Goal: Task Accomplishment & Management: Manage account settings

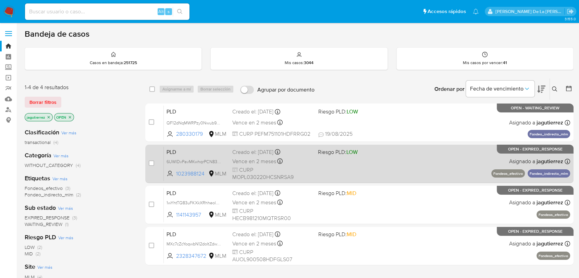
scroll to position [38, 0]
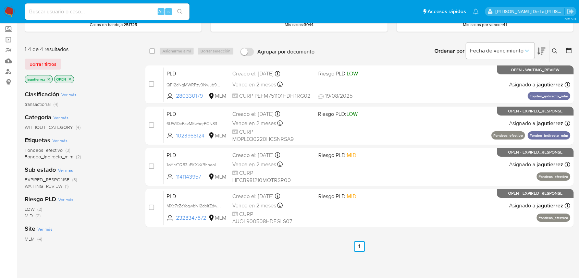
click at [49, 79] on icon "close-filter" at bounding box center [49, 79] width 4 height 4
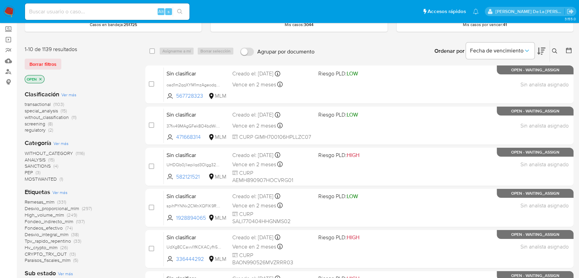
click at [41, 121] on span "screening" at bounding box center [35, 123] width 21 height 7
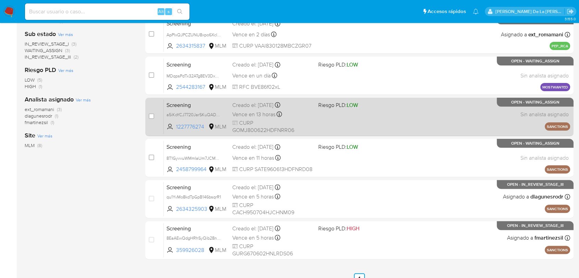
scroll to position [181, 0]
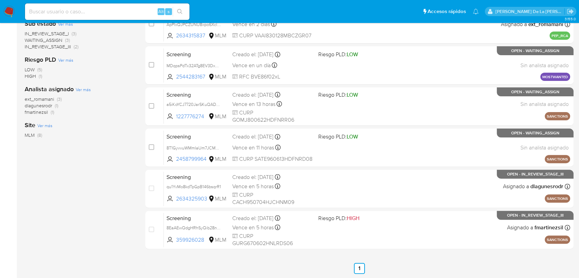
drag, startPoint x: 338, startPoint y: 184, endPoint x: 391, endPoint y: 268, distance: 99.6
click at [391, 268] on div "select-all-cases-checkbox Asignarme a mí Borrar selección Agrupar por documento…" at bounding box center [359, 86] width 428 height 376
click at [391, 269] on ul "Anterior 1 Siguiente" at bounding box center [359, 268] width 428 height 11
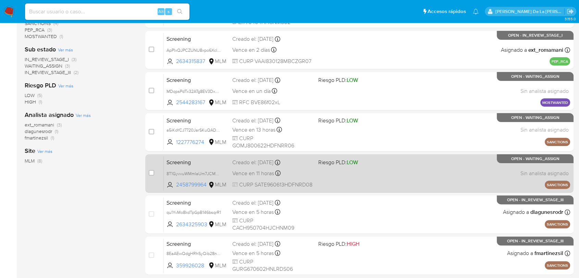
scroll to position [143, 0]
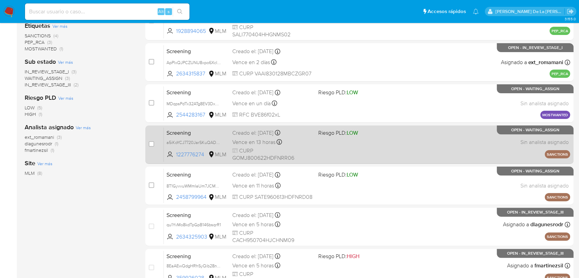
click at [335, 150] on div "Screening a5iKoYCJ7720JarSKuQADmQq 1227776274 MLM Riesgo PLD: LOW Creado el: 19…" at bounding box center [367, 144] width 406 height 35
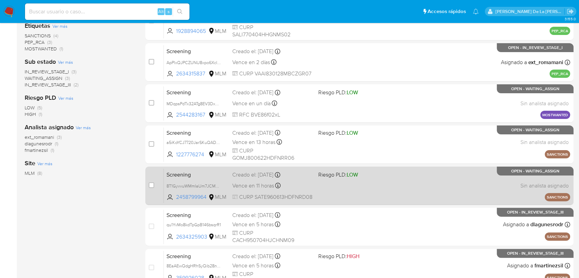
click at [343, 192] on div "Screening 8T1GyvvuWMmIaUm7JCM2r4LK 2458799964 MLM Riesgo PLD: LOW Creado el: 19…" at bounding box center [367, 185] width 406 height 35
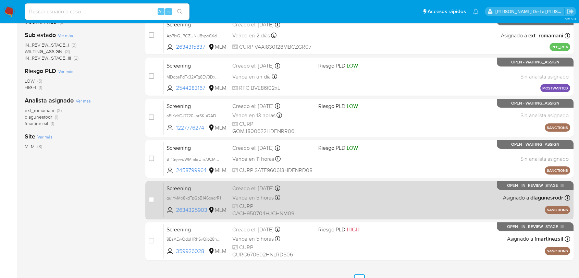
scroll to position [181, 0]
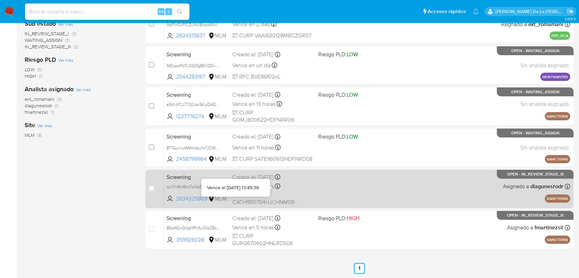
click at [315, 189] on div "Screening qu1YvMo8kdTpGpB146bsqrR1 2634325903 MLM Creado el: 19/08/2025 Creado …" at bounding box center [367, 188] width 406 height 35
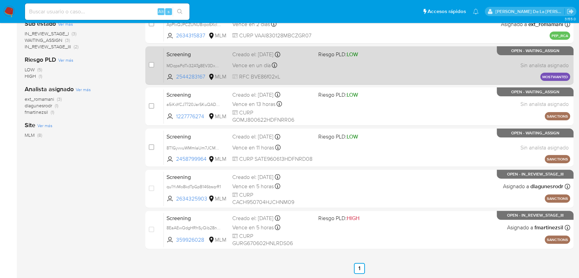
click at [359, 61] on div "Screening MDqpsPdTx32ATg8EV3DxCuQh 2544283167 MLM Riesgo PLD: LOW Creado el: 20…" at bounding box center [367, 65] width 406 height 35
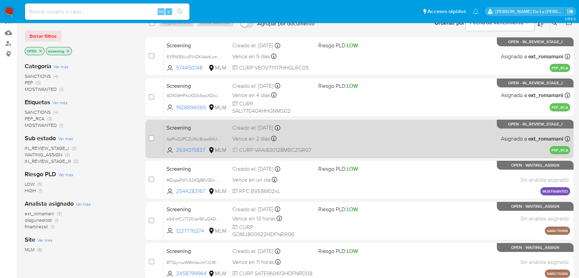
scroll to position [0, 0]
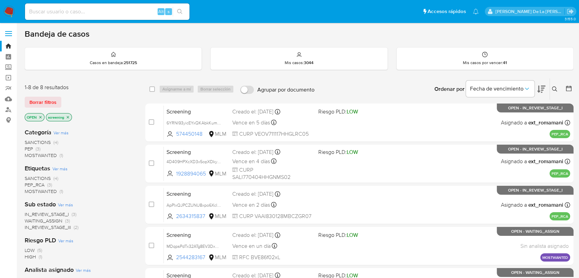
click at [15, 14] on nav "Pausado Ver notificaciones Alt s Accesos rápidos Presiona las siguientes teclas…" at bounding box center [289, 11] width 579 height 23
click at [15, 9] on nav "Pausado Ver notificaciones Alt s Accesos rápidos Presiona las siguientes teclas…" at bounding box center [289, 11] width 579 height 23
click at [12, 6] on img at bounding box center [9, 12] width 12 height 12
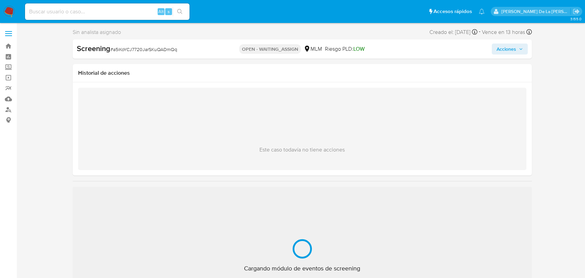
select select "10"
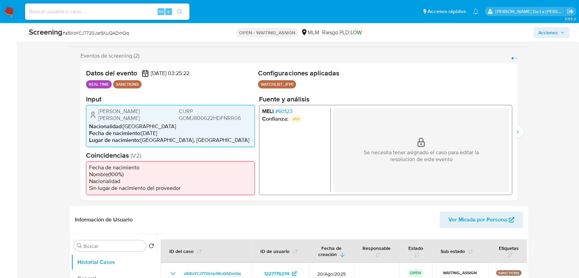
scroll to position [114, 0]
click at [283, 118] on li "Confianza: MID" at bounding box center [294, 119] width 65 height 8
drag, startPoint x: 287, startPoint y: 106, endPoint x: 287, endPoint y: 110, distance: 4.5
click at [287, 104] on h2 "Fuente y análisis" at bounding box center [385, 100] width 253 height 9
click at [286, 112] on span "# 60123" at bounding box center [283, 112] width 17 height 7
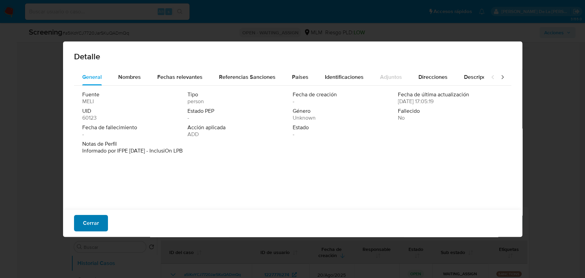
click at [88, 220] on span "Cerrar" at bounding box center [91, 222] width 16 height 15
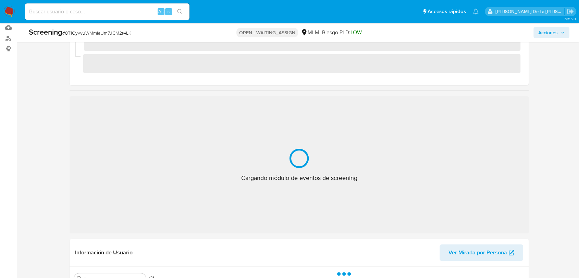
scroll to position [76, 0]
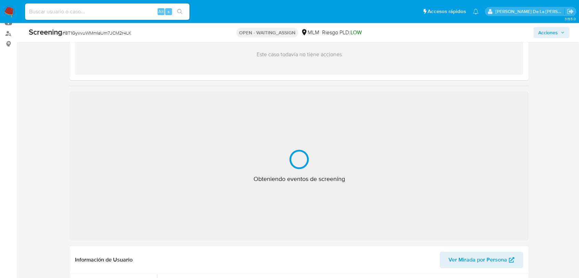
select select "10"
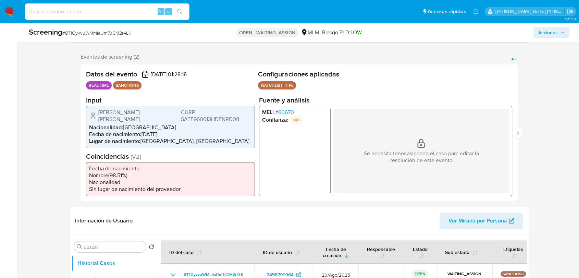
scroll to position [190, 0]
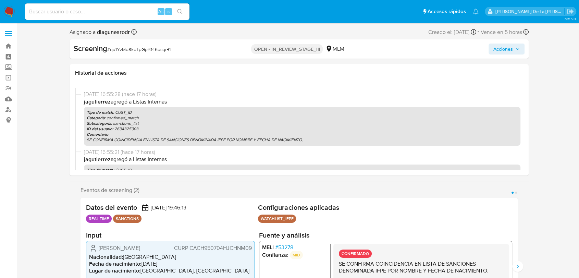
select select "10"
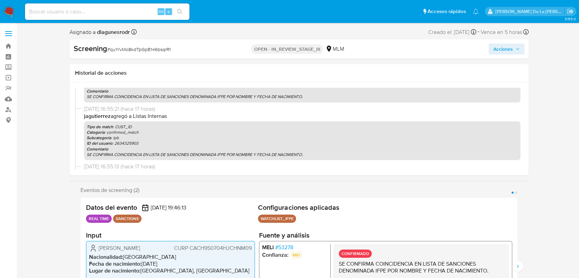
scroll to position [114, 0]
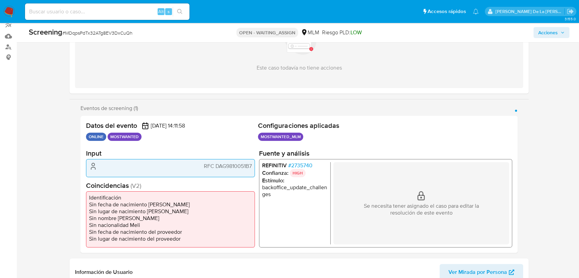
scroll to position [76, 0]
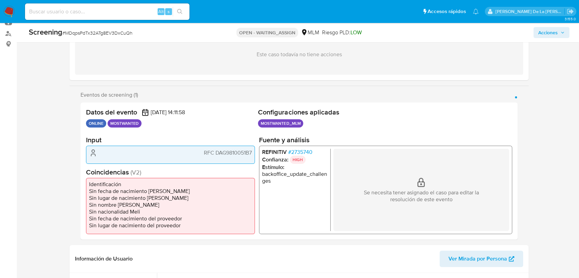
select select "10"
click at [308, 153] on span "# 2735740" at bounding box center [300, 152] width 24 height 7
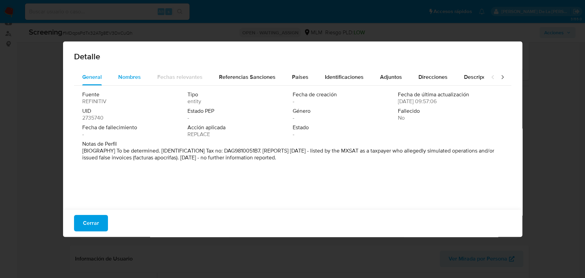
click at [137, 75] on span "Nombres" at bounding box center [129, 77] width 23 height 8
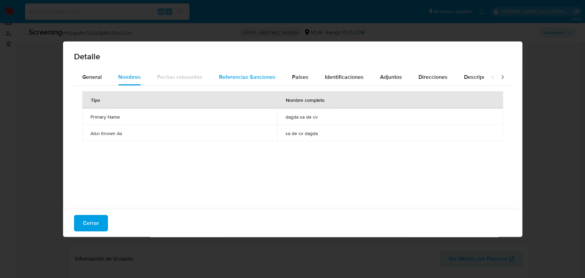
click at [249, 76] on span "Referencias Sanciones" at bounding box center [247, 77] width 57 height 8
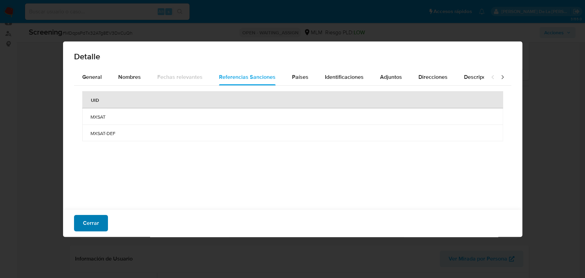
click at [107, 223] on button "Cerrar" at bounding box center [91, 223] width 34 height 16
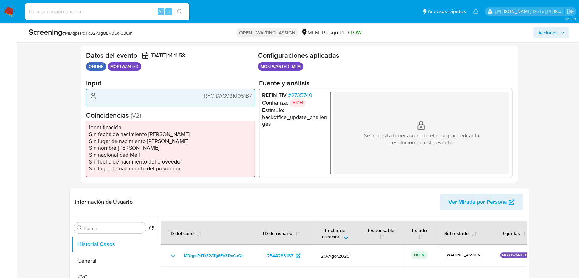
scroll to position [266, 0]
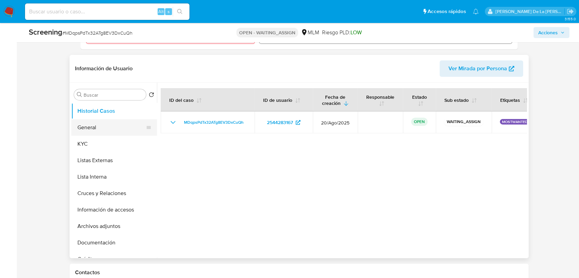
click at [108, 131] on button "General" at bounding box center [111, 127] width 80 height 16
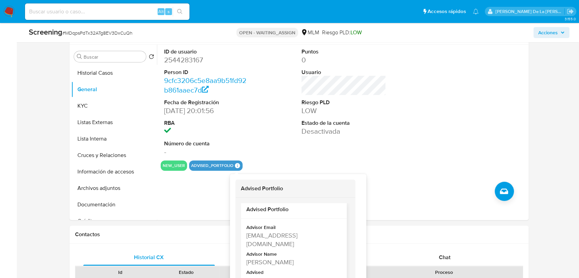
scroll to position [5, 0]
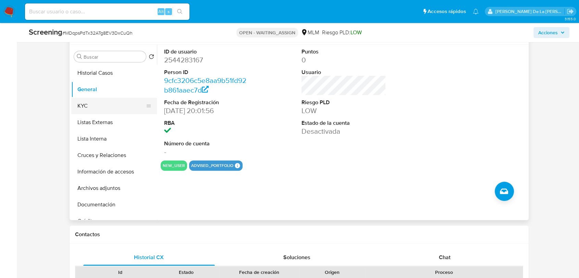
click at [107, 102] on button "KYC" at bounding box center [111, 106] width 80 height 16
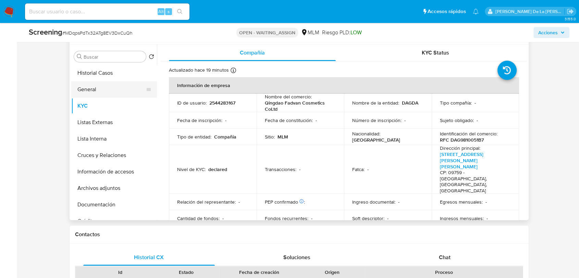
click at [103, 87] on button "General" at bounding box center [111, 89] width 80 height 16
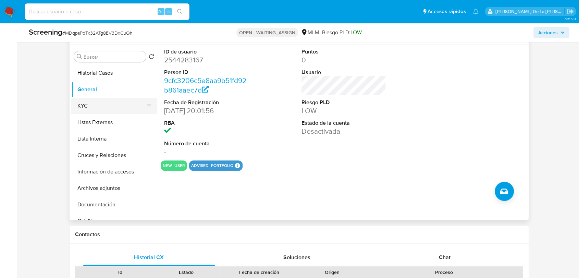
click at [97, 103] on button "KYC" at bounding box center [111, 106] width 80 height 16
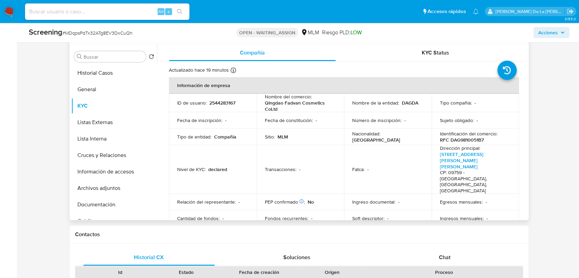
scroll to position [38, 0]
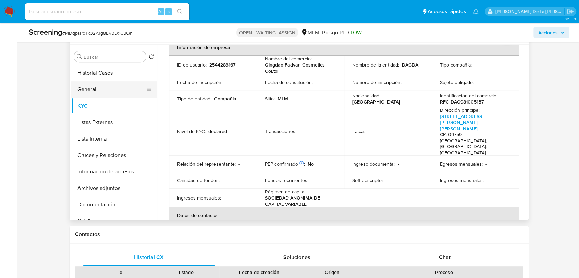
click at [110, 89] on button "General" at bounding box center [111, 89] width 80 height 16
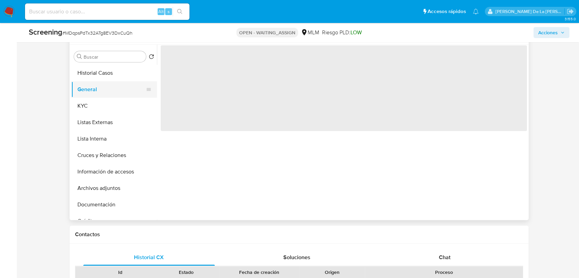
scroll to position [0, 0]
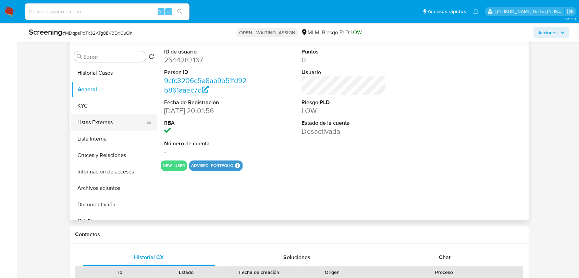
click at [99, 124] on button "Listas Externas" at bounding box center [111, 122] width 80 height 16
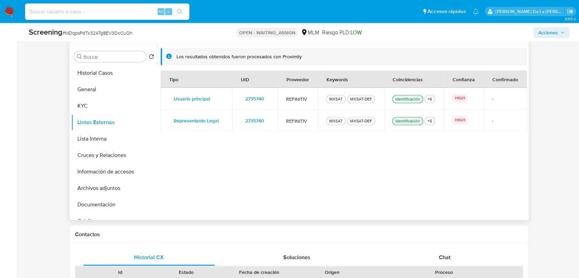
click at [249, 99] on span "2735740" at bounding box center [254, 99] width 19 height 10
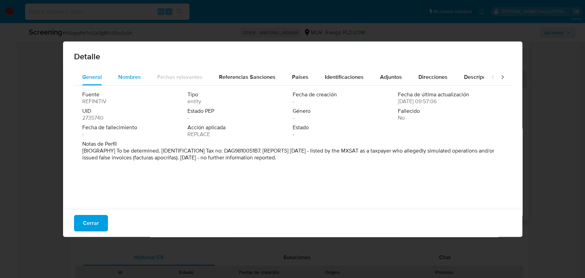
click at [128, 80] on span "Nombres" at bounding box center [129, 77] width 23 height 8
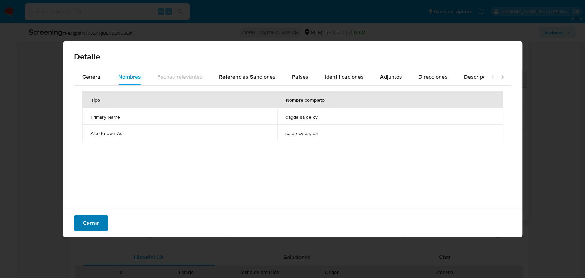
click at [102, 215] on button "Cerrar" at bounding box center [91, 223] width 34 height 16
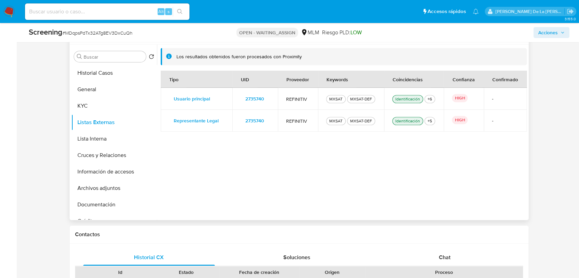
click at [256, 121] on span "2735740" at bounding box center [254, 121] width 19 height 10
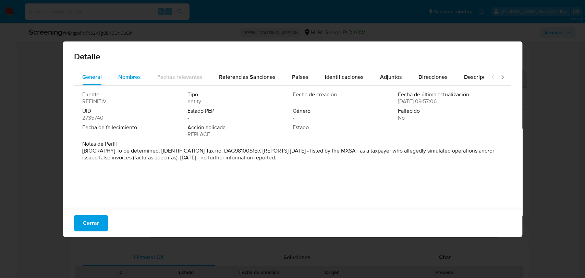
click at [133, 76] on span "Nombres" at bounding box center [129, 77] width 23 height 8
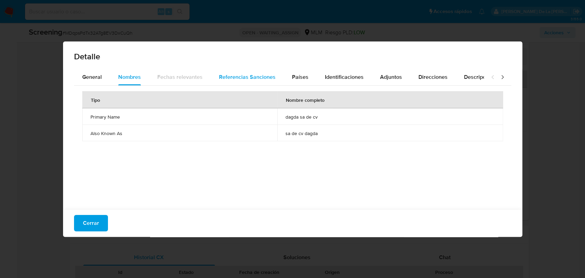
click at [260, 77] on span "Referencias Sanciones" at bounding box center [247, 77] width 57 height 8
drag, startPoint x: 299, startPoint y: 77, endPoint x: 293, endPoint y: 80, distance: 6.8
click at [298, 77] on span "Países" at bounding box center [300, 77] width 16 height 8
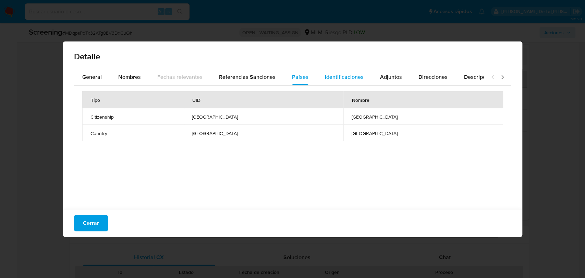
click at [341, 75] on span "Identificaciones" at bounding box center [344, 77] width 39 height 8
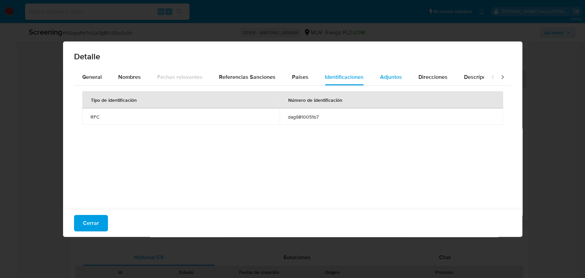
click at [380, 75] on span "Adjuntos" at bounding box center [391, 77] width 22 height 8
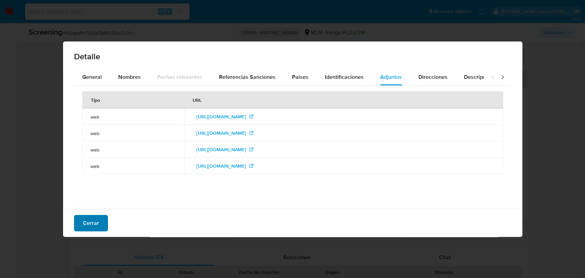
click at [100, 225] on button "Cerrar" at bounding box center [91, 223] width 34 height 16
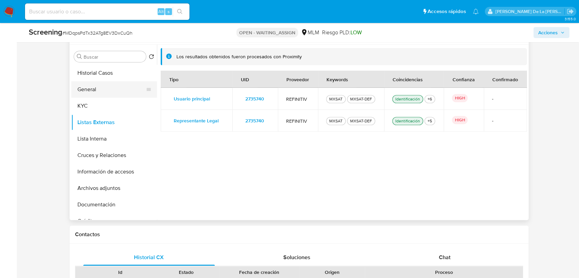
click at [109, 92] on button "General" at bounding box center [111, 89] width 80 height 16
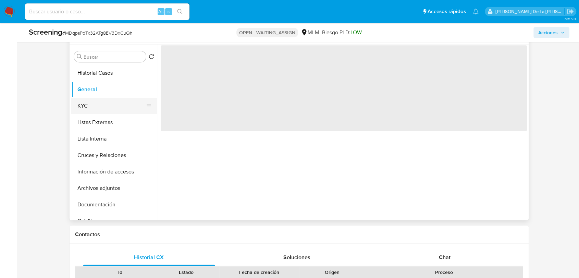
click at [107, 98] on button "KYC" at bounding box center [111, 106] width 80 height 16
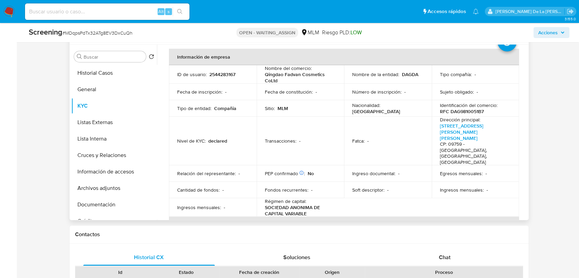
scroll to position [41, 0]
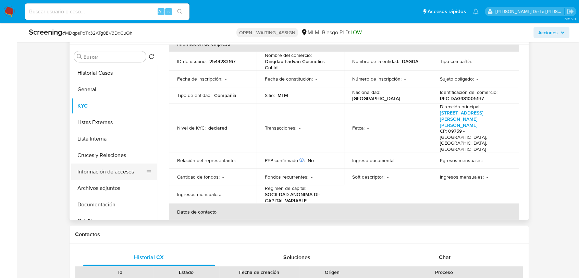
click at [120, 175] on button "Información de accesos" at bounding box center [111, 171] width 80 height 16
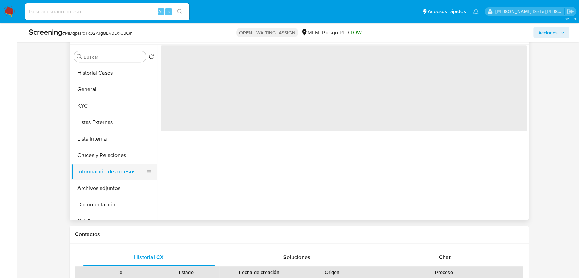
scroll to position [0, 0]
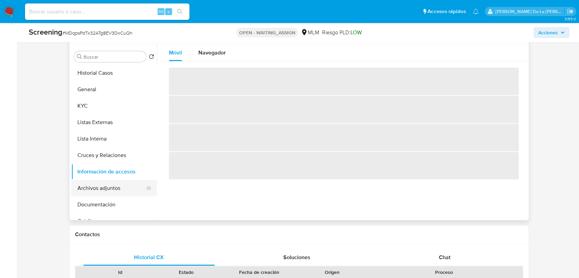
click at [118, 186] on button "Archivos adjuntos" at bounding box center [111, 188] width 80 height 16
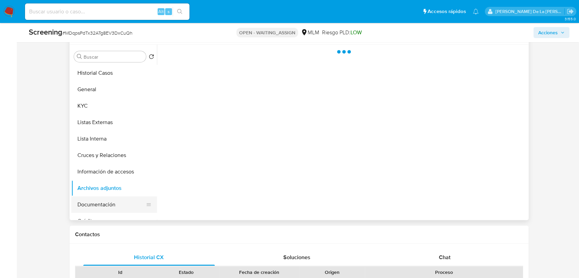
click at [113, 197] on button "Documentación" at bounding box center [111, 204] width 80 height 16
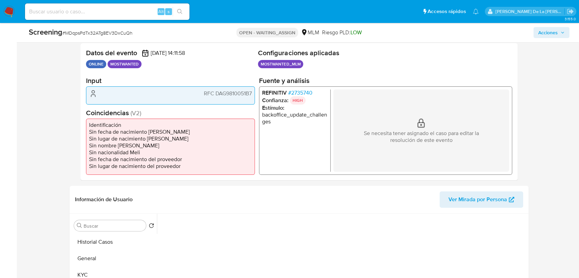
scroll to position [266, 0]
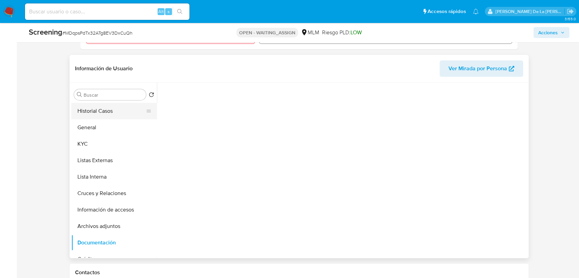
click at [112, 110] on button "Historial Casos" at bounding box center [111, 111] width 80 height 16
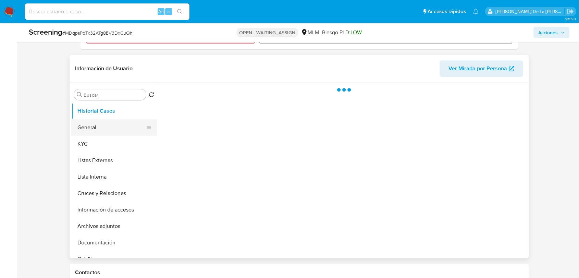
scroll to position [0, 0]
click at [103, 129] on button "General" at bounding box center [111, 127] width 80 height 16
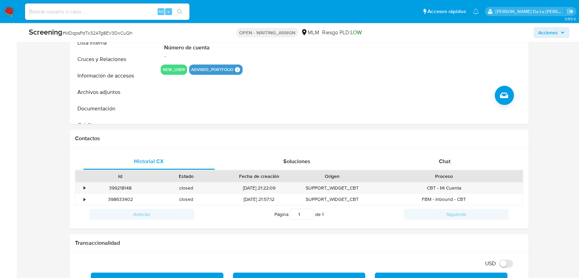
scroll to position [419, 0]
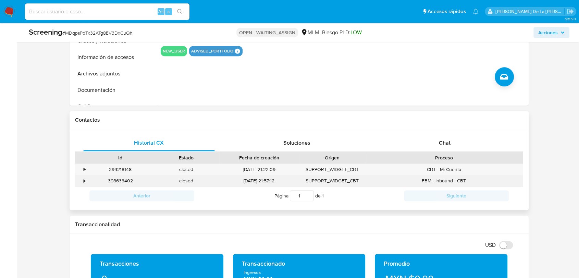
click at [88, 180] on div "398633402" at bounding box center [120, 180] width 66 height 11
click at [91, 184] on div "398633402" at bounding box center [120, 180] width 66 height 11
click at [87, 182] on div "398633402" at bounding box center [120, 180] width 66 height 11
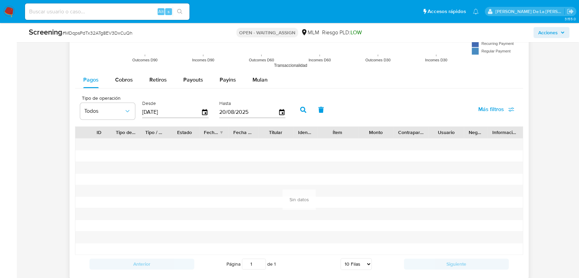
scroll to position [799, 0]
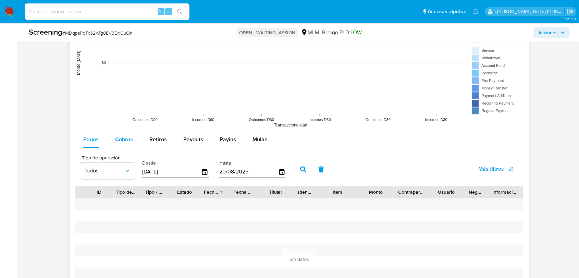
click at [123, 140] on span "Cobros" at bounding box center [124, 139] width 18 height 8
select select "10"
click at [157, 140] on span "Retiros" at bounding box center [157, 139] width 17 height 8
select select "10"
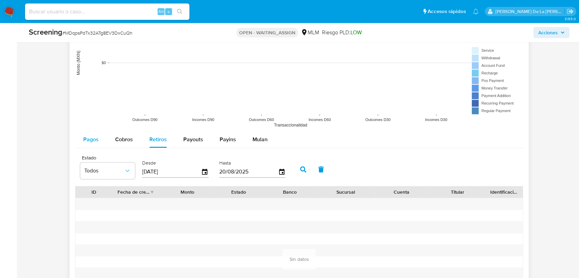
click at [97, 141] on span "Pagos" at bounding box center [90, 139] width 15 height 8
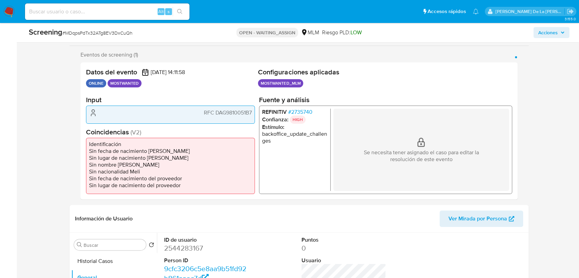
scroll to position [230, 0]
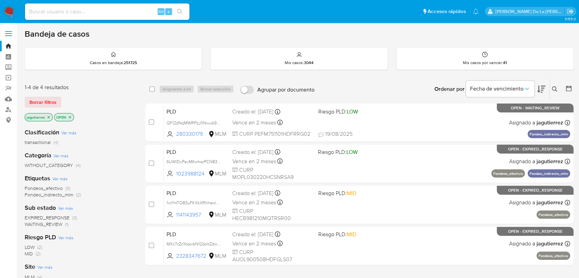
click at [50, 117] on icon "close-filter" at bounding box center [49, 117] width 4 height 4
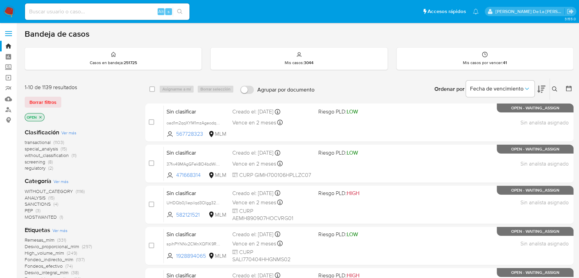
click at [555, 92] on button at bounding box center [555, 89] width 11 height 8
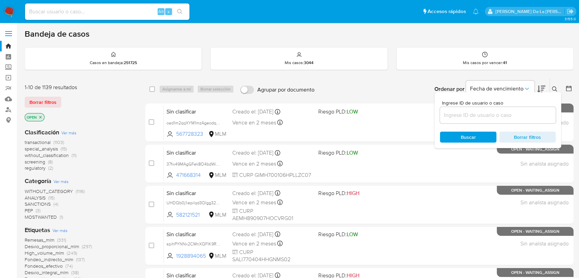
click at [500, 114] on input at bounding box center [498, 115] width 116 height 9
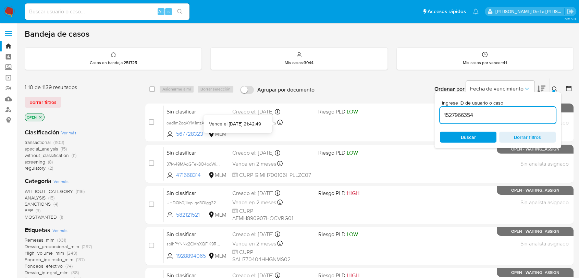
type input "1527966354"
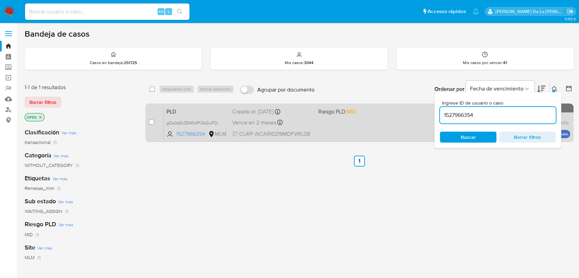
click at [145, 118] on div "1-1 de 1 resultados Borrar filtros OPEN Clasificación Ver más transactional (1)…" at bounding box center [299, 233] width 549 height 310
click at [154, 124] on div "case-item-checkbox" at bounding box center [151, 122] width 5 height 7
click at [153, 123] on input "checkbox" at bounding box center [151, 121] width 5 height 5
checkbox input "true"
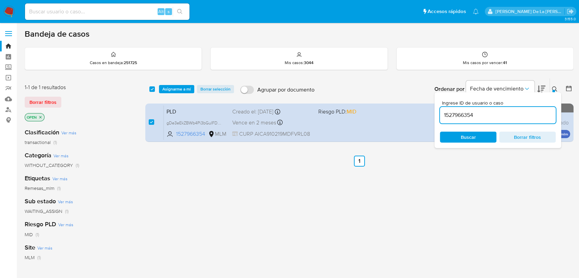
click at [457, 114] on input "1527966354" at bounding box center [498, 115] width 116 height 9
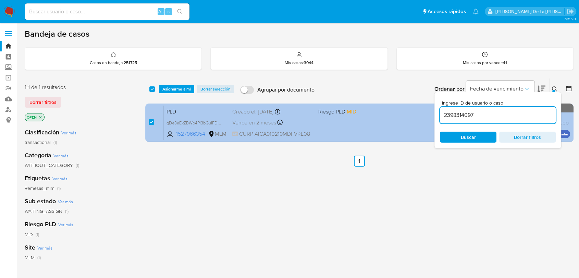
type input "2398314097"
checkbox input "false"
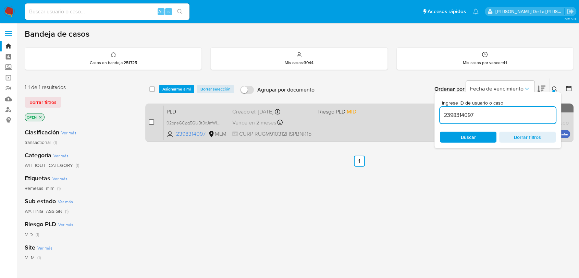
click at [152, 119] on input "checkbox" at bounding box center [151, 121] width 5 height 5
checkbox input "true"
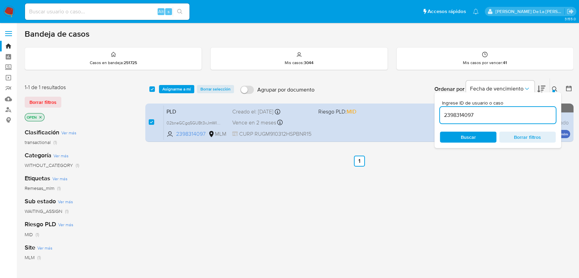
click at [458, 116] on input "2398314097" at bounding box center [498, 115] width 116 height 9
type input "19743980"
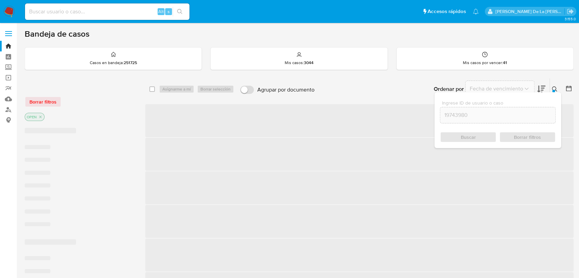
checkbox input "false"
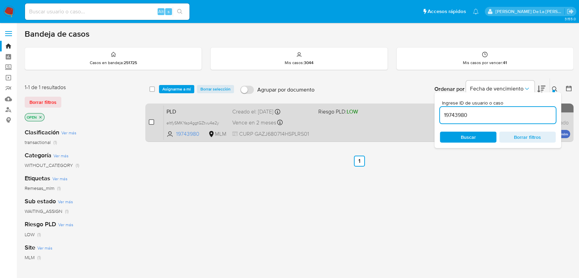
click at [151, 122] on input "checkbox" at bounding box center [151, 121] width 5 height 5
checkbox input "true"
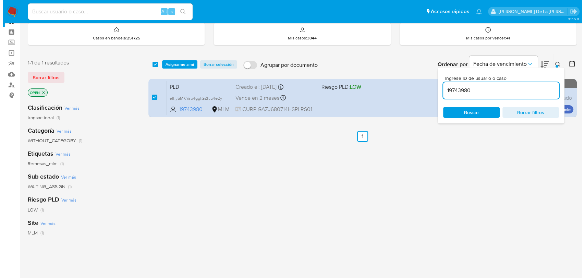
scroll to position [38, 0]
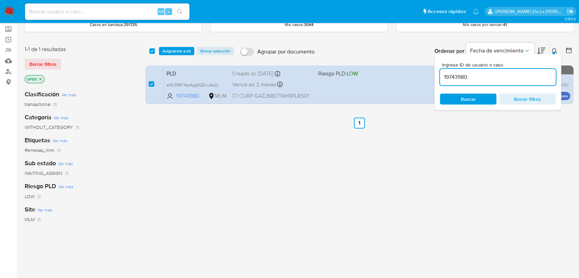
click at [472, 75] on input "19743980" at bounding box center [498, 77] width 116 height 9
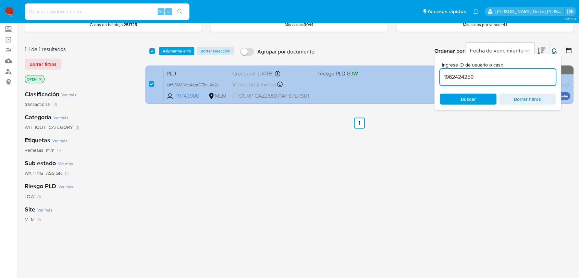
type input "1962424259"
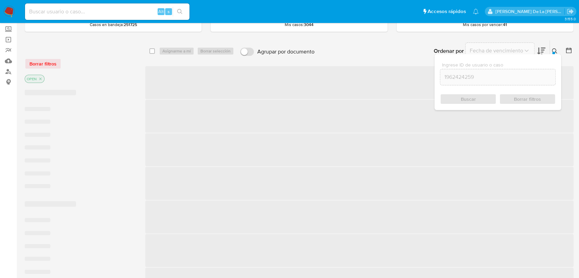
checkbox input "false"
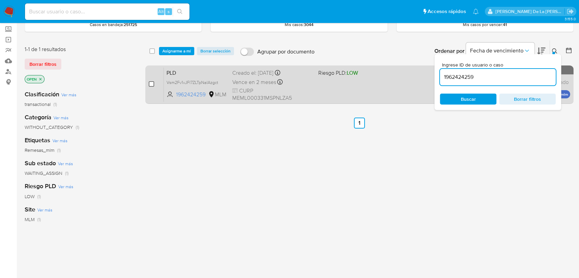
click at [152, 85] on input "checkbox" at bounding box center [151, 83] width 5 height 5
checkbox input "true"
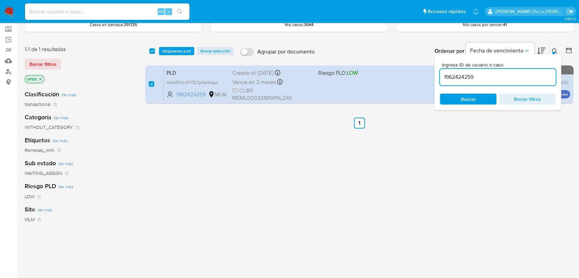
click at [456, 74] on input "1962424259" at bounding box center [498, 77] width 116 height 9
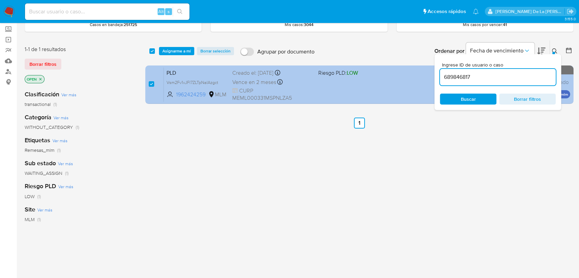
type input "689846817"
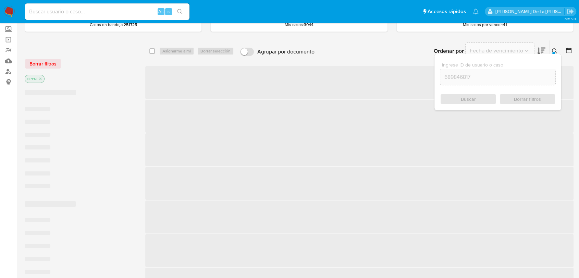
checkbox input "false"
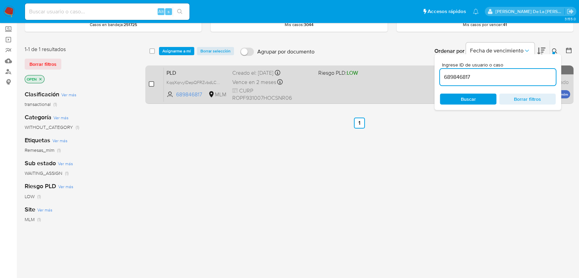
click at [151, 82] on input "checkbox" at bounding box center [151, 83] width 5 height 5
checkbox input "true"
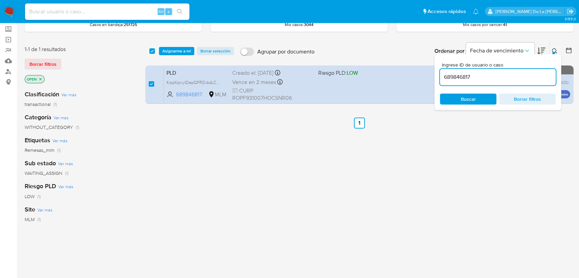
click at [456, 77] on input "689846817" at bounding box center [498, 77] width 116 height 9
type input "315615113"
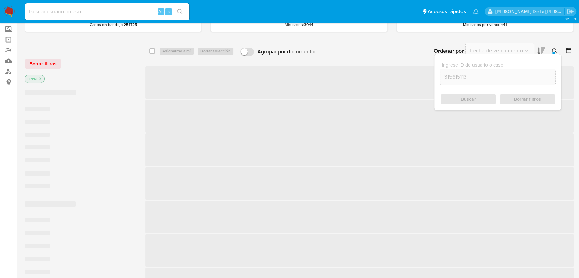
checkbox input "false"
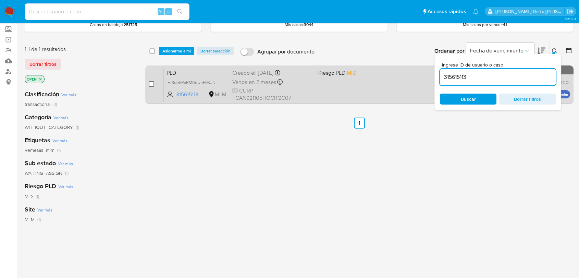
click at [152, 85] on input "checkbox" at bounding box center [151, 83] width 5 height 5
checkbox input "true"
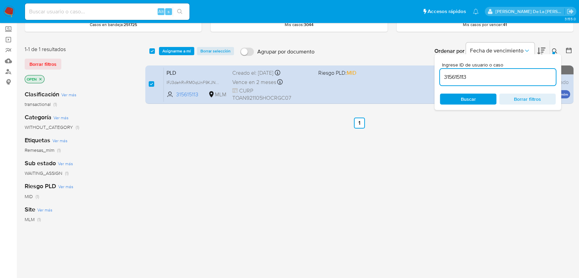
click at [450, 82] on div "315615113" at bounding box center [498, 77] width 116 height 16
click at [452, 78] on input "315615113" at bounding box center [498, 77] width 116 height 9
paste input "585051617"
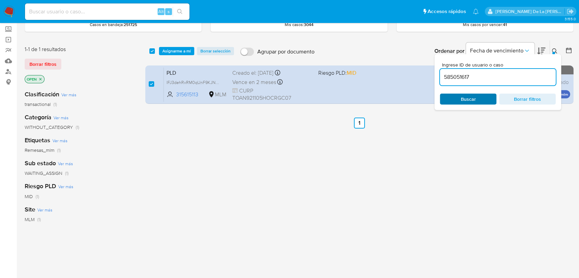
type input "585051617"
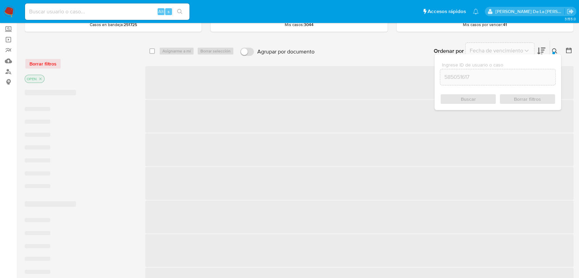
checkbox input "false"
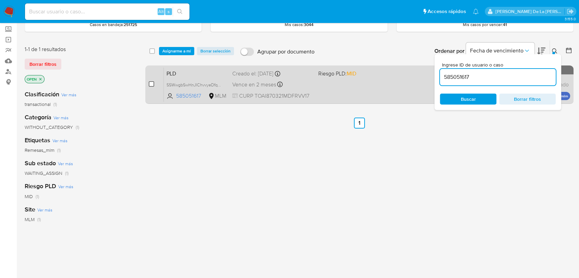
click at [151, 85] on input "checkbox" at bounding box center [151, 83] width 5 height 5
checkbox input "true"
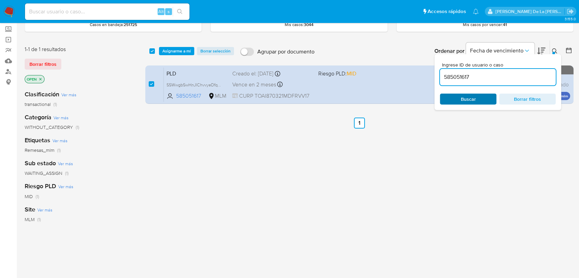
click at [486, 97] on span "Buscar" at bounding box center [468, 99] width 47 height 10
click at [177, 50] on span "Asignarme a mí" at bounding box center [176, 51] width 28 height 7
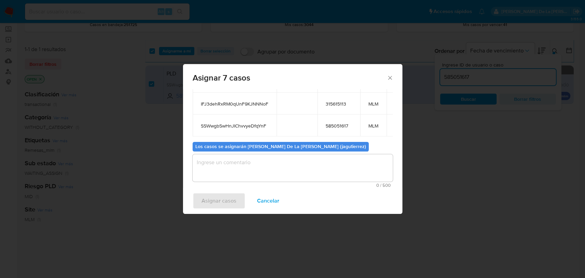
scroll to position [121, 0]
click at [239, 161] on textarea "assign-modal" at bounding box center [293, 167] width 200 height 27
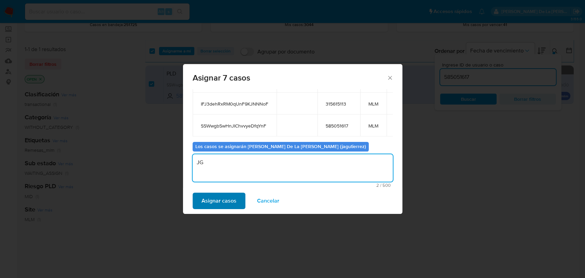
type textarea "JG"
click at [209, 199] on span "Asignar casos" at bounding box center [218, 200] width 35 height 15
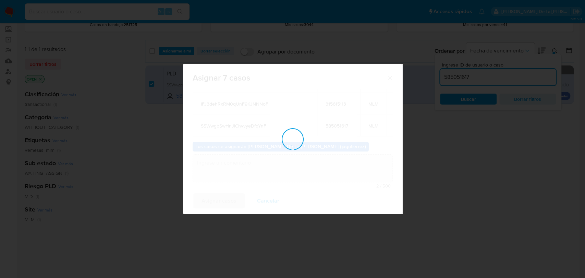
checkbox input "false"
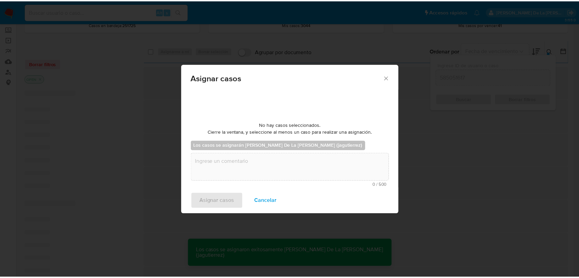
scroll to position [41, 0]
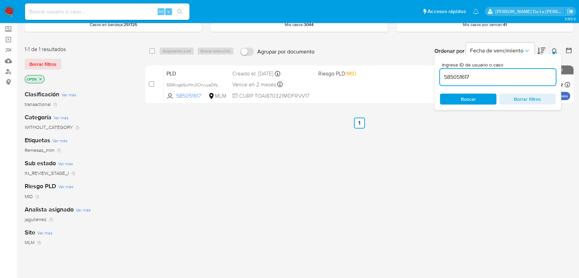
click at [12, 10] on img at bounding box center [9, 12] width 12 height 12
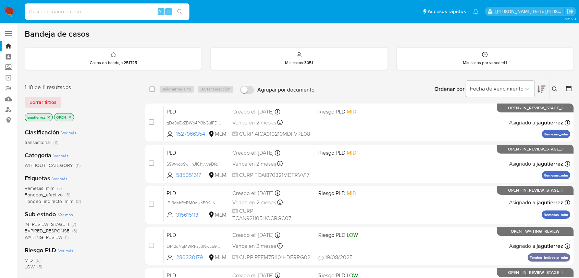
click at [41, 188] on span "Remesas_mlm" at bounding box center [40, 188] width 30 height 7
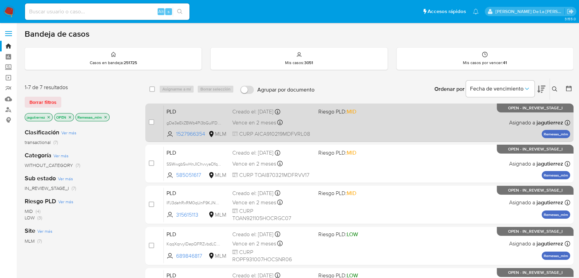
click at [381, 112] on span "Riesgo PLD: MID" at bounding box center [358, 111] width 80 height 9
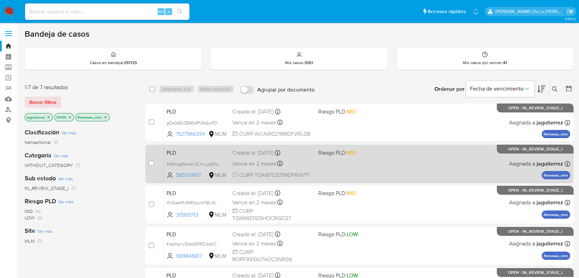
click at [314, 161] on div "PLD SSWwgbSwHnJIChvvyeDfqYnF 585051617 MLM Riesgo PLD: MID Creado el: 12/08/202…" at bounding box center [367, 163] width 406 height 35
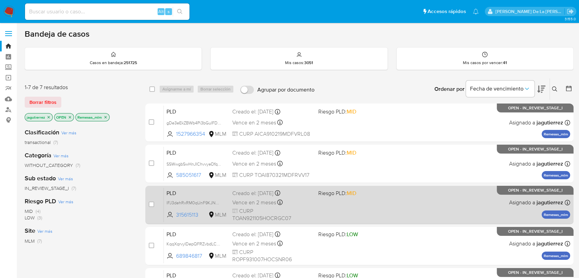
click at [355, 201] on div "PLD IFJ3dehRxRM0qUnF9KJNNNoF 315615113 MLM Riesgo PLD: MID Creado el: 12/08/202…" at bounding box center [367, 204] width 406 height 35
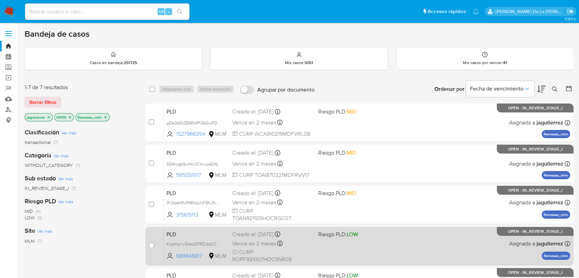
click at [333, 238] on div "PLD KqqXqrvyIDepQFRZvbdLChER 689846817 MLM Riesgo PLD: LOW Creado el: 12/08/202…" at bounding box center [367, 246] width 406 height 35
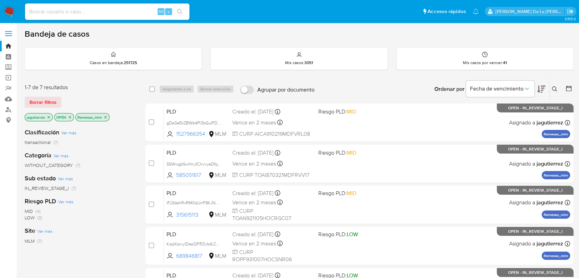
click at [15, 12] on nav "Pausado Ver notificaciones Alt s Accesos rápidos Presiona las siguientes teclas…" at bounding box center [289, 11] width 579 height 23
click at [11, 12] on img at bounding box center [9, 12] width 12 height 12
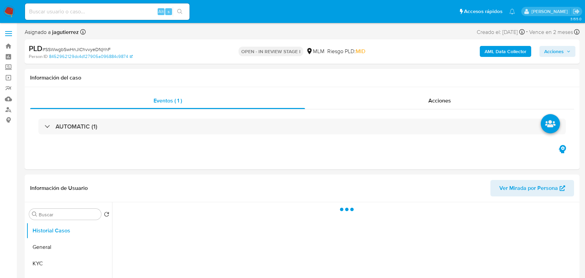
select select "10"
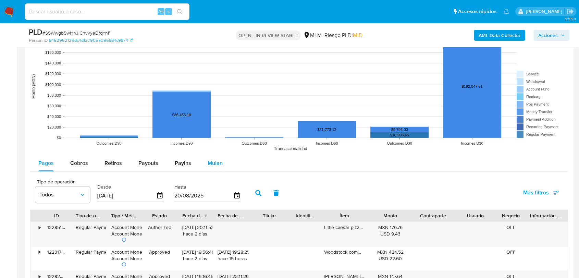
click at [211, 165] on span "Mulan" at bounding box center [215, 163] width 15 height 8
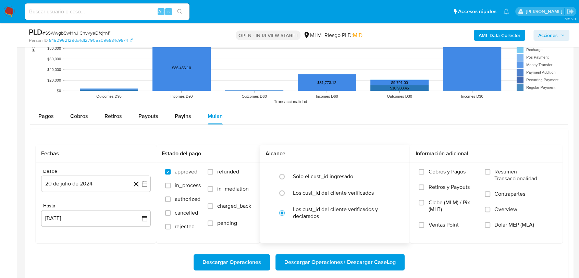
scroll to position [723, 0]
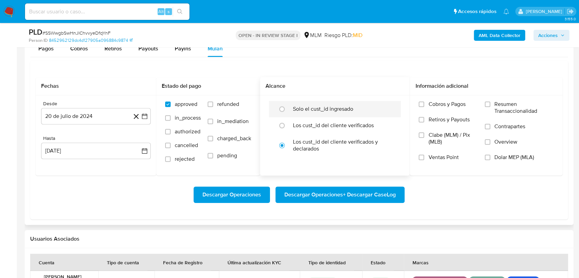
click at [309, 109] on label "Solo el cust_id ingresado" at bounding box center [323, 109] width 60 height 7
click at [287, 109] on input "radio" at bounding box center [281, 108] width 11 height 11
radio input "true"
click at [147, 112] on button "20 de julio de 2024" at bounding box center [96, 116] width 110 height 16
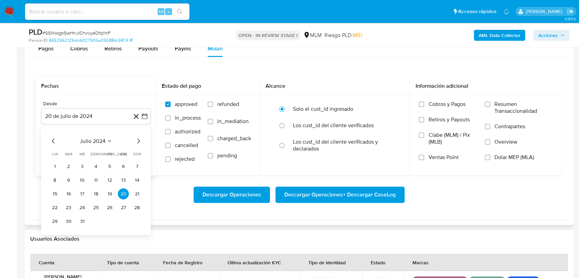
click at [138, 141] on icon "Mes siguiente" at bounding box center [138, 141] width 8 height 8
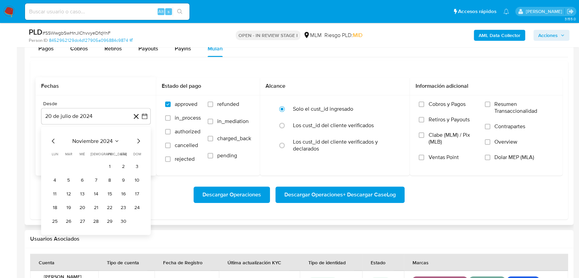
click at [138, 141] on icon "Mes siguiente" at bounding box center [138, 141] width 8 height 8
click at [70, 165] on button "1" at bounding box center [68, 166] width 11 height 11
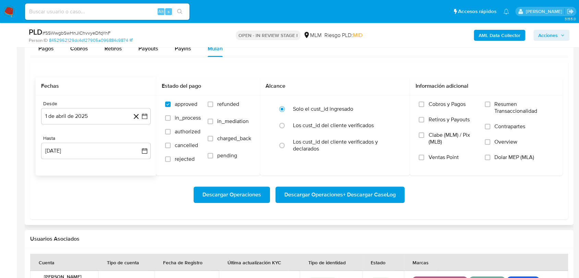
click at [74, 160] on div "Desde 1 de abril de 2025 [DATE] Hasta 20 [PERSON_NAME] de 2025 [DATE]" at bounding box center [96, 135] width 121 height 80
click at [74, 155] on button "20 [PERSON_NAME] de 2025" at bounding box center [96, 151] width 110 height 16
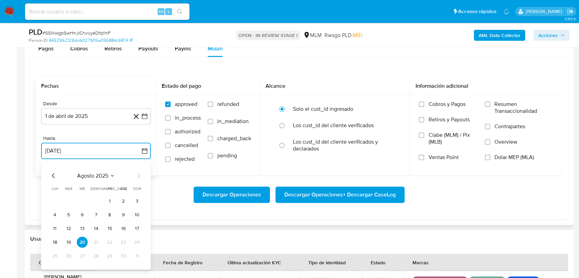
click at [54, 176] on icon "Mes anterior" at bounding box center [53, 175] width 8 height 8
click at [94, 256] on button "31" at bounding box center [95, 255] width 11 height 11
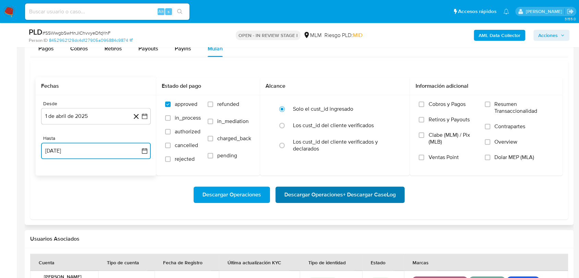
click at [358, 194] on span "Descargar Operaciones + Descargar CaseLog" at bounding box center [339, 194] width 111 height 15
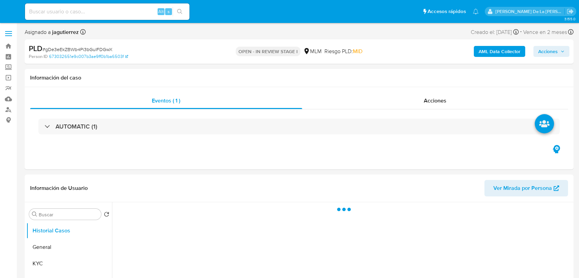
select select "10"
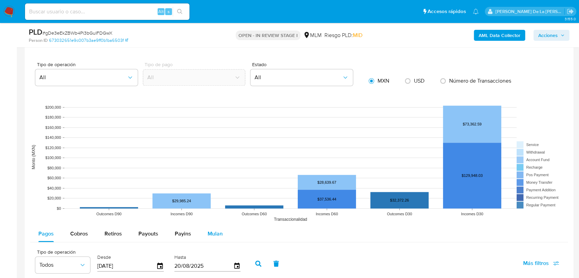
scroll to position [647, 0]
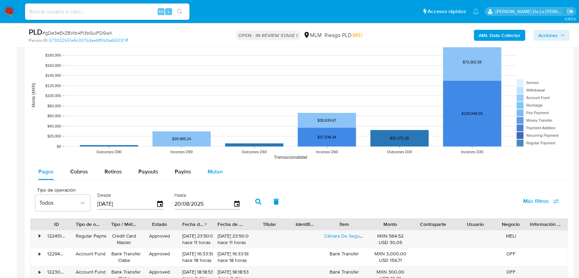
click at [202, 167] on button "Mulan" at bounding box center [215, 171] width 32 height 16
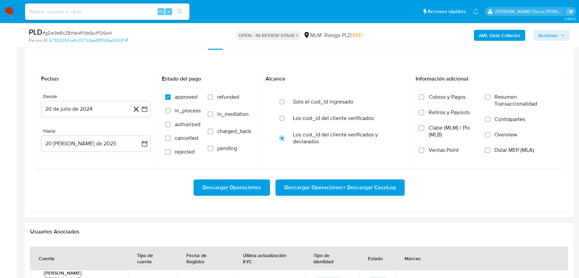
scroll to position [761, 0]
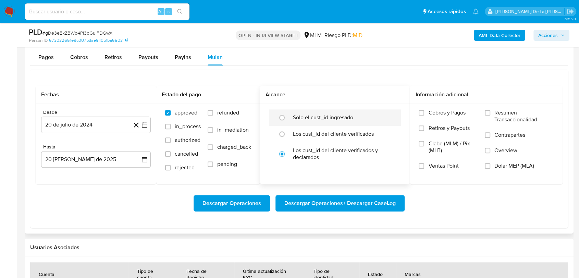
click at [304, 119] on label "Solo el cust_id ingresado" at bounding box center [323, 117] width 60 height 7
click at [287, 119] on input "radio" at bounding box center [281, 117] width 11 height 11
radio input "true"
click at [146, 127] on icon "button" at bounding box center [144, 124] width 7 height 7
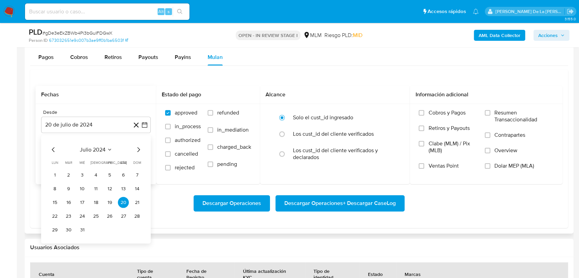
click at [140, 147] on icon "Mes siguiente" at bounding box center [138, 149] width 8 height 8
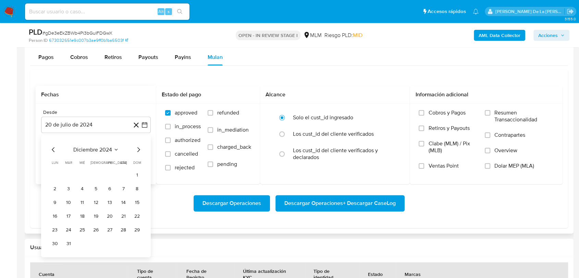
click at [140, 147] on icon "Mes siguiente" at bounding box center [138, 149] width 8 height 8
click at [139, 146] on icon "Mes siguiente" at bounding box center [138, 149] width 8 height 8
click at [69, 171] on button "1" at bounding box center [68, 174] width 11 height 11
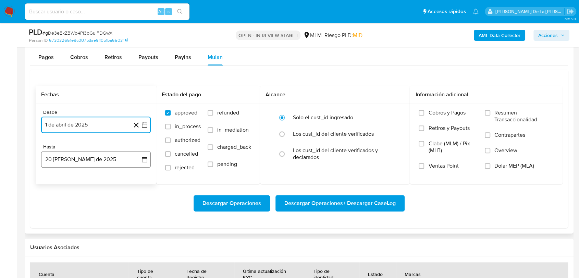
click at [71, 166] on button "20 de agosto de 2025" at bounding box center [96, 159] width 110 height 16
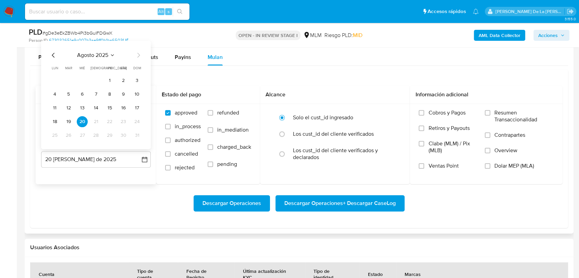
click at [52, 53] on icon "Mes anterior" at bounding box center [53, 55] width 8 height 8
click at [100, 132] on button "31" at bounding box center [95, 134] width 11 height 11
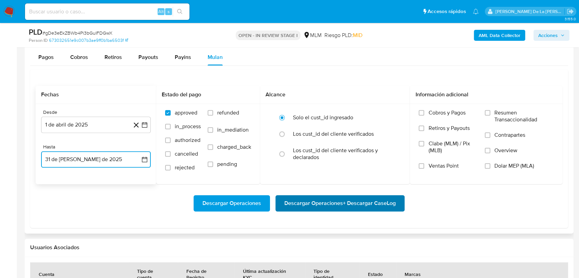
click at [299, 201] on span "Descargar Operaciones + Descargar CaseLog" at bounding box center [339, 203] width 111 height 15
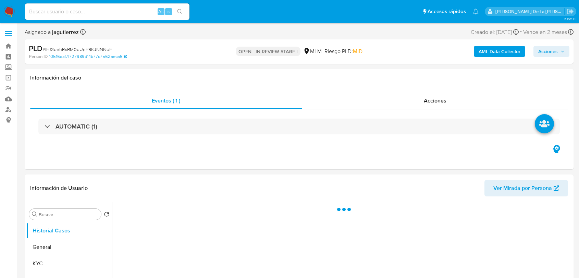
select select "10"
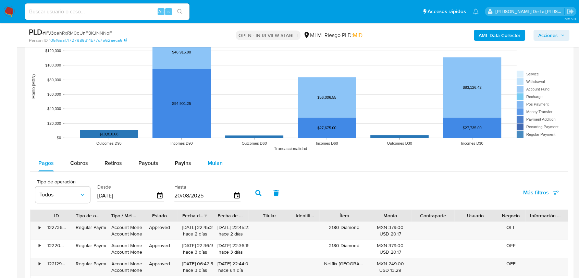
click at [217, 161] on span "Mulan" at bounding box center [215, 163] width 15 height 8
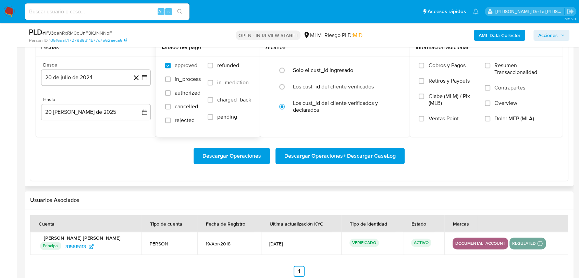
scroll to position [723, 0]
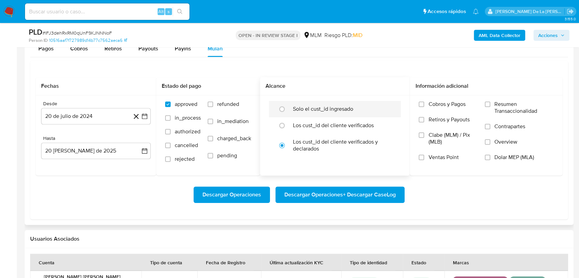
click at [313, 103] on div "Solo el cust_id ingresado" at bounding box center [342, 109] width 98 height 16
radio input "true"
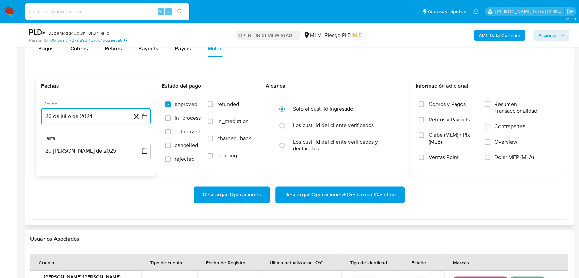
click at [148, 115] on button "20 de julio de 2024" at bounding box center [96, 116] width 110 height 16
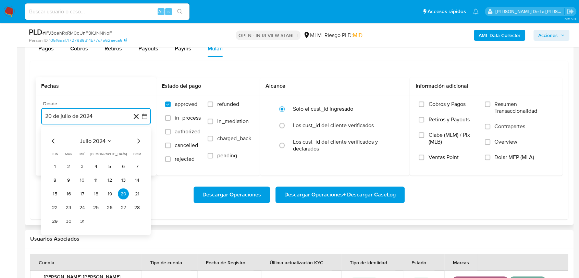
click at [137, 139] on icon "Mes siguiente" at bounding box center [138, 141] width 8 height 8
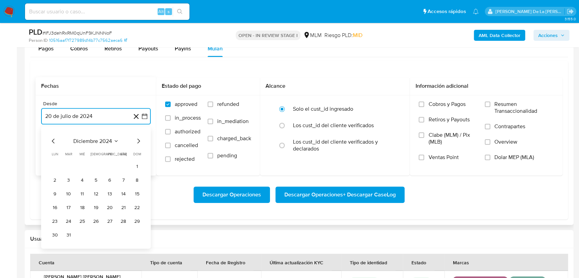
click at [137, 139] on icon "Mes siguiente" at bounding box center [138, 141] width 8 height 8
click at [69, 166] on button "1" at bounding box center [68, 166] width 11 height 11
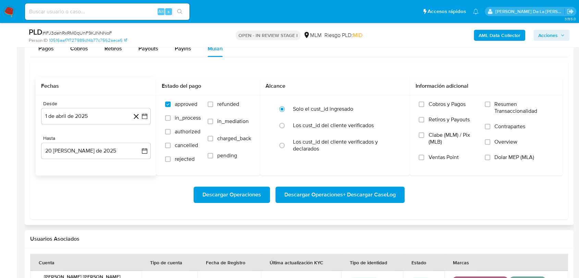
click at [73, 160] on div "Desde 1 de abril de 2025 1-04-2025 Hasta 20 de agosto de 2025 20-08-2025" at bounding box center [96, 135] width 121 height 80
click at [73, 156] on button "20 [PERSON_NAME] de 2025" at bounding box center [96, 151] width 110 height 16
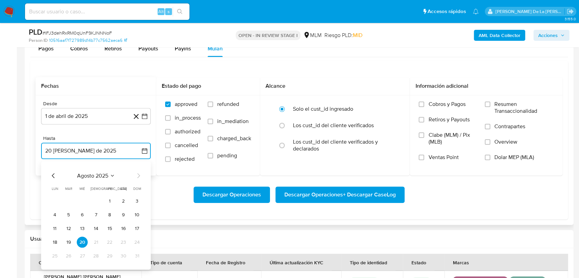
click at [54, 174] on icon "Mes anterior" at bounding box center [53, 175] width 8 height 8
click at [94, 258] on button "31" at bounding box center [95, 255] width 11 height 11
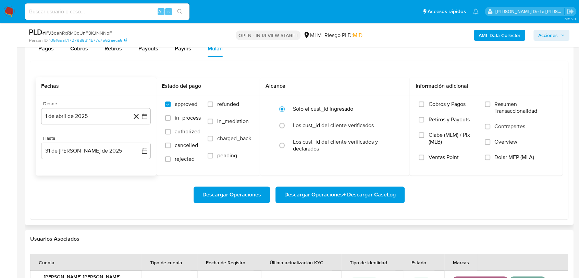
click at [362, 179] on div "Descargar Operaciones Descargar Operaciones + Descargar CaseLog" at bounding box center [299, 194] width 527 height 38
click at [353, 192] on span "Descargar Operaciones + Descargar CaseLog" at bounding box center [339, 194] width 111 height 15
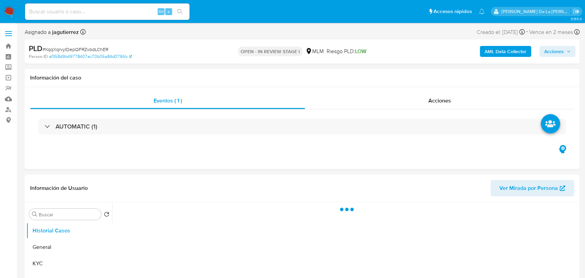
select select "10"
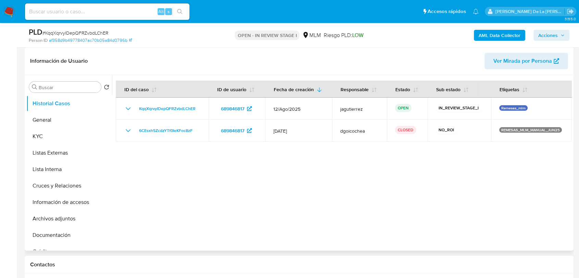
scroll to position [114, 0]
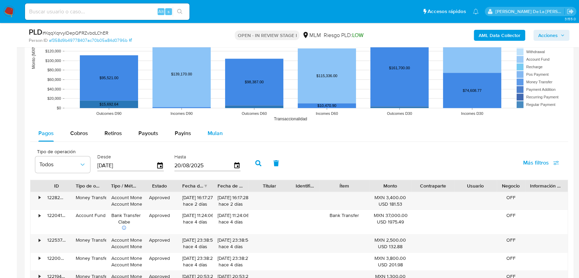
click at [205, 129] on button "Mulan" at bounding box center [215, 133] width 32 height 16
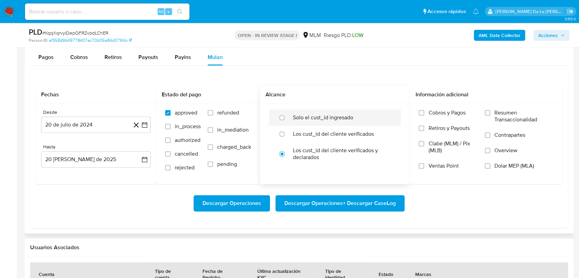
click at [306, 115] on label "Solo el cust_id ingresado" at bounding box center [323, 117] width 60 height 7
click at [287, 115] on input "radio" at bounding box center [281, 117] width 11 height 11
radio input "true"
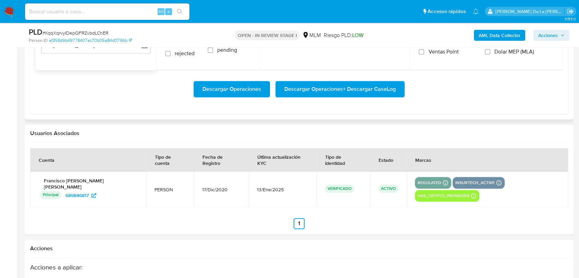
scroll to position [761, 0]
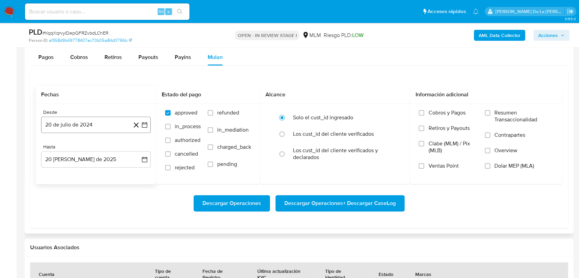
click at [145, 123] on icon "button" at bounding box center [144, 124] width 7 height 7
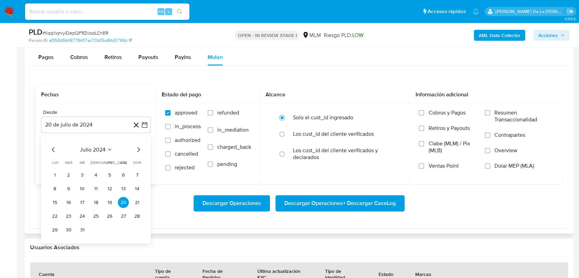
click at [137, 146] on icon "Mes siguiente" at bounding box center [138, 149] width 8 height 8
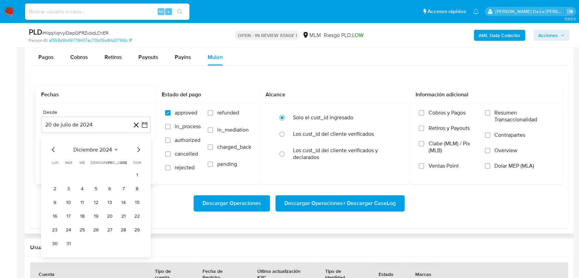
click at [137, 146] on icon "Mes siguiente" at bounding box center [138, 149] width 8 height 8
click at [139, 149] on icon "Mes siguiente" at bounding box center [138, 149] width 3 height 5
click at [70, 174] on button "1" at bounding box center [68, 174] width 11 height 11
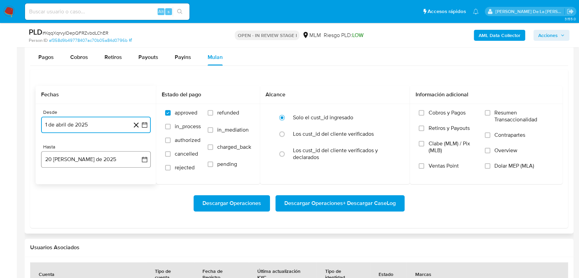
click at [81, 160] on button "20 de agosto de 2025" at bounding box center [96, 159] width 110 height 16
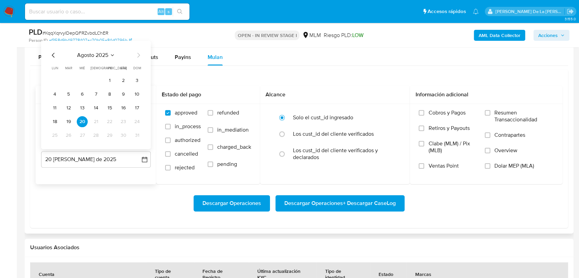
drag, startPoint x: 54, startPoint y: 51, endPoint x: 53, endPoint y: 66, distance: 15.9
click at [53, 51] on icon "Mes anterior" at bounding box center [53, 55] width 8 height 8
click at [94, 134] on button "31" at bounding box center [95, 134] width 11 height 11
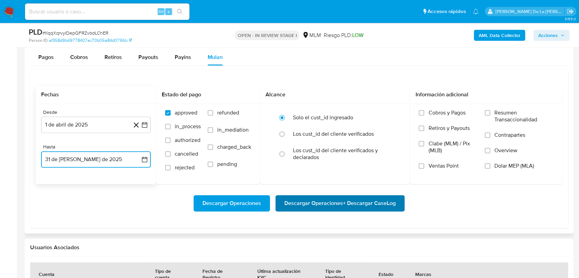
click at [295, 198] on span "Descargar Operaciones + Descargar CaseLog" at bounding box center [339, 203] width 111 height 15
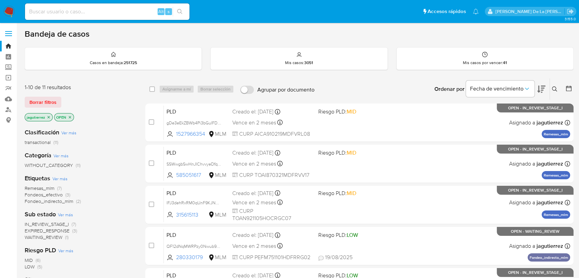
click at [38, 227] on span "EXPIRED_RESPONSE" at bounding box center [47, 230] width 45 height 7
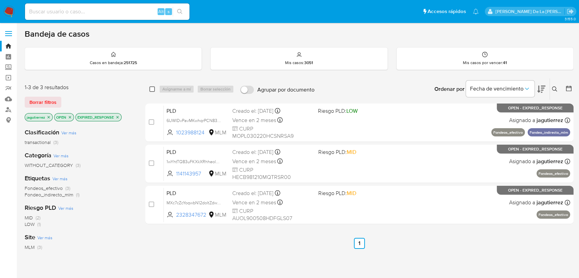
click at [153, 89] on input "checkbox" at bounding box center [151, 88] width 5 height 5
checkbox input "true"
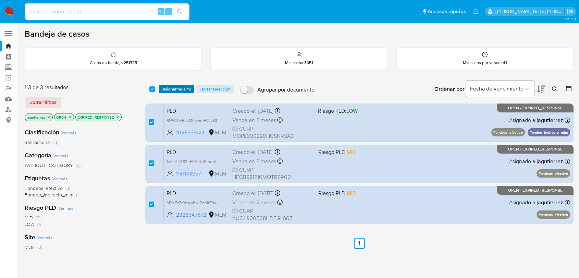
click at [176, 92] on span "Asignarme a mí" at bounding box center [176, 89] width 28 height 7
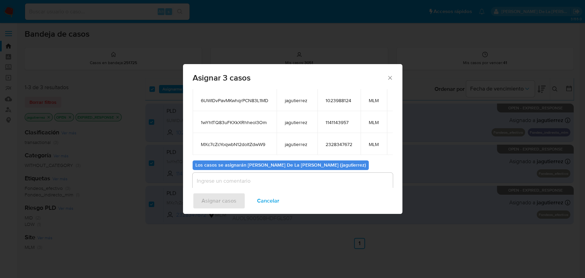
scroll to position [66, 0]
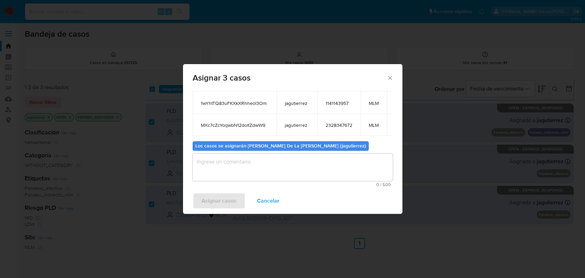
click at [238, 167] on textarea "assign-modal" at bounding box center [293, 166] width 200 height 27
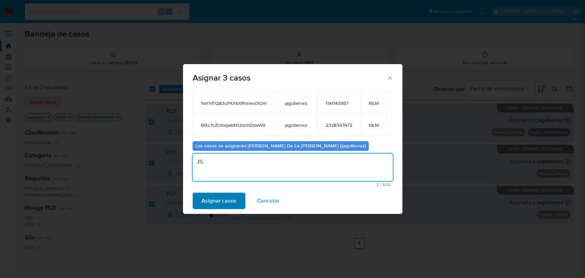
type textarea "JG"
click at [217, 203] on span "Asignar casos" at bounding box center [218, 200] width 35 height 15
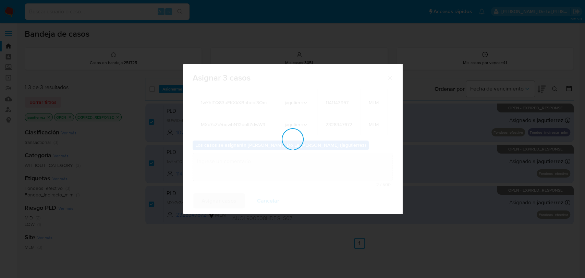
checkbox input "false"
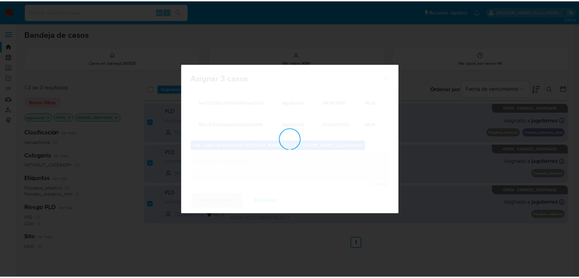
scroll to position [41, 0]
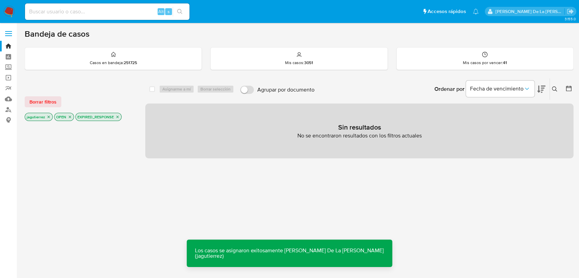
click at [116, 116] on icon "close-filter" at bounding box center [117, 117] width 4 height 4
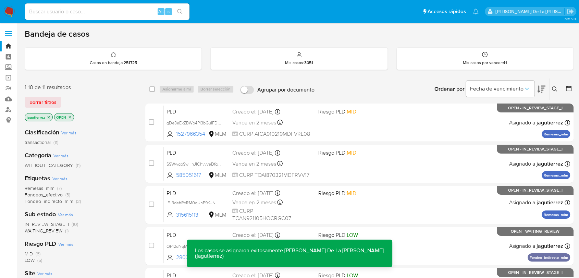
click at [45, 195] on span "Fondeos_efectivo" at bounding box center [44, 194] width 38 height 7
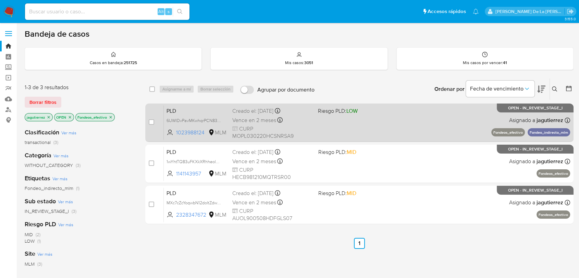
click at [221, 108] on span "PLD" at bounding box center [196, 110] width 60 height 9
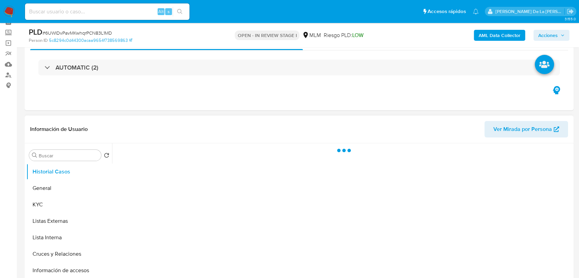
scroll to position [76, 0]
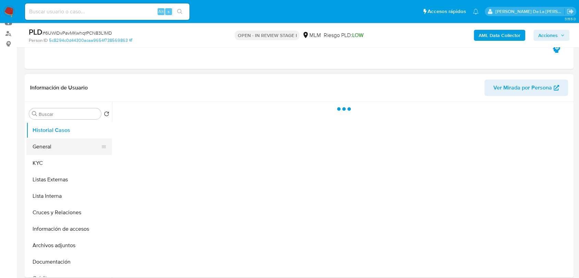
click at [69, 145] on button "General" at bounding box center [66, 146] width 80 height 16
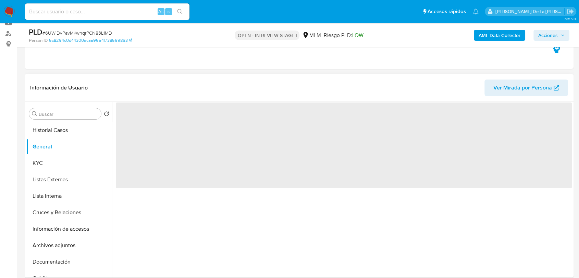
select select "10"
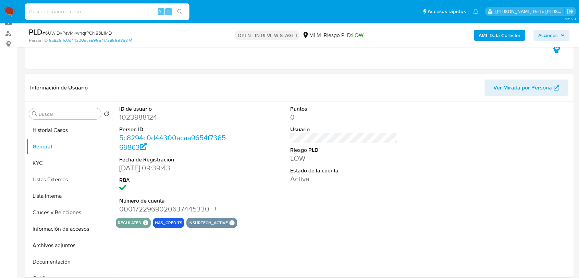
click at [145, 118] on dd "1023988124" at bounding box center [172, 117] width 107 height 10
click at [145, 117] on dd "1023988124" at bounding box center [172, 117] width 107 height 10
copy dd "1023988124"
click at [252, 114] on div "ID de usuario 1023988124 Person ID 5c8294c0d44300acaa9654f738569863 Fecha de Re…" at bounding box center [344, 160] width 456 height 116
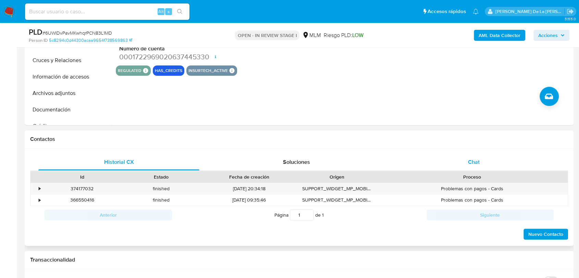
click at [472, 156] on div "Chat" at bounding box center [473, 162] width 161 height 16
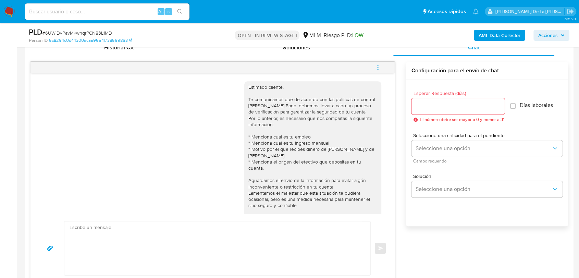
scroll to position [23, 0]
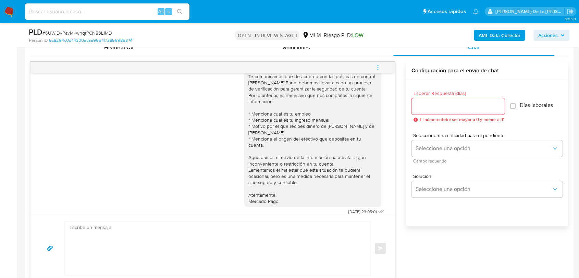
click at [377, 67] on icon "menu-action" at bounding box center [378, 67] width 6 height 6
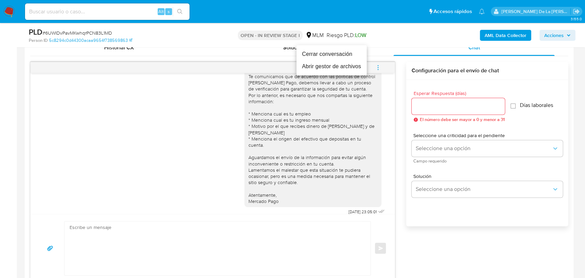
click at [324, 53] on li "Cerrar conversación" at bounding box center [331, 54] width 70 height 12
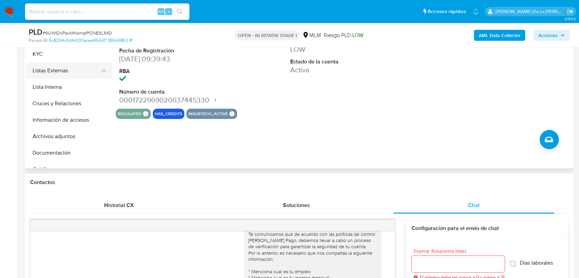
scroll to position [152, 0]
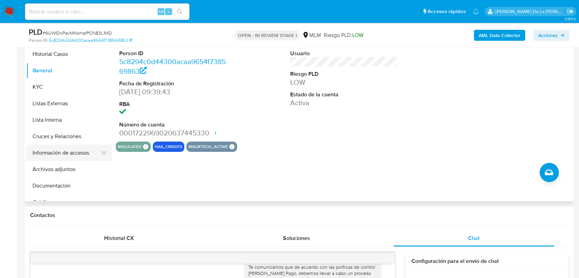
click at [71, 154] on button "Información de accesos" at bounding box center [66, 153] width 80 height 16
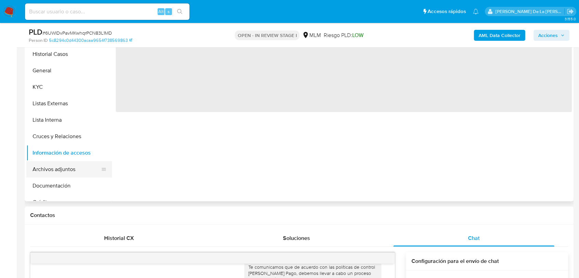
click at [73, 170] on button "Archivos adjuntos" at bounding box center [66, 169] width 80 height 16
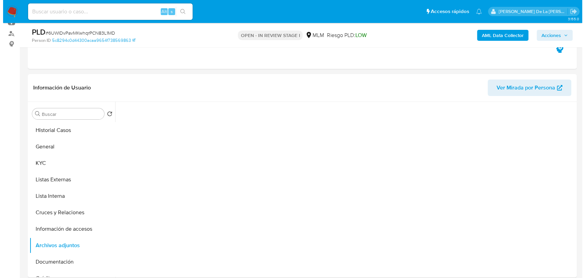
scroll to position [114, 0]
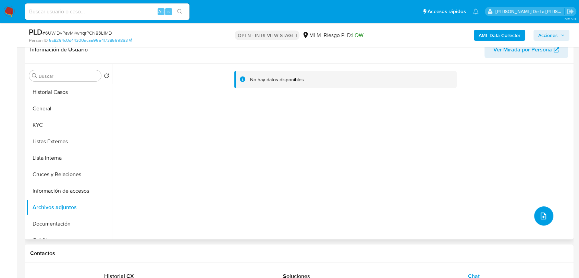
click at [539, 212] on icon "upload-file" at bounding box center [543, 216] width 8 height 8
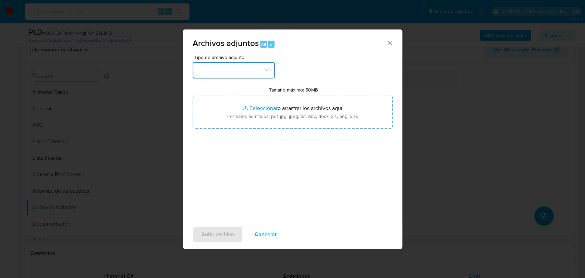
click at [246, 64] on button "button" at bounding box center [234, 70] width 82 height 16
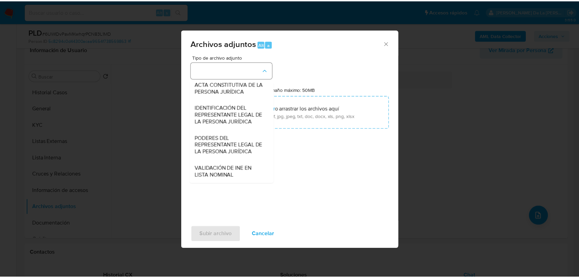
scroll to position [106, 0]
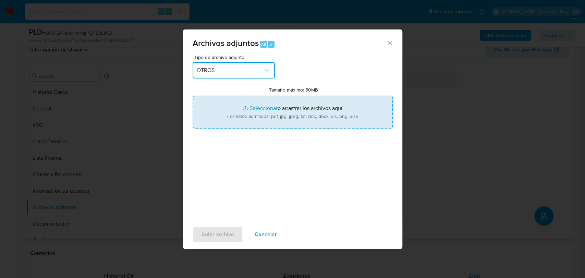
type input "C:\fakepath\1023988124_LUIS ENRIQUE MONTEJO PEREZ_AGO2025.pdf"
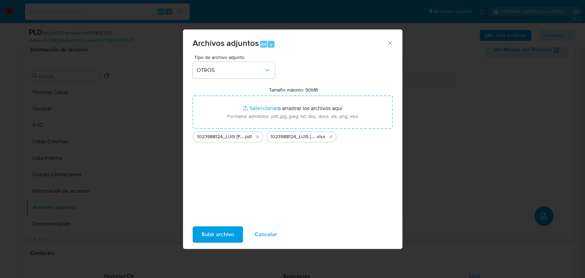
drag, startPoint x: 210, startPoint y: 176, endPoint x: 211, endPoint y: 180, distance: 4.2
click at [210, 176] on div "Tipo de archivo adjunto OTROS Tamaño máximo: 50MB Seleccionar archivos Seleccio…" at bounding box center [293, 136] width 200 height 162
click at [212, 230] on span "Subir archivo" at bounding box center [217, 234] width 33 height 15
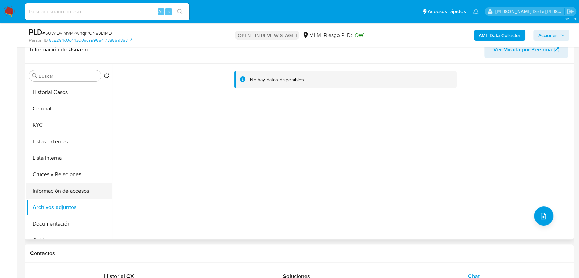
click at [49, 183] on button "Información de accesos" at bounding box center [66, 191] width 80 height 16
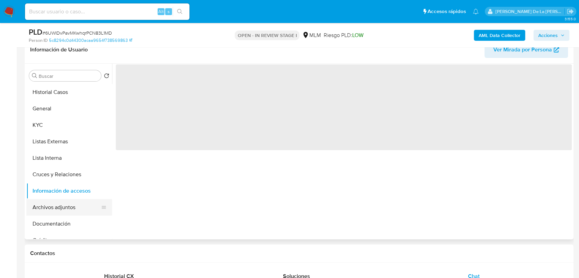
click at [49, 201] on button "Archivos adjuntos" at bounding box center [66, 207] width 80 height 16
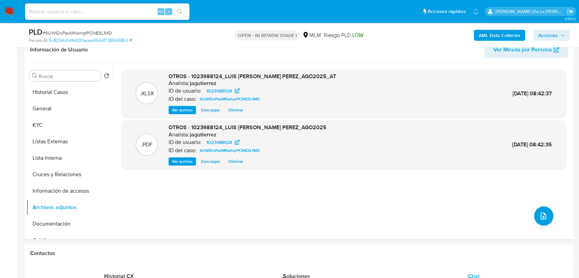
click at [557, 34] on span "Acciones" at bounding box center [548, 35] width 20 height 11
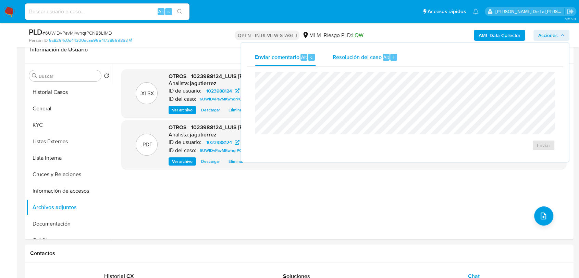
click at [375, 55] on span "Resolución del caso" at bounding box center [356, 57] width 49 height 8
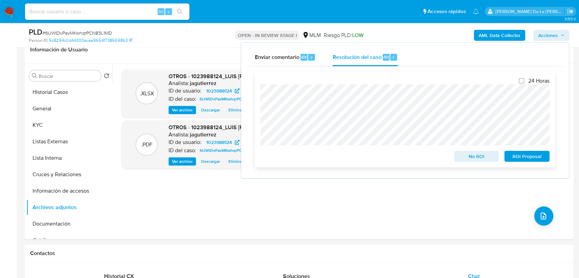
click at [528, 158] on span "ROI Proposal" at bounding box center [527, 156] width 36 height 10
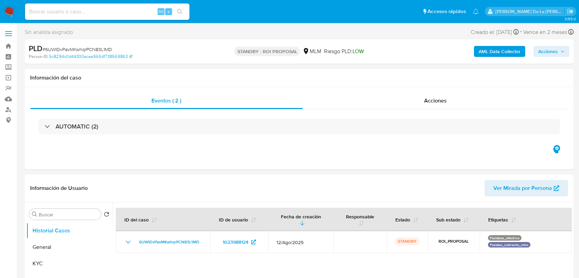
select select "10"
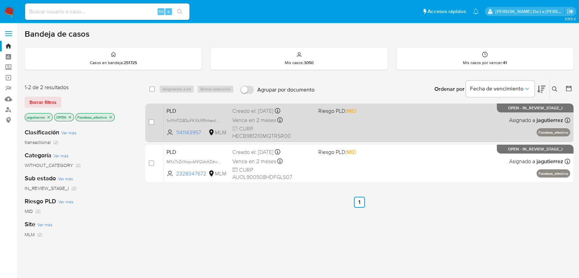
click at [462, 129] on div "PLD 1wYhtTQ83uFKXkXRhheol3Om 1141143957 MLM Riesgo PLD: MID Creado el: [DATE] C…" at bounding box center [367, 122] width 406 height 35
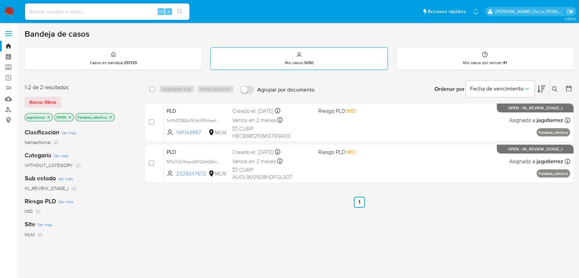
click at [285, 60] on p "Mis casos : 3050" at bounding box center [299, 62] width 29 height 5
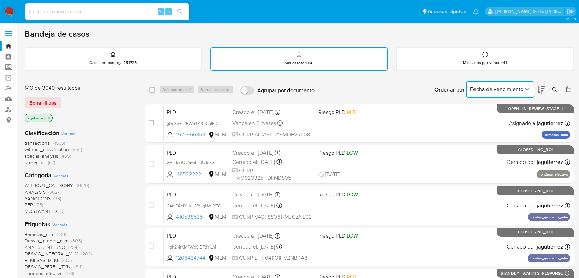
click at [495, 91] on span "Fecha de vencimiento" at bounding box center [496, 89] width 53 height 7
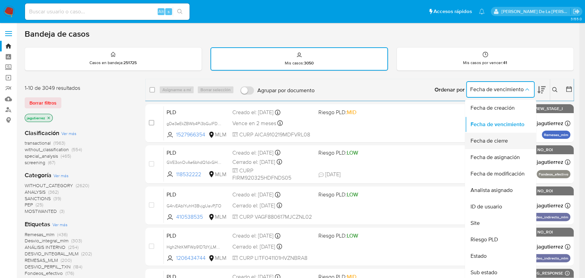
click at [492, 142] on span "Fecha de cierre" at bounding box center [488, 140] width 37 height 7
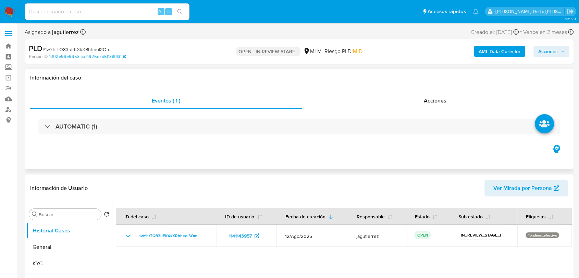
select select "10"
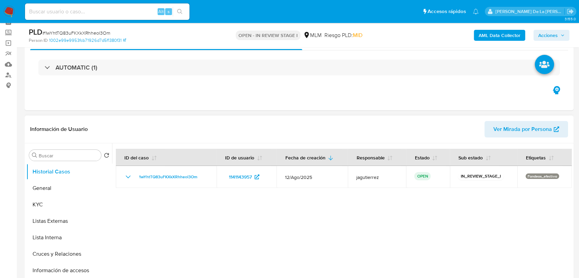
scroll to position [76, 0]
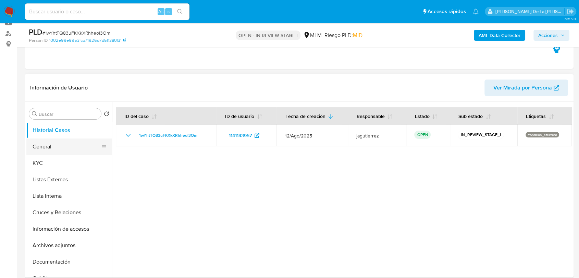
click at [60, 148] on button "General" at bounding box center [66, 146] width 80 height 16
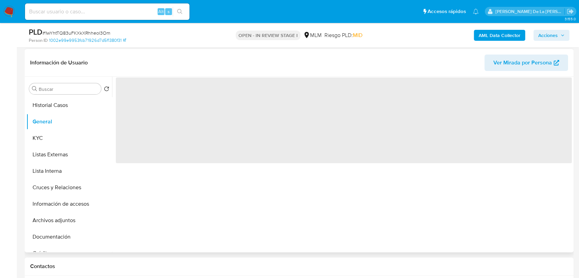
scroll to position [114, 0]
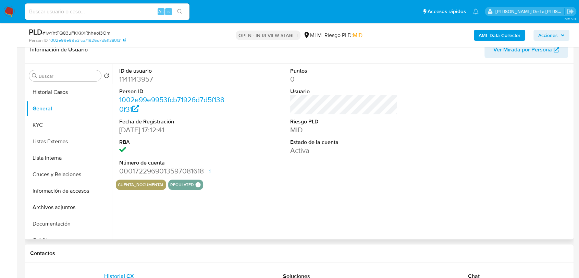
click at [144, 79] on dd "1141143957" at bounding box center [172, 79] width 107 height 10
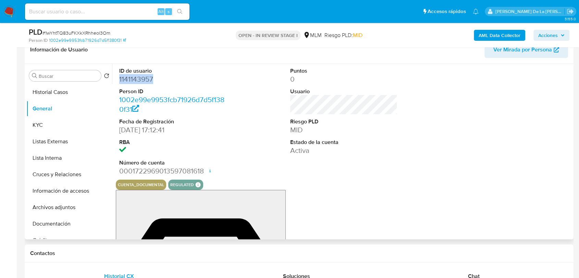
copy dd "1141143957"
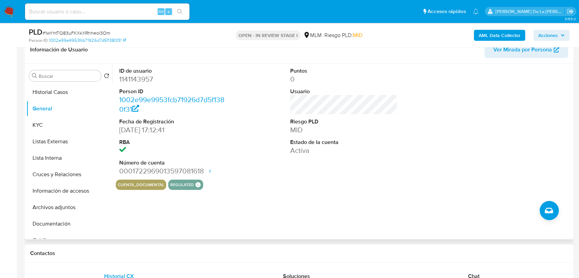
click at [247, 91] on div "ID de usuario 1141143957 Person ID 1002e99e9953fcb71926d7d5f1380f31 Fecha de Re…" at bounding box center [344, 122] width 456 height 116
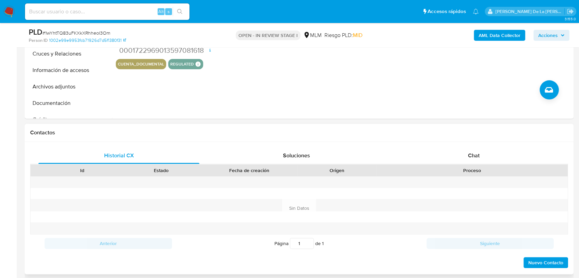
scroll to position [304, 0]
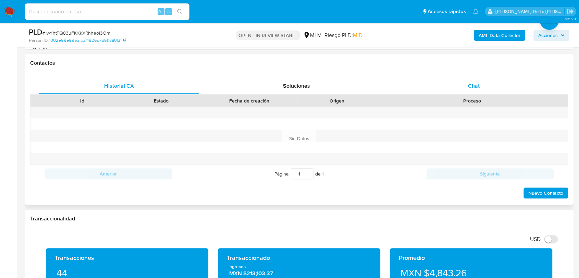
click at [479, 87] on span "Chat" at bounding box center [474, 86] width 12 height 8
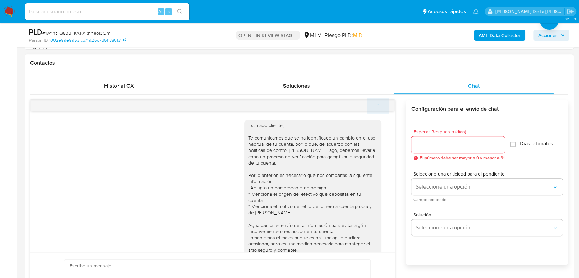
scroll to position [29, 0]
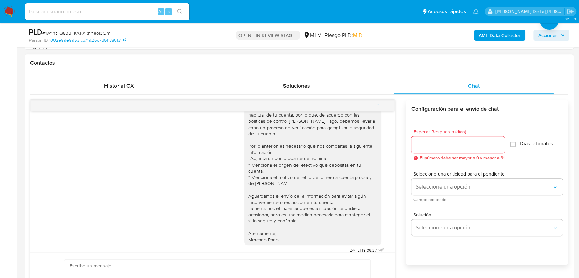
click at [381, 105] on icon "menu-action" at bounding box center [378, 106] width 6 height 6
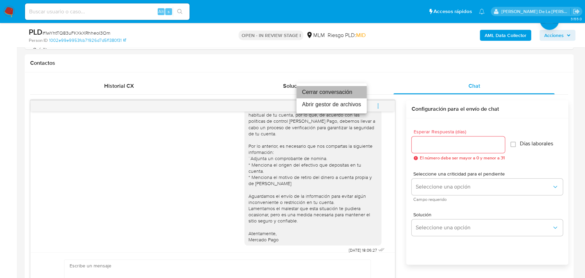
click at [335, 86] on li "Cerrar conversación" at bounding box center [331, 92] width 70 height 12
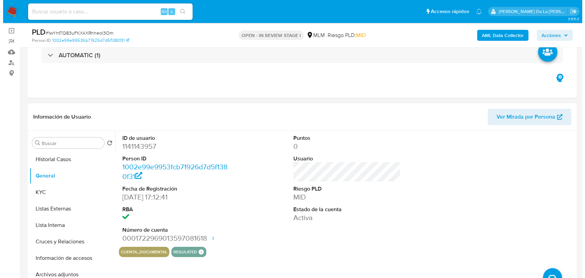
scroll to position [114, 0]
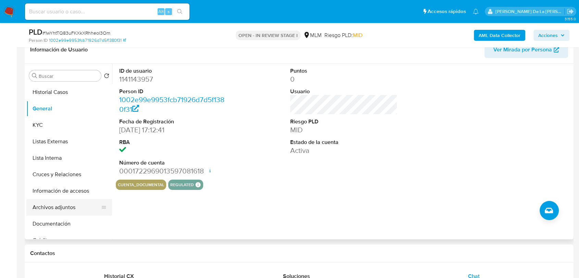
drag, startPoint x: 63, startPoint y: 206, endPoint x: 76, endPoint y: 206, distance: 13.4
click at [63, 206] on button "Archivos adjuntos" at bounding box center [66, 207] width 80 height 16
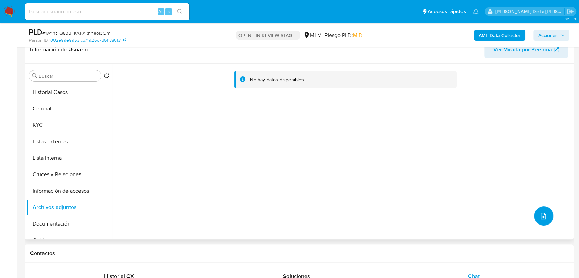
click at [540, 212] on icon "upload-file" at bounding box center [543, 216] width 8 height 8
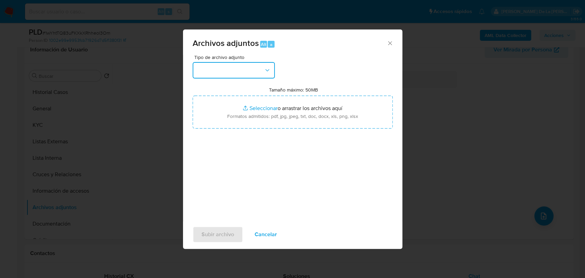
click at [250, 66] on button "button" at bounding box center [234, 70] width 82 height 16
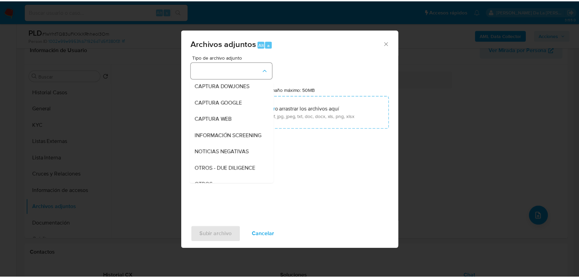
scroll to position [36, 0]
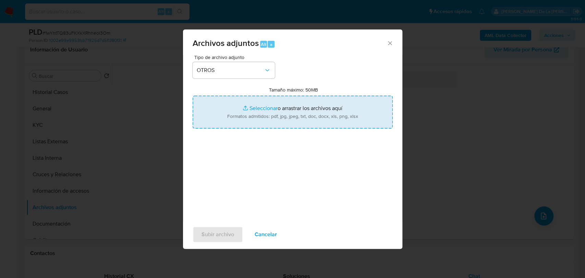
type input "C:\fakepath\114114395_BRENDA GUADALUPE HERNANDEZ_AGO2025.pdf"
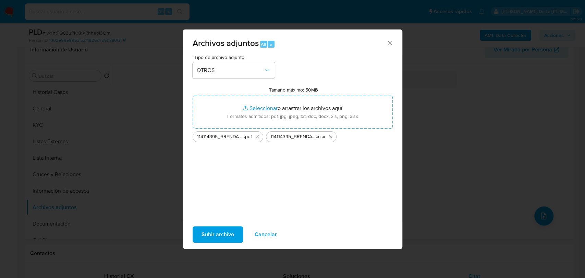
click at [222, 230] on span "Subir archivo" at bounding box center [217, 234] width 33 height 15
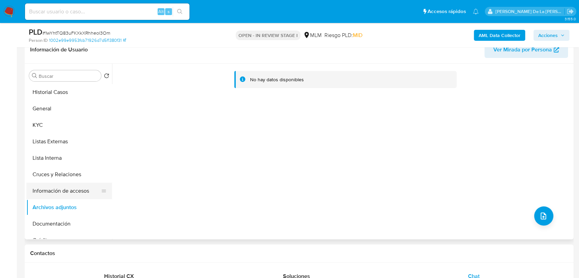
click at [53, 190] on button "Información de accesos" at bounding box center [66, 191] width 80 height 16
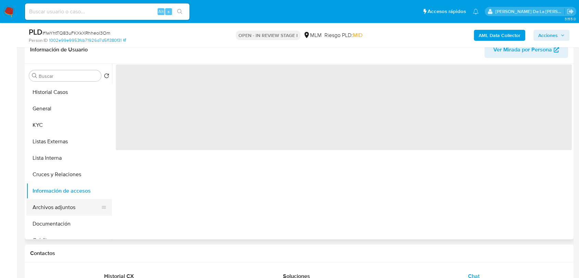
drag, startPoint x: 52, startPoint y: 202, endPoint x: 57, endPoint y: 201, distance: 4.7
click at [52, 203] on button "Archivos adjuntos" at bounding box center [66, 207] width 80 height 16
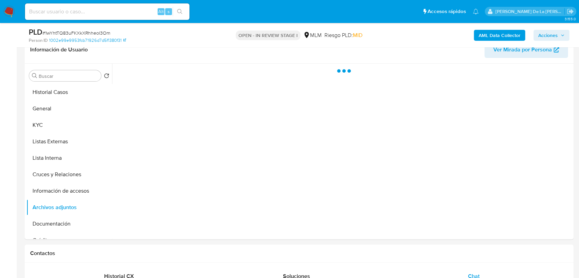
click at [546, 36] on span "Acciones" at bounding box center [548, 35] width 20 height 11
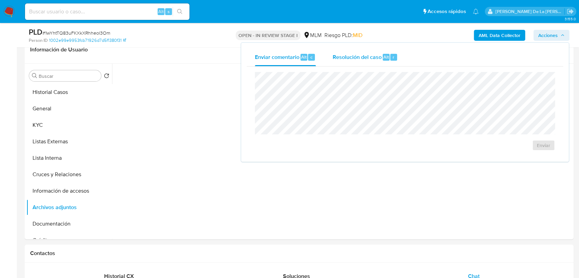
click at [349, 61] on div "Resolución del caso Alt r" at bounding box center [364, 57] width 65 height 18
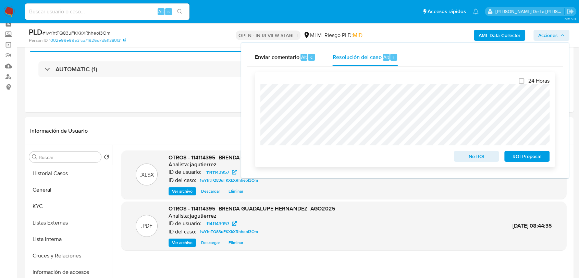
scroll to position [0, 0]
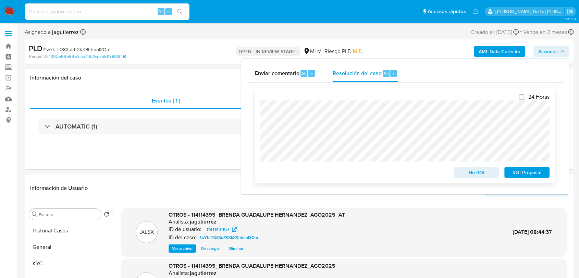
click at [520, 174] on span "ROI Proposal" at bounding box center [527, 173] width 36 height 10
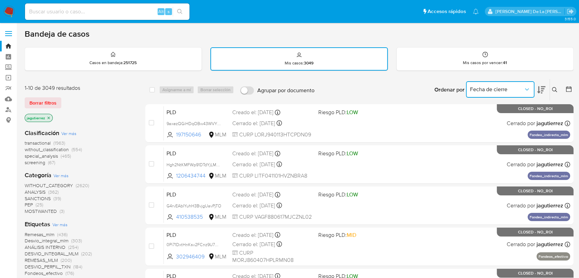
click at [526, 89] on icon "Ordenar por" at bounding box center [526, 89] width 7 height 7
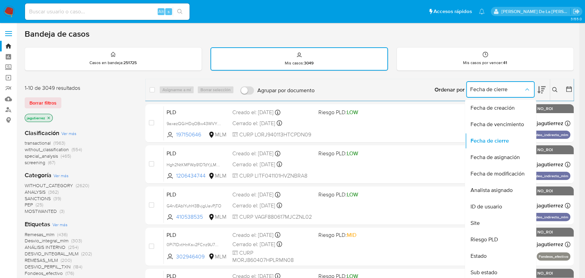
click at [526, 89] on icon "Ordenar por" at bounding box center [526, 89] width 7 height 7
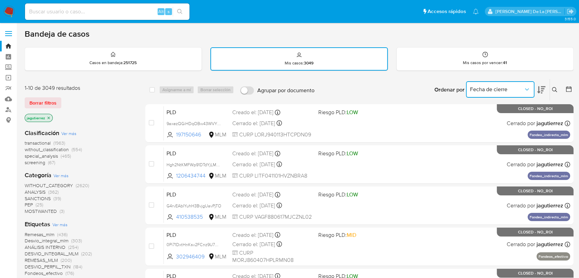
click at [542, 91] on icon at bounding box center [541, 90] width 8 height 8
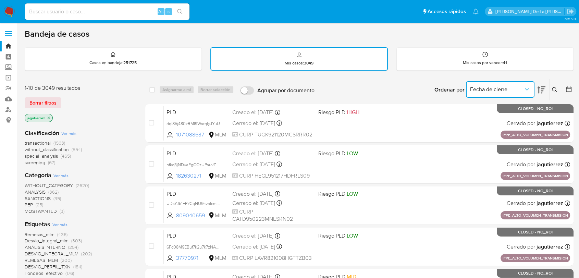
click at [542, 91] on icon at bounding box center [541, 90] width 8 height 8
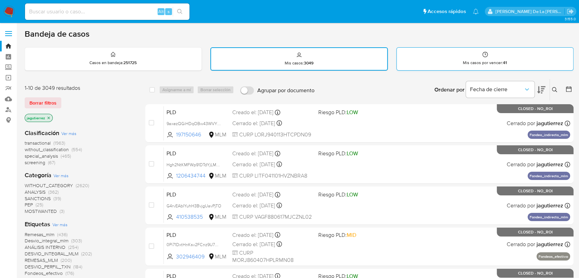
click at [488, 54] on div "Mis casos por vencer : 41" at bounding box center [485, 59] width 176 height 22
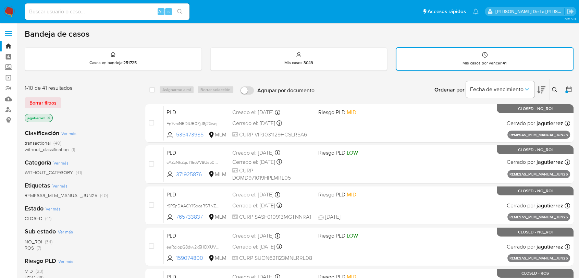
click at [11, 11] on img at bounding box center [9, 12] width 12 height 12
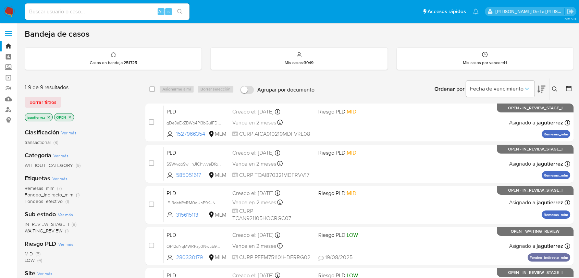
click at [44, 201] on span "Fondeos_efectivo" at bounding box center [44, 201] width 38 height 7
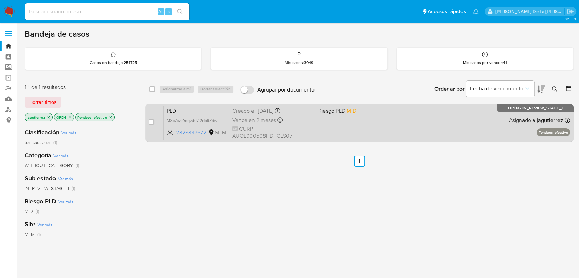
click at [403, 117] on div "PLD MXc7cZcYoqwbN12doltZdwW9 2328347672 MLM Riesgo PLD: MID Creado el: [DATE] C…" at bounding box center [367, 122] width 406 height 35
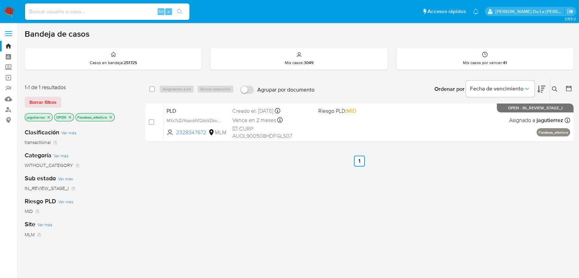
click at [13, 12] on img at bounding box center [9, 12] width 12 height 12
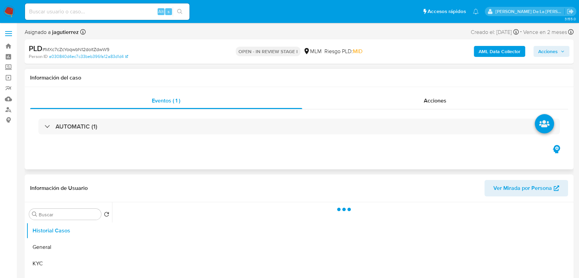
scroll to position [38, 0]
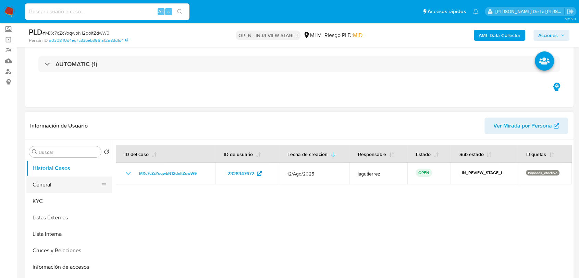
click at [59, 178] on button "General" at bounding box center [66, 184] width 80 height 16
select select "10"
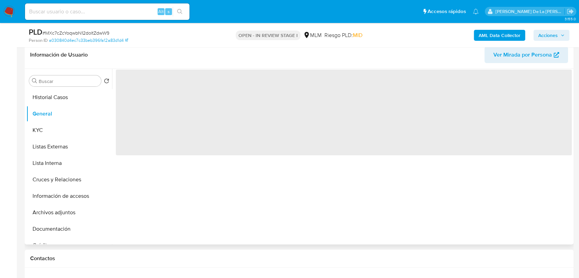
scroll to position [114, 0]
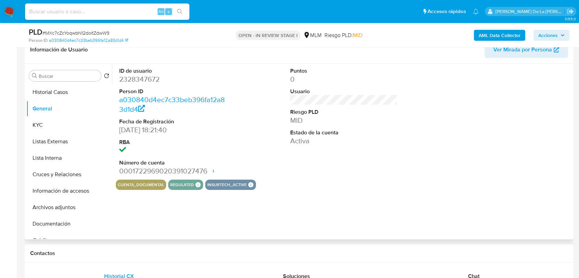
click at [142, 75] on dd "2328347672" at bounding box center [172, 79] width 107 height 10
copy dd "2328347672"
click at [247, 89] on div "ID de usuario 2328347672 Person ID a030840d4ec7c33beb396fa12a83d1d4 Fecha de Re…" at bounding box center [344, 122] width 456 height 116
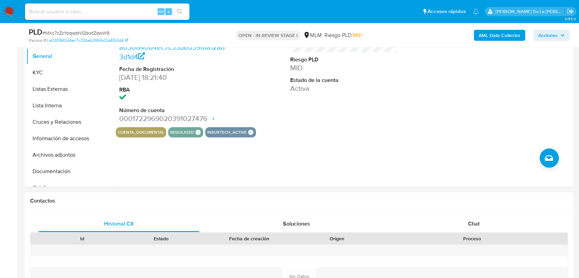
scroll to position [190, 0]
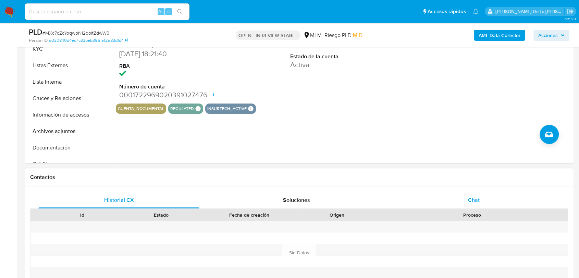
click at [482, 206] on div "Chat" at bounding box center [473, 200] width 161 height 16
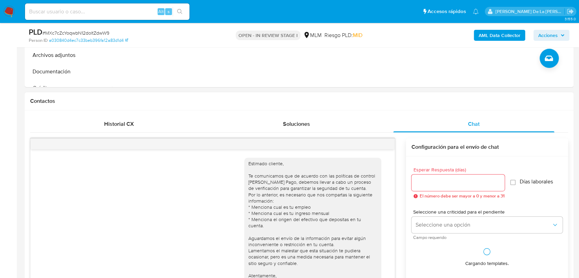
scroll to position [4, 0]
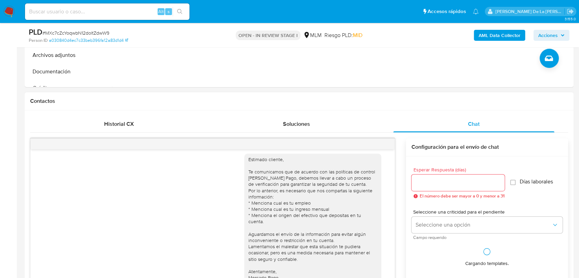
click at [384, 142] on div at bounding box center [212, 143] width 364 height 11
click at [383, 142] on button "menu-action" at bounding box center [378, 144] width 23 height 16
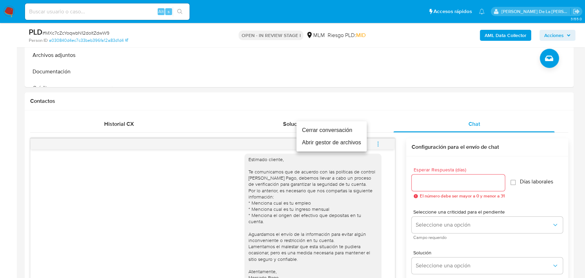
click at [335, 129] on li "Cerrar conversación" at bounding box center [331, 130] width 70 height 12
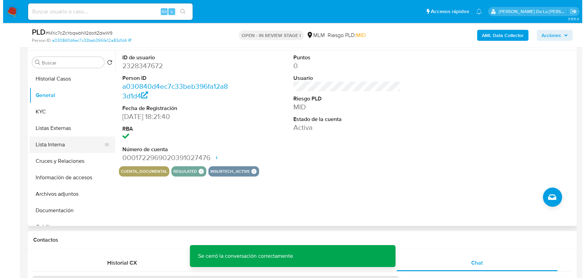
scroll to position [114, 0]
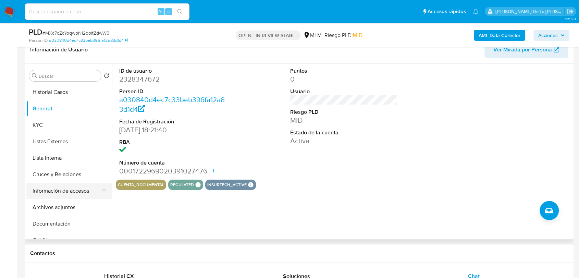
click at [74, 193] on button "Información de accesos" at bounding box center [66, 191] width 80 height 16
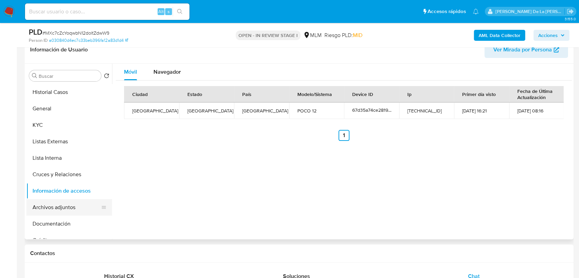
click at [56, 200] on button "Archivos adjuntos" at bounding box center [66, 207] width 80 height 16
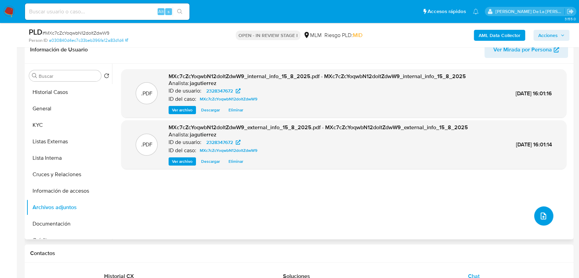
click at [539, 210] on button "upload-file" at bounding box center [543, 215] width 19 height 19
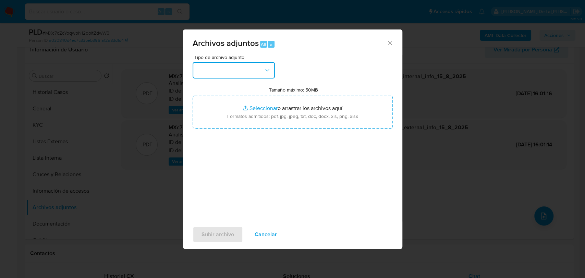
click at [253, 76] on button "button" at bounding box center [234, 70] width 82 height 16
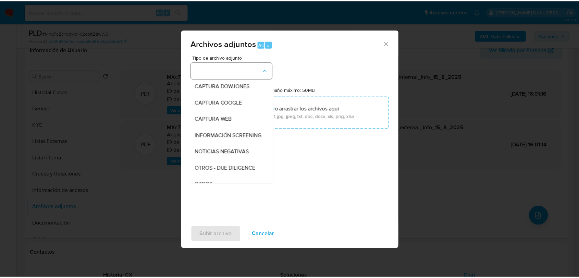
scroll to position [36, 0]
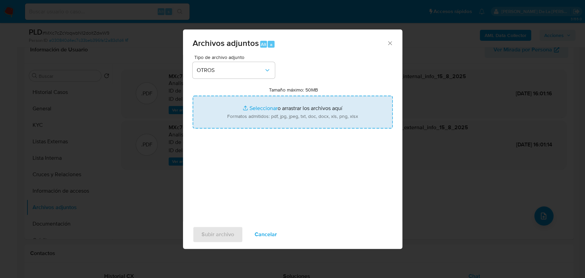
type input "C:\fakepath\2328347672_LUIS ANGEL AGUILAR OLIVOS_AGO2025.pdf"
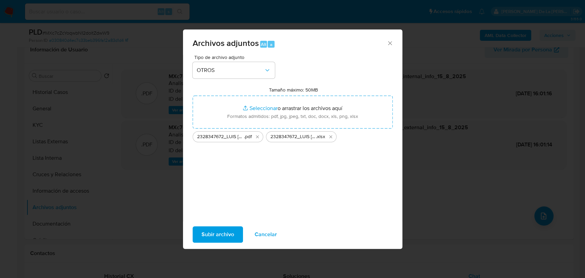
click at [212, 171] on div "Tipo de archivo adjunto OTROS Tamaño máximo: 50MB Seleccionar archivos Seleccio…" at bounding box center [293, 136] width 200 height 162
click at [220, 233] on span "Subir archivo" at bounding box center [217, 234] width 33 height 15
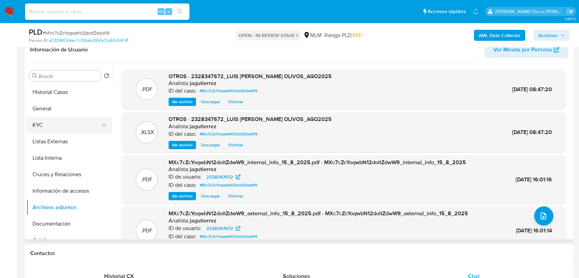
click at [48, 122] on button "KYC" at bounding box center [66, 125] width 80 height 16
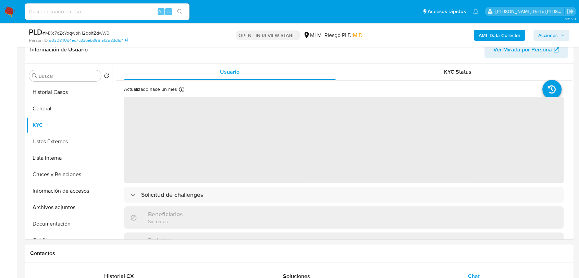
click at [553, 37] on span "Acciones" at bounding box center [548, 35] width 20 height 11
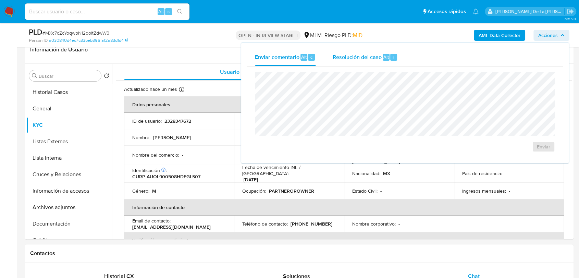
click at [369, 57] on span "Resolución del caso" at bounding box center [356, 57] width 49 height 8
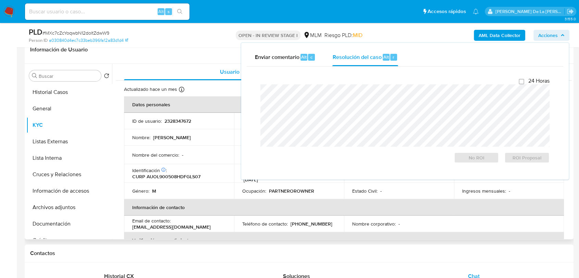
click at [222, 141] on td "Nombre : Luis Angel" at bounding box center [179, 137] width 110 height 16
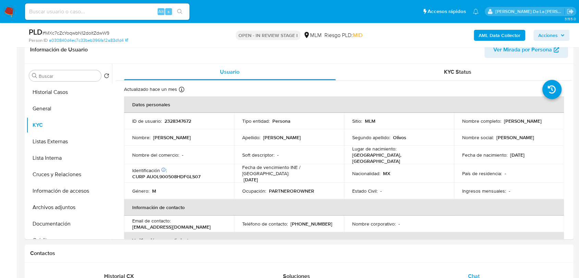
click at [543, 26] on div "PLD # MXc7cZcYoqwbN12doltZdwW9 Person ID a030840d4ec7c33beb396fa12a83d1d4 OPEN …" at bounding box center [299, 35] width 549 height 24
drag, startPoint x: 542, startPoint y: 36, endPoint x: 517, endPoint y: 40, distance: 25.6
click at [542, 36] on span "Acciones" at bounding box center [548, 35] width 20 height 11
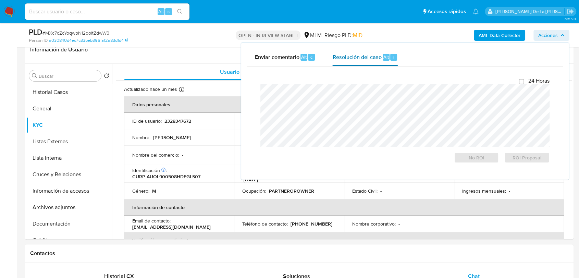
click at [362, 56] on span "Resolución del caso" at bounding box center [356, 57] width 49 height 8
click at [518, 155] on span "ROI Proposal" at bounding box center [527, 158] width 36 height 10
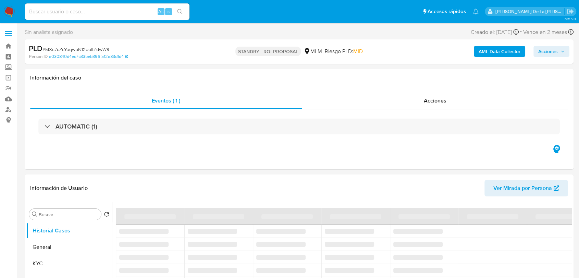
select select "10"
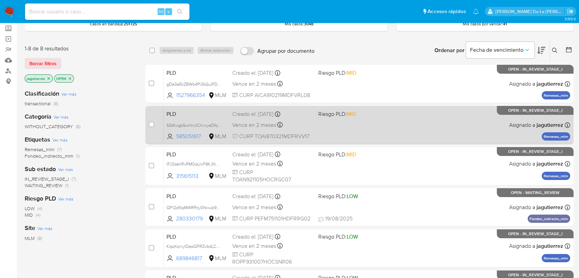
scroll to position [76, 0]
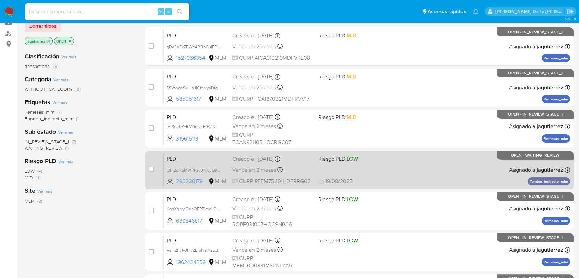
click at [411, 165] on div "PLD QF12dNqMWRPzy0Nwub9aibM9 280330179 MLM Riesgo PLD: LOW Creado el: [DATE] Cr…" at bounding box center [367, 169] width 406 height 35
click at [153, 166] on input "checkbox" at bounding box center [151, 168] width 5 height 5
checkbox input "true"
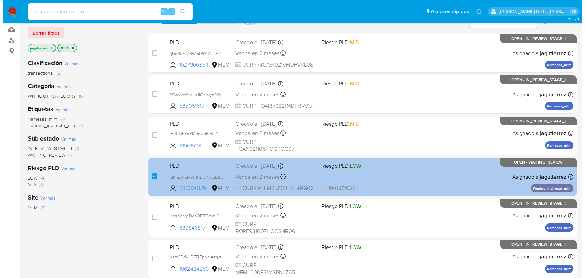
scroll to position [0, 0]
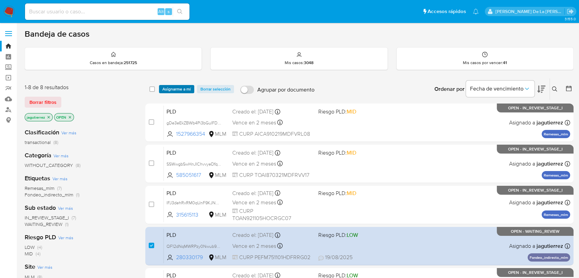
click at [182, 92] on span "Asignarme a mí" at bounding box center [176, 89] width 28 height 7
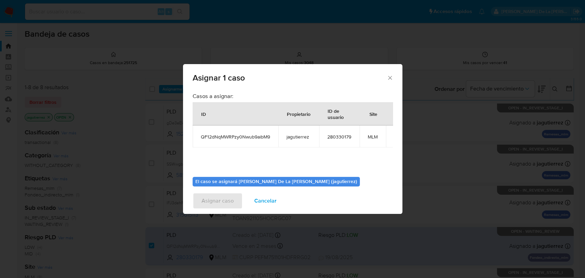
click at [180, 87] on div "Asignar 1 caso Casos a asignar: ID Propietario ID de usuario Site QF12dNqMWRPzy…" at bounding box center [292, 139] width 585 height 278
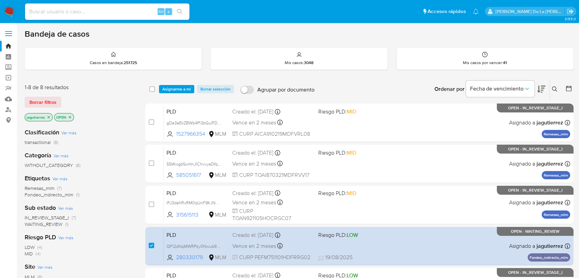
click at [178, 87] on span "Asignarme a mí" at bounding box center [176, 89] width 28 height 7
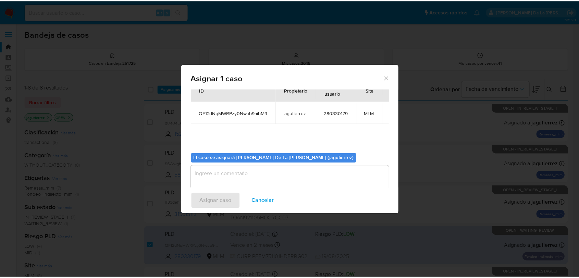
scroll to position [35, 0]
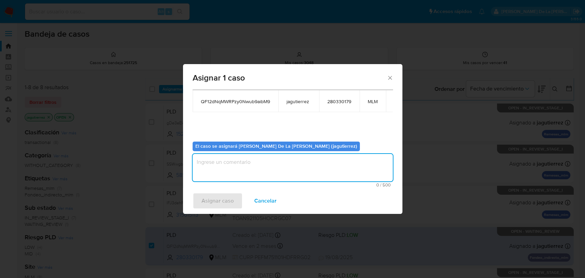
click at [227, 162] on textarea "assign-modal" at bounding box center [293, 167] width 200 height 27
type textarea "JG"
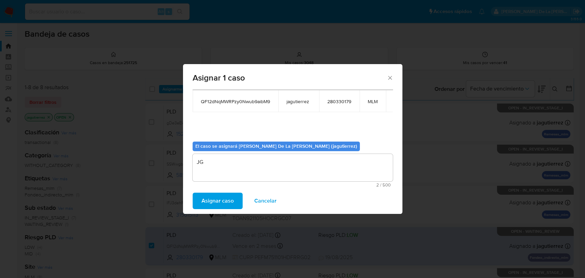
click at [206, 206] on span "Asignar caso" at bounding box center [217, 200] width 32 height 15
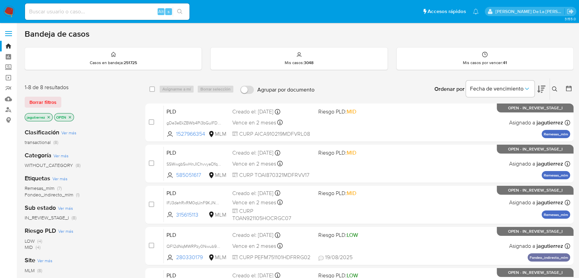
click at [9, 12] on img at bounding box center [9, 12] width 12 height 12
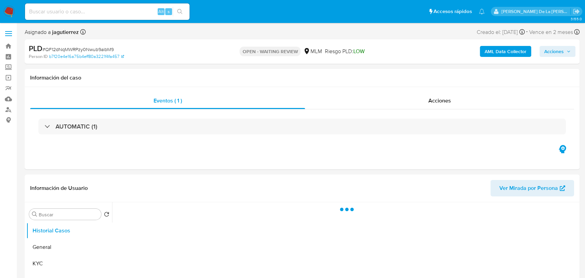
select select "10"
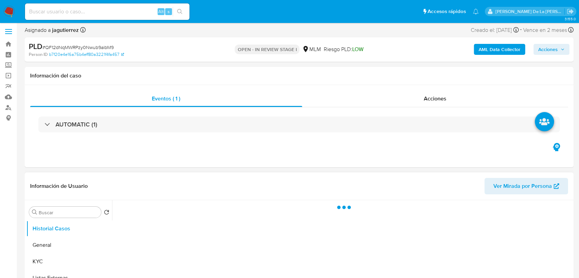
scroll to position [114, 0]
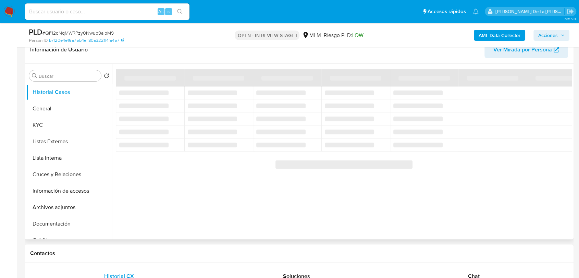
select select "10"
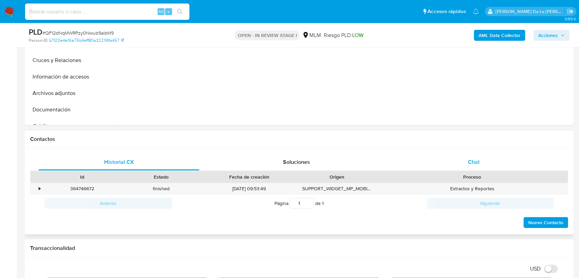
click at [473, 161] on span "Chat" at bounding box center [474, 162] width 12 height 8
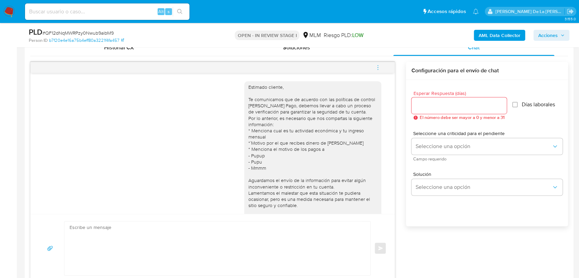
scroll to position [135, 0]
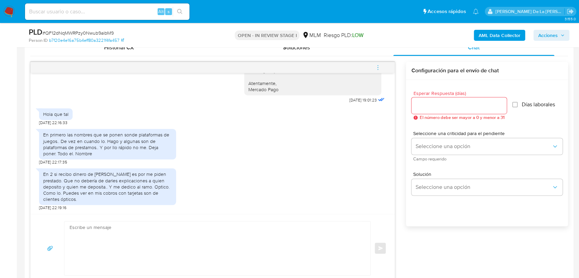
click at [135, 241] on textarea at bounding box center [216, 248] width 292 height 54
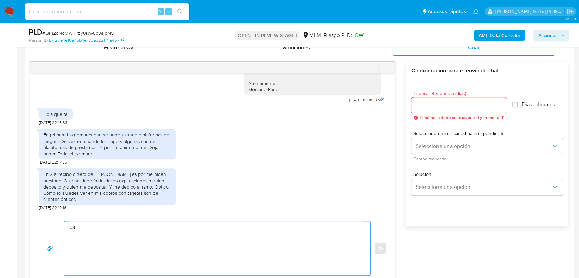
type textarea "e"
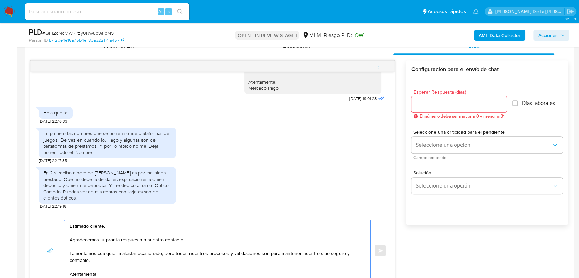
scroll to position [351, 0]
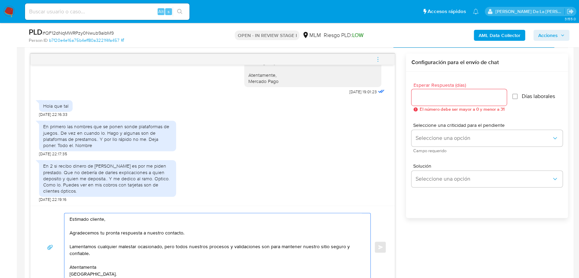
type textarea "Estimado cliente, Agradecemos tu pronta respuesta a nuestro contacto. Lamentamo…"
click at [431, 102] on div at bounding box center [458, 97] width 95 height 16
click at [433, 96] on input "Esperar Respuesta (días)" at bounding box center [458, 97] width 95 height 9
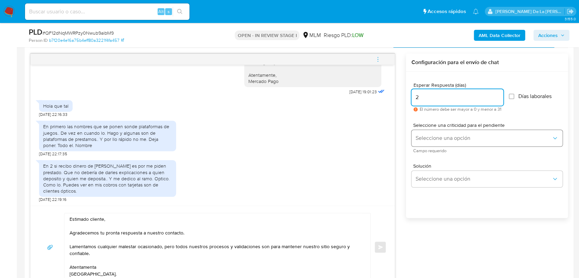
type input "2"
click at [439, 135] on span "Seleccione una opción" at bounding box center [484, 138] width 136 height 7
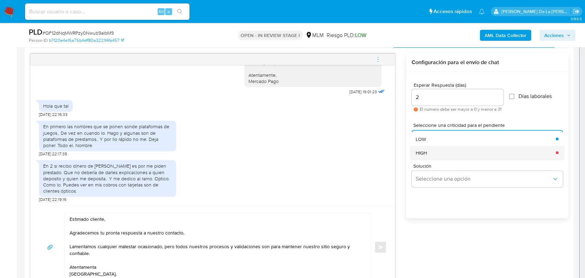
click at [437, 149] on div "HIGH" at bounding box center [483, 153] width 136 height 14
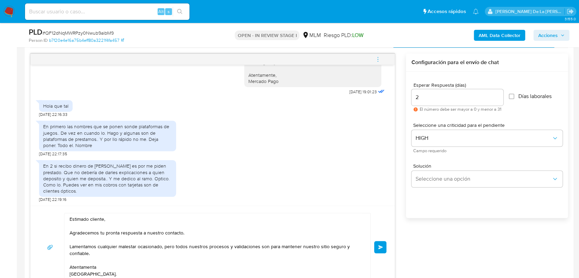
click at [378, 62] on span "menu-action" at bounding box center [378, 59] width 6 height 16
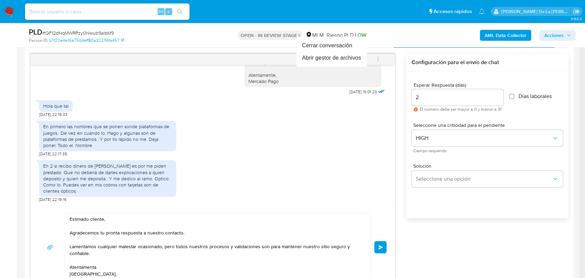
click at [381, 59] on div at bounding box center [292, 139] width 585 height 278
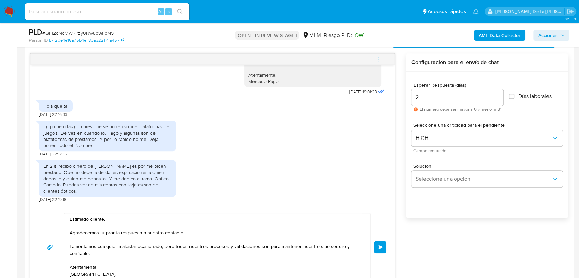
drag, startPoint x: 380, startPoint y: 247, endPoint x: 379, endPoint y: 239, distance: 7.3
click at [380, 246] on span "Enviar" at bounding box center [380, 247] width 5 height 4
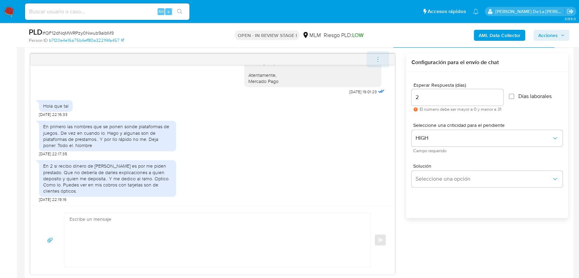
scroll to position [217, 0]
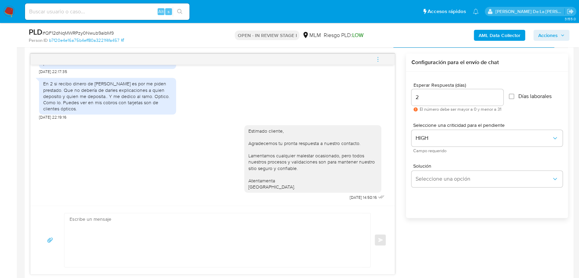
click at [376, 59] on icon "menu-action" at bounding box center [378, 59] width 6 height 6
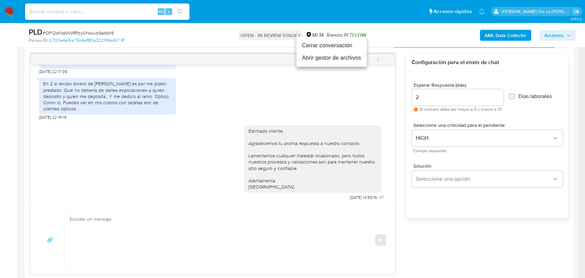
click at [337, 45] on li "Cerrar conversación" at bounding box center [331, 45] width 70 height 12
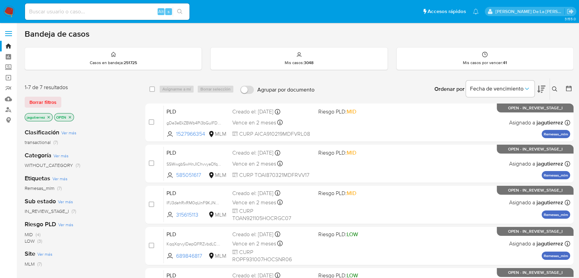
click at [50, 116] on p "jagutierrez" at bounding box center [38, 117] width 27 height 8
click at [48, 116] on icon "close-filter" at bounding box center [49, 117] width 2 height 2
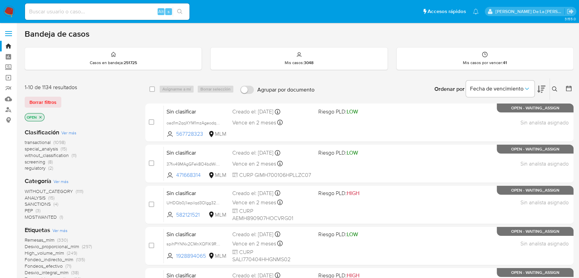
click at [44, 161] on span "screening" at bounding box center [35, 161] width 21 height 7
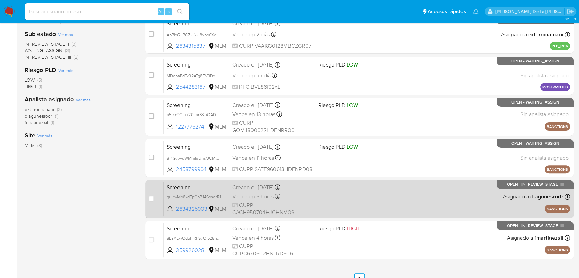
scroll to position [181, 0]
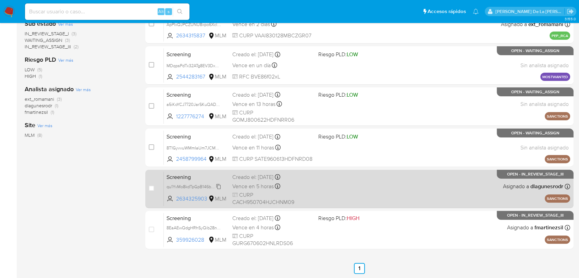
click at [199, 186] on span "qu1YvMo8kdTpGpB146bsqrR1" at bounding box center [193, 186] width 54 height 8
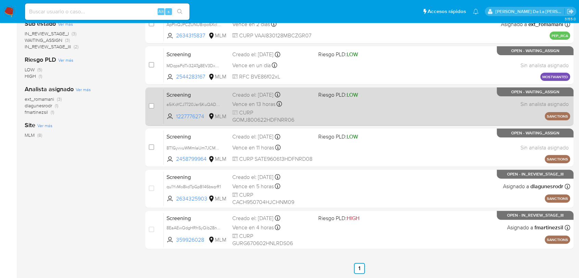
click at [373, 110] on div "Screening a5iKoYCJ7720JarSKuQADmQq 1227776274 MLM Riesgo PLD: LOW Creado el: 19…" at bounding box center [367, 106] width 406 height 35
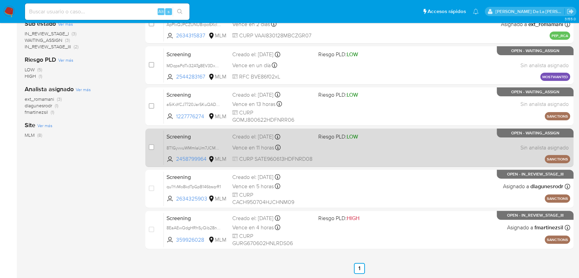
click at [428, 147] on div "Screening 8T1GyvvuWMmIaUm7JCM2r4LK 2458799964 MLM Riesgo PLD: LOW Creado el: 19…" at bounding box center [367, 147] width 406 height 35
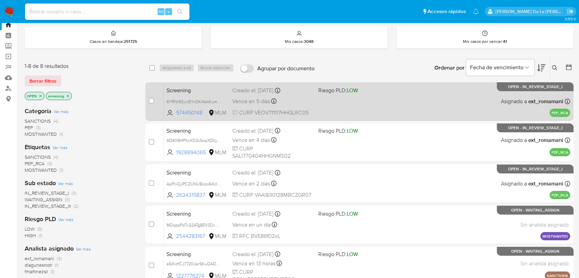
scroll to position [0, 0]
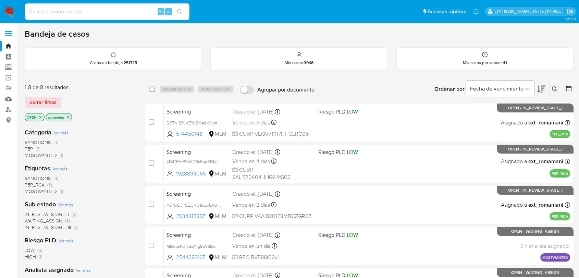
click at [14, 17] on nav "Pausado Ver notificaciones Alt s Accesos rápidos Presiona las siguientes teclas…" at bounding box center [289, 11] width 579 height 23
click at [12, 12] on img at bounding box center [9, 12] width 12 height 12
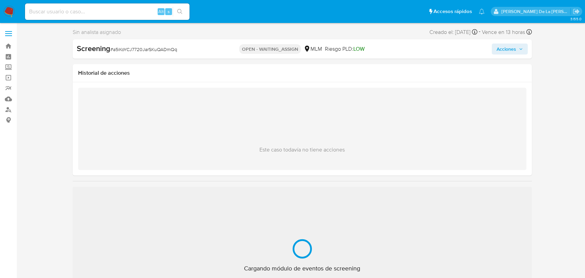
select select "10"
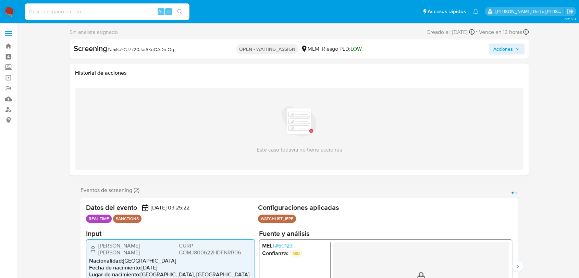
click at [140, 46] on div "Screening # a5iKoYCJ7720JarSKuQADmQq" at bounding box center [148, 49] width 148 height 10
click at [140, 46] on span "# a5iKoYCJ7720JarSKuQADmQq" at bounding box center [140, 49] width 67 height 7
copy span "a5iKoYCJ7720JarSKuQADmQq"
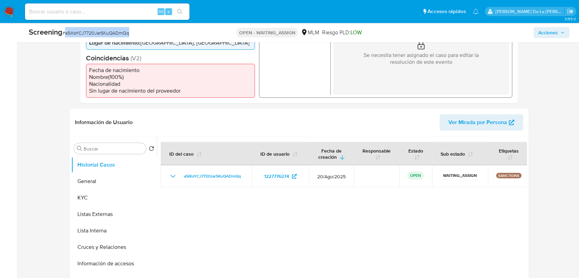
scroll to position [152, 0]
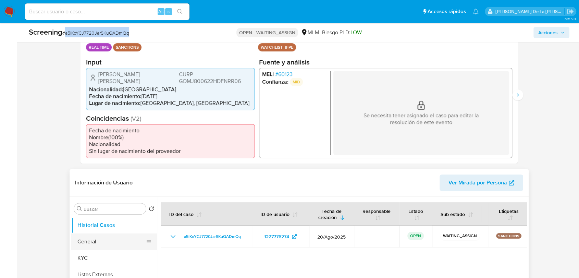
click at [111, 243] on button "General" at bounding box center [111, 241] width 80 height 16
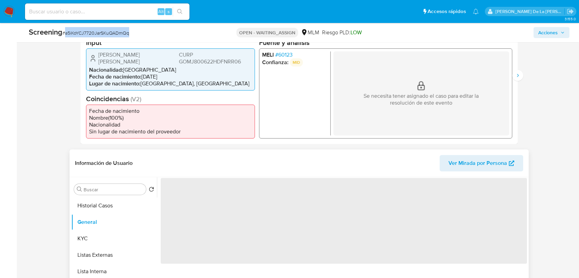
scroll to position [190, 0]
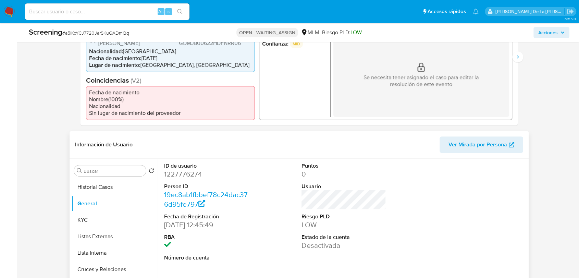
click at [183, 172] on dd "1227776274" at bounding box center [206, 174] width 85 height 10
copy dd "1227776274"
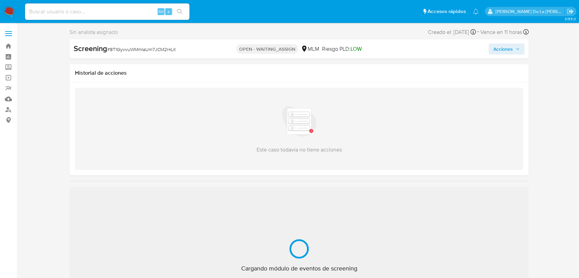
click at [136, 50] on span "# 8T1GyvvuWMmIaUm7JCM2r4LK" at bounding box center [141, 49] width 69 height 7
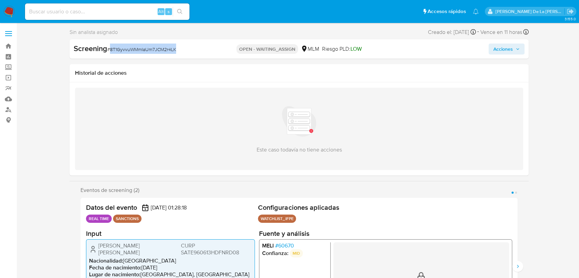
copy span "8T1GyvvuWMmIaUm7JCM2r4LK"
select select "10"
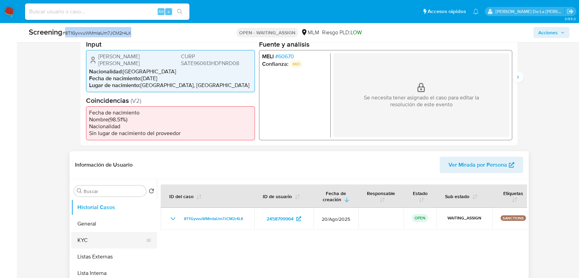
scroll to position [228, 0]
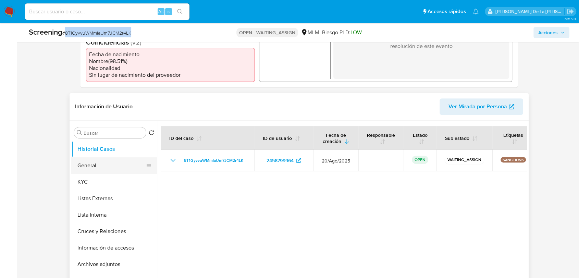
drag, startPoint x: 116, startPoint y: 157, endPoint x: 107, endPoint y: 160, distance: 10.2
click at [115, 158] on button "General" at bounding box center [111, 165] width 80 height 16
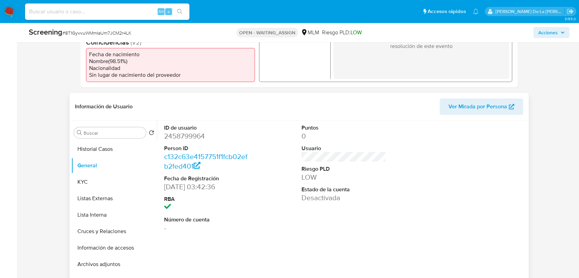
click at [192, 135] on dd "2458799964" at bounding box center [206, 136] width 85 height 10
copy dd "2458799964"
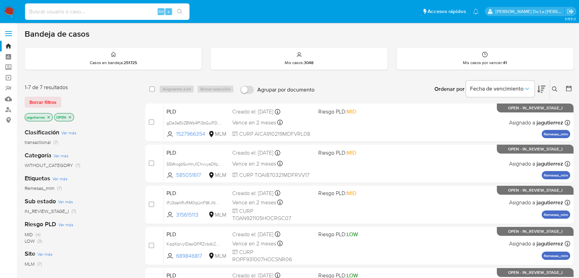
click at [77, 15] on input at bounding box center [107, 11] width 164 height 9
paste input "2409698612"
type input "2409698612"
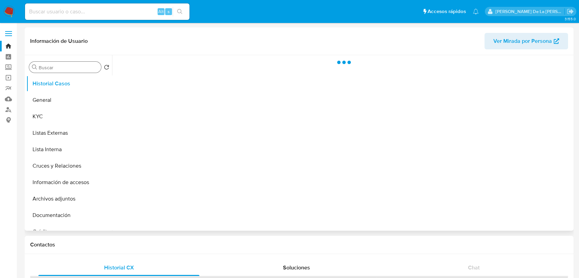
click at [74, 63] on div "Buscar" at bounding box center [65, 67] width 72 height 11
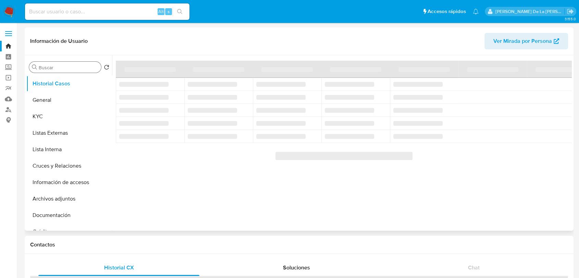
click at [70, 67] on input "Buscar" at bounding box center [69, 67] width 60 height 6
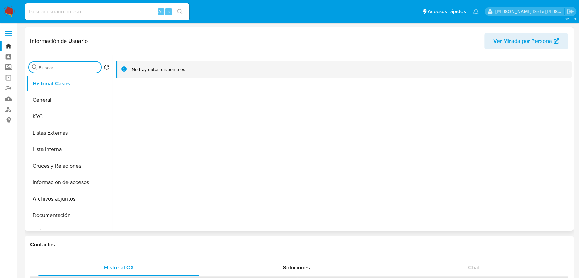
select select "10"
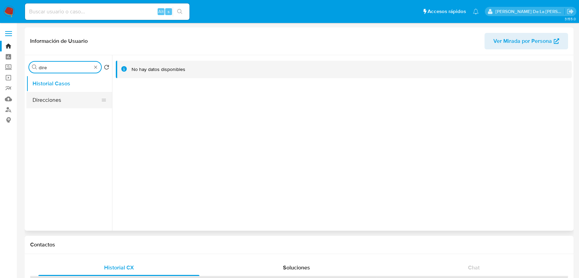
type input "dire"
click at [40, 102] on button "Direcciones" at bounding box center [66, 100] width 80 height 16
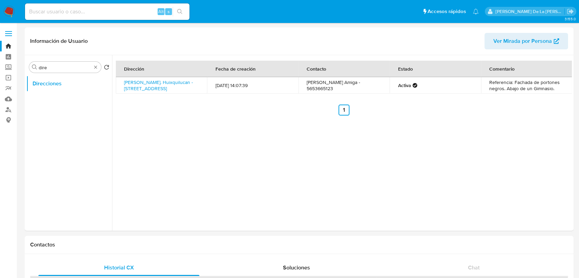
click at [63, 16] on div "Alt s" at bounding box center [107, 11] width 164 height 16
click at [63, 10] on input at bounding box center [107, 11] width 164 height 9
paste input "2451799493"
type input "2451799493"
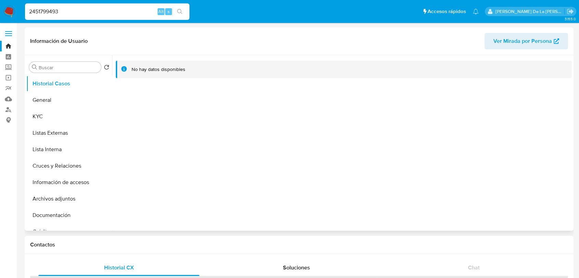
select select "10"
click at [75, 179] on button "Información de accesos" at bounding box center [66, 182] width 80 height 16
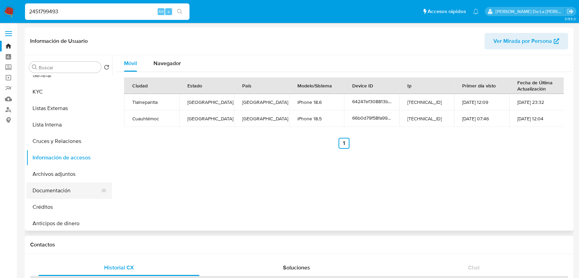
scroll to position [38, 0]
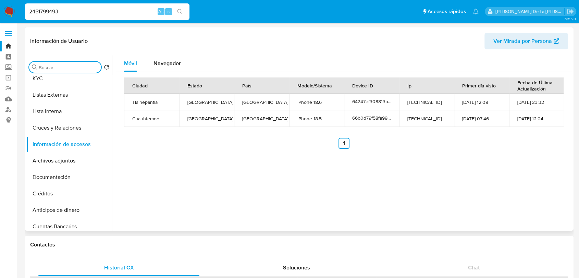
click at [68, 68] on input "Buscar" at bounding box center [69, 67] width 60 height 6
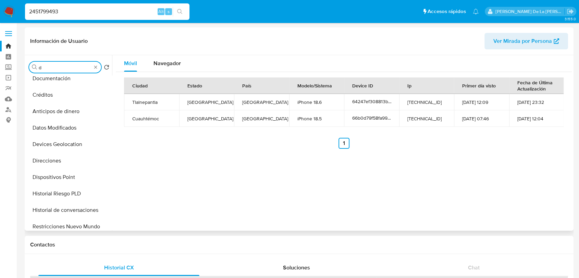
scroll to position [0, 0]
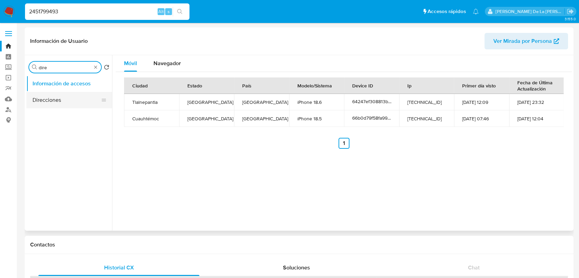
type input "dire"
click at [53, 102] on button "Direcciones" at bounding box center [66, 100] width 80 height 16
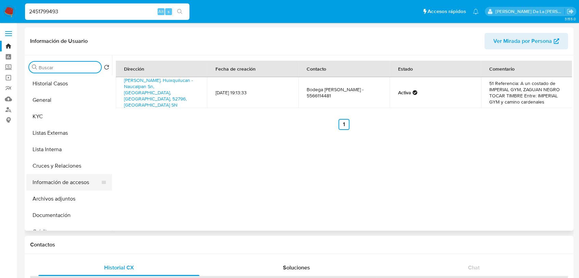
click at [65, 180] on button "Información de accesos" at bounding box center [66, 182] width 80 height 16
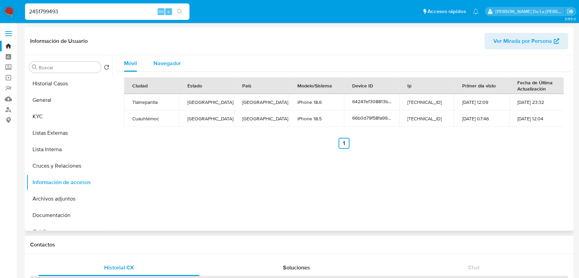
click at [173, 59] on span "Navegador" at bounding box center [166, 63] width 27 height 8
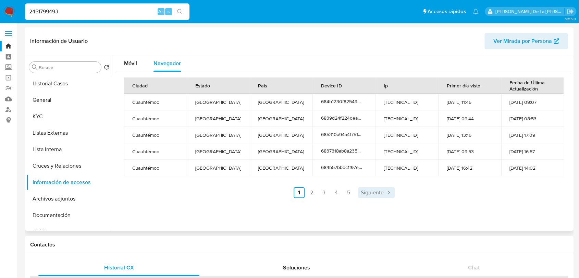
click at [365, 190] on span "Siguiente" at bounding box center [372, 192] width 23 height 5
click at [365, 188] on link "5" at bounding box center [366, 192] width 11 height 11
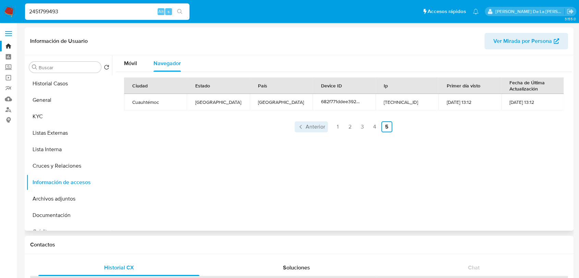
click at [321, 124] on span "Anterior" at bounding box center [316, 126] width 20 height 5
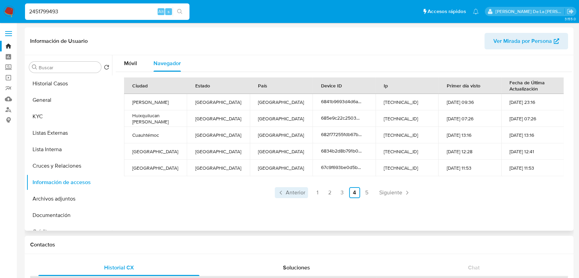
click at [306, 190] on link "Anterior" at bounding box center [291, 192] width 33 height 11
click at [306, 190] on link "2" at bounding box center [311, 192] width 11 height 11
click at [282, 186] on div "Ciudad Estado País Device ID Ip Primer día visto Fecha de Última Actualización …" at bounding box center [344, 137] width 440 height 121
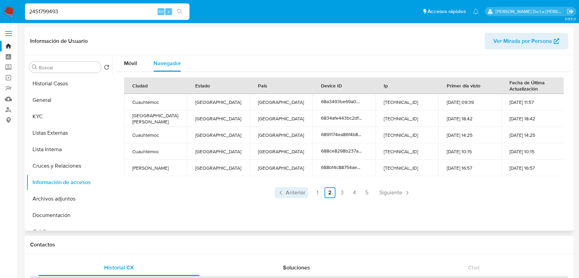
click at [298, 195] on span "Anterior" at bounding box center [296, 192] width 20 height 5
click at [60, 13] on input "2451799493" at bounding box center [107, 11] width 164 height 9
paste input "09698612"
type input "2409698612"
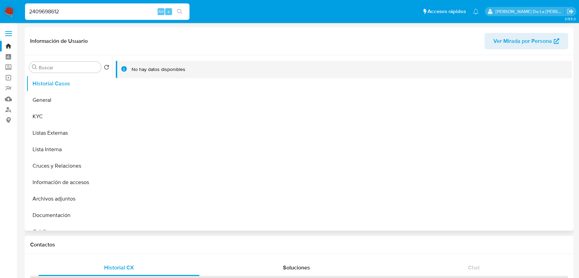
select select "10"
click at [60, 94] on button "General" at bounding box center [66, 100] width 80 height 16
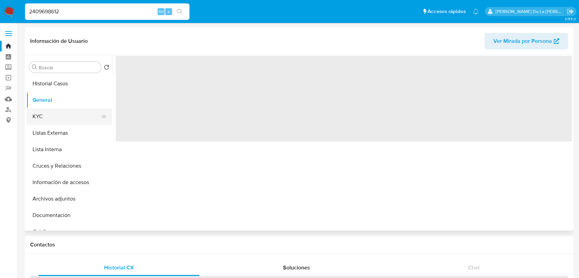
click at [57, 113] on button "KYC" at bounding box center [66, 116] width 80 height 16
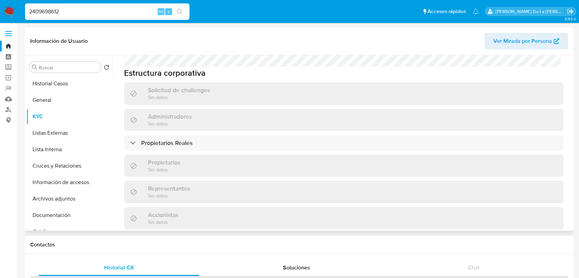
scroll to position [381, 0]
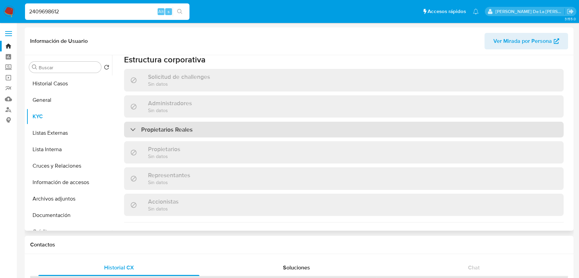
click at [230, 124] on div "Propietarios Reales" at bounding box center [344, 130] width 440 height 16
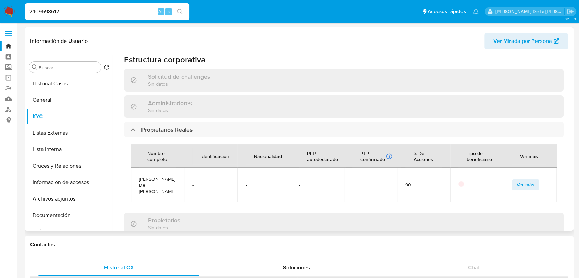
drag, startPoint x: 55, startPoint y: 48, endPoint x: 55, endPoint y: 59, distance: 11.3
click at [55, 54] on div "Información de Usuario Ver Mirada por Persona" at bounding box center [299, 41] width 549 height 28
click at [55, 60] on div "Buscar Volver al orden por defecto Historial Casos General KYC Listas Externas …" at bounding box center [69, 143] width 86 height 174
click at [53, 65] on input "Buscar" at bounding box center [69, 67] width 60 height 6
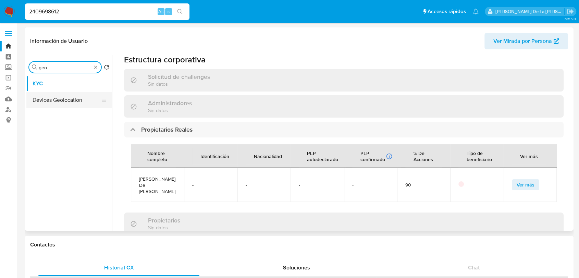
type input "geo"
click at [62, 102] on button "Devices Geolocation" at bounding box center [66, 100] width 80 height 16
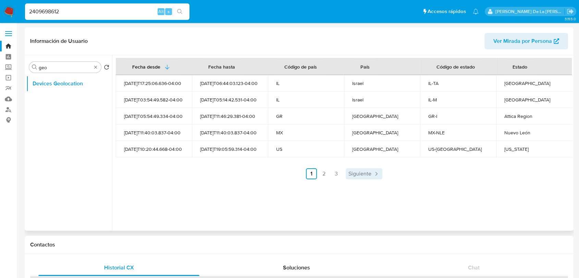
click at [375, 169] on link "Siguiente" at bounding box center [364, 173] width 37 height 11
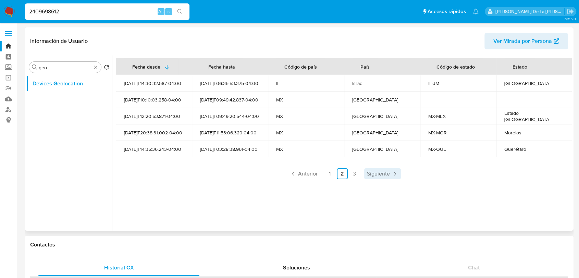
click at [375, 169] on link "Siguiente" at bounding box center [382, 173] width 37 height 11
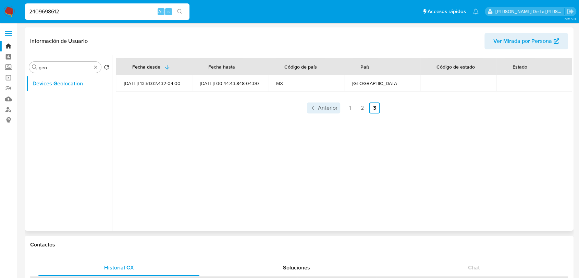
click at [312, 106] on icon "Paginación" at bounding box center [313, 107] width 7 height 7
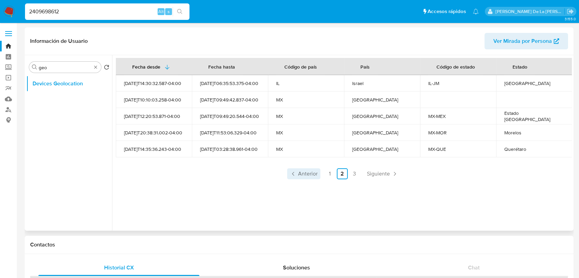
click at [312, 106] on td "MX" at bounding box center [306, 99] width 76 height 16
click at [307, 178] on link "Anterior" at bounding box center [303, 173] width 33 height 11
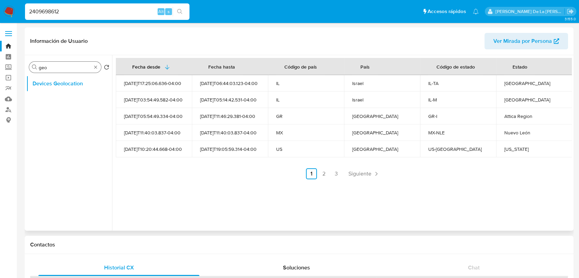
click at [96, 63] on div "Buscar geo" at bounding box center [65, 67] width 72 height 11
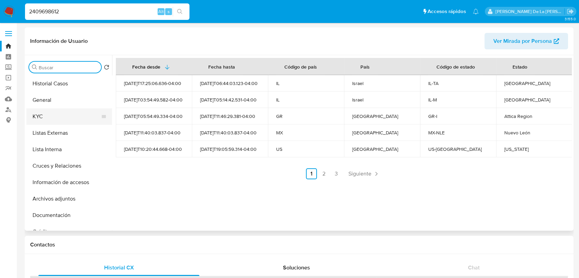
click at [64, 116] on button "KYC" at bounding box center [66, 116] width 80 height 16
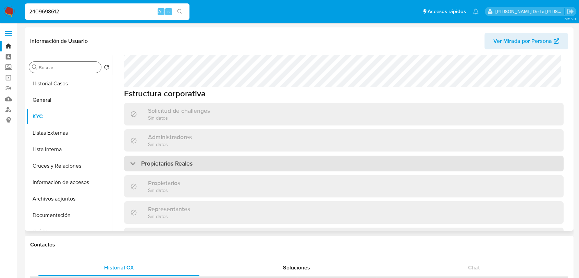
click at [145, 156] on div "Propietarios Reales" at bounding box center [344, 164] width 440 height 16
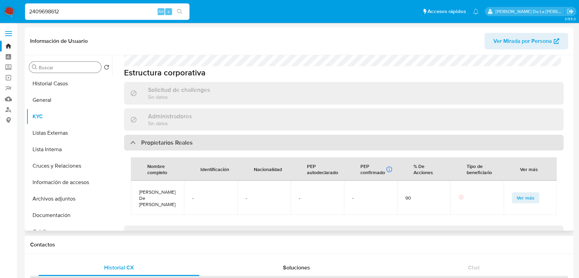
scroll to position [423, 0]
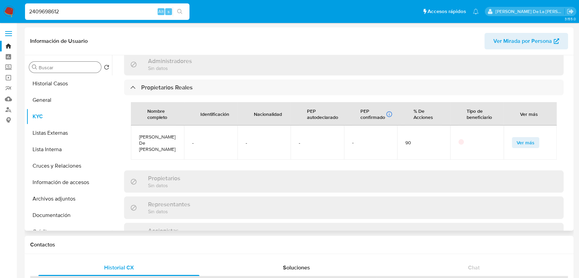
click at [149, 134] on span "Maria De Lourdes Lezama De Leon" at bounding box center [157, 143] width 37 height 18
copy span "Maria De Lourdes Lezama De Leon"
click at [60, 99] on button "General" at bounding box center [66, 100] width 80 height 16
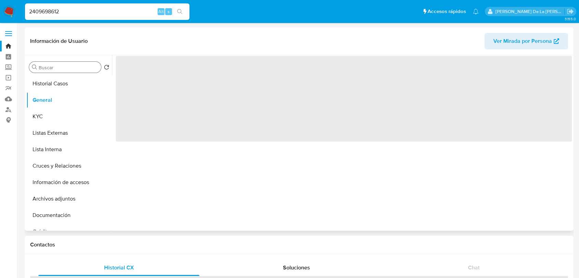
scroll to position [0, 0]
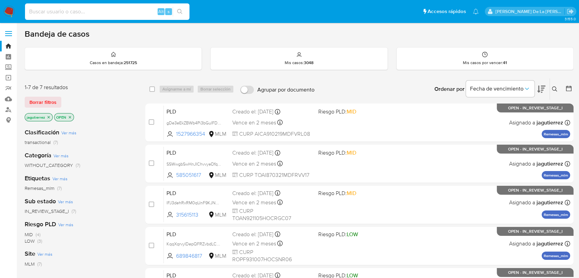
click at [81, 14] on input at bounding box center [107, 11] width 164 height 9
paste input "2451799493"
type input "2451799493"
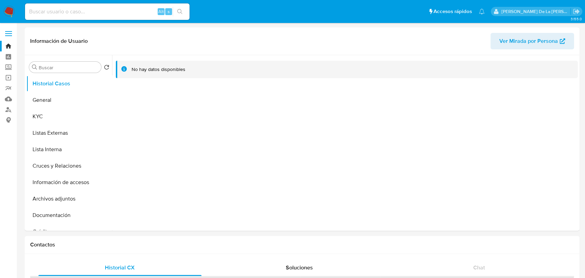
select select "10"
click at [58, 198] on button "Archivos adjuntos" at bounding box center [66, 198] width 80 height 16
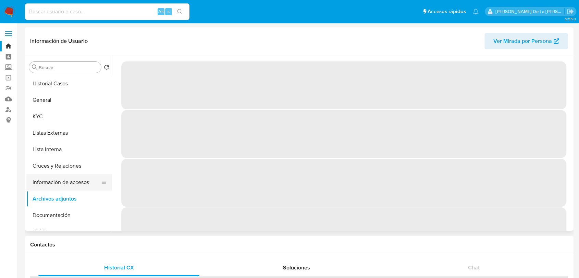
click at [71, 185] on button "Información de accesos" at bounding box center [66, 182] width 80 height 16
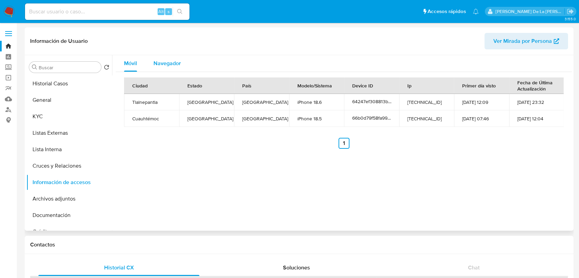
click at [153, 61] on button "Navegador" at bounding box center [167, 63] width 44 height 16
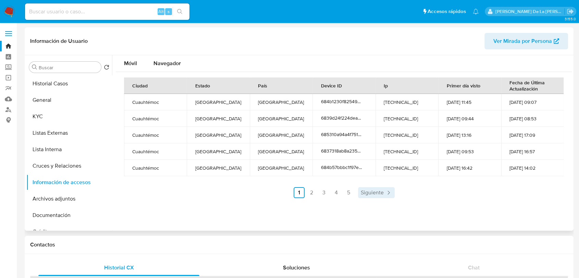
click at [375, 190] on span "Siguiente" at bounding box center [372, 192] width 23 height 5
click at [376, 190] on link "Siguiente" at bounding box center [394, 192] width 37 height 11
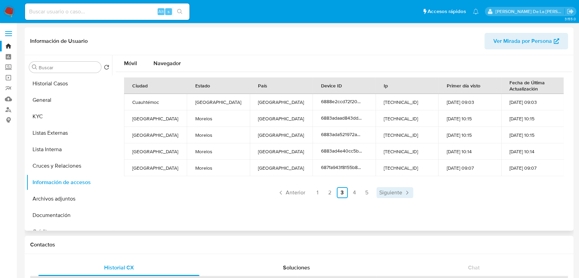
click at [390, 190] on span "Siguiente" at bounding box center [390, 192] width 23 height 5
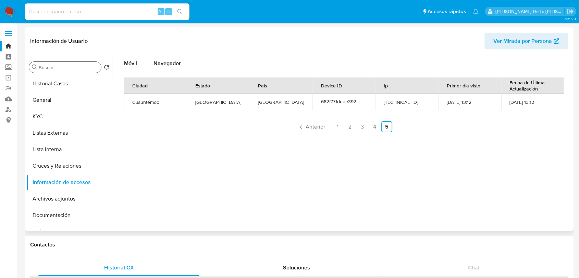
click at [57, 66] on input "Buscar" at bounding box center [69, 67] width 60 height 6
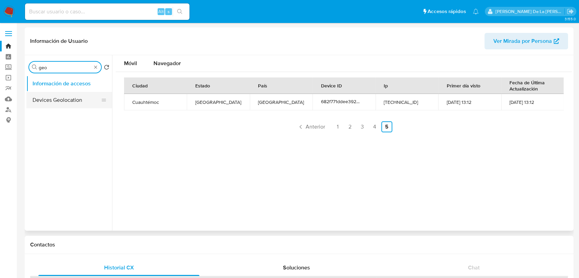
type input "geo"
click at [41, 97] on button "Devices Geolocation" at bounding box center [66, 100] width 80 height 16
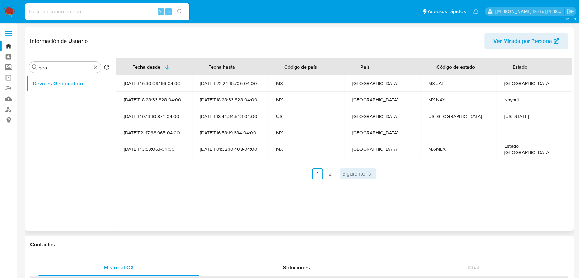
click at [367, 175] on icon "Paginación" at bounding box center [370, 173] width 7 height 7
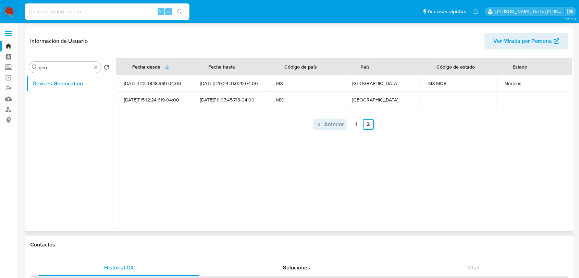
click at [321, 127] on link "Anterior" at bounding box center [329, 124] width 33 height 11
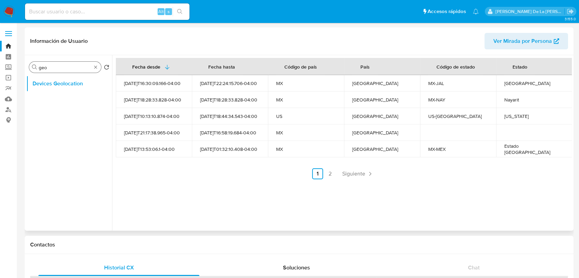
click at [98, 62] on div "Buscar geo" at bounding box center [65, 67] width 72 height 11
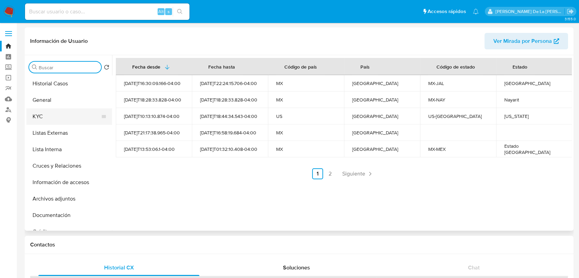
click at [57, 113] on button "KYC" at bounding box center [66, 116] width 80 height 16
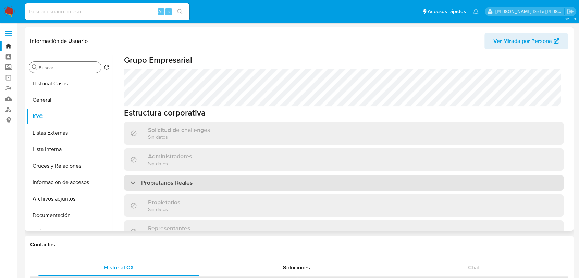
scroll to position [381, 0]
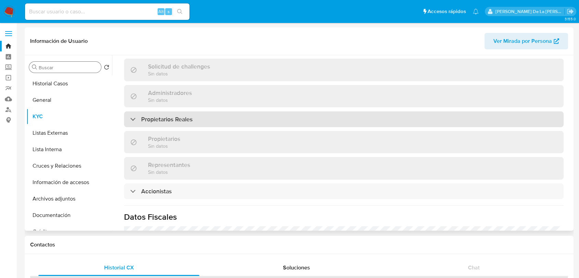
click at [153, 121] on h3 "Propietarios Reales" at bounding box center [166, 119] width 51 height 8
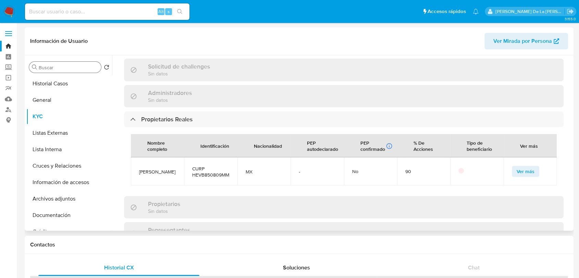
click at [155, 175] on span "Beatriz Velazques Hernandes" at bounding box center [157, 172] width 37 height 6
copy span "Beatriz Velazques Hernandes"
click at [40, 101] on button "General" at bounding box center [66, 100] width 80 height 16
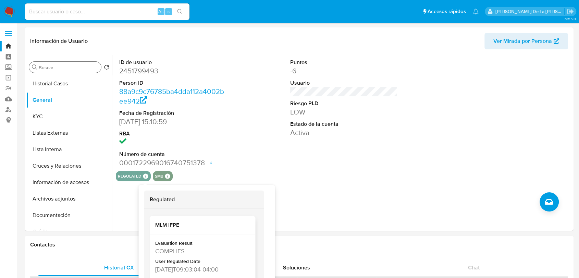
scroll to position [33, 0]
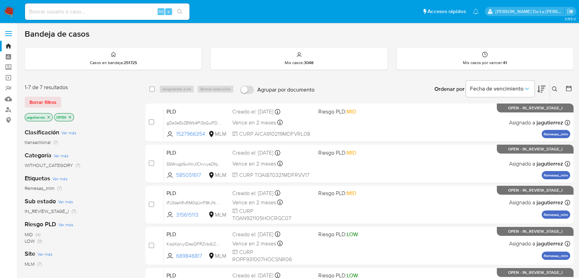
click at [103, 5] on div "Alt s" at bounding box center [107, 11] width 164 height 16
drag, startPoint x: 98, startPoint y: 12, endPoint x: 134, endPoint y: 8, distance: 35.9
click at [98, 12] on input at bounding box center [107, 11] width 164 height 9
paste input "2409935198"
type input "2409935198"
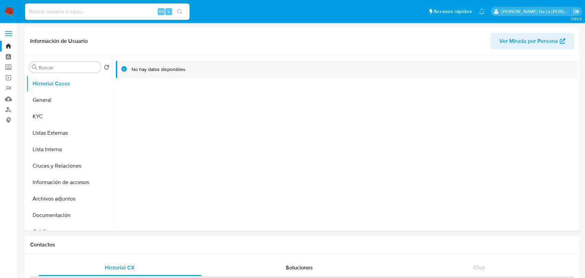
select select "10"
click at [68, 182] on button "Información de accesos" at bounding box center [66, 182] width 80 height 16
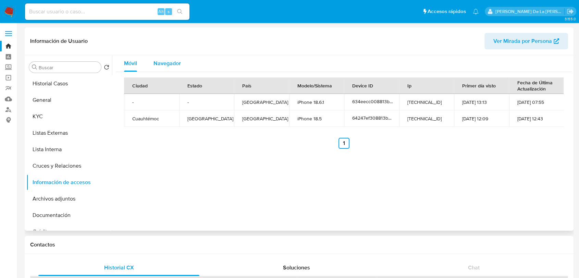
click at [162, 61] on span "Navegador" at bounding box center [166, 63] width 27 height 8
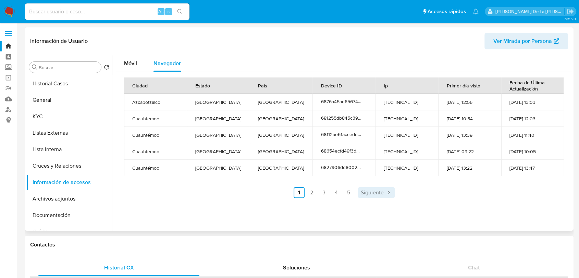
click at [385, 193] on icon "Paginación" at bounding box center [388, 192] width 7 height 7
click at [384, 193] on span "Siguiente" at bounding box center [390, 192] width 23 height 5
click at [383, 193] on span "Siguiente" at bounding box center [390, 192] width 23 height 5
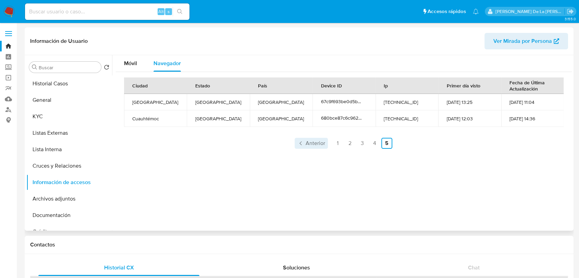
click at [317, 146] on span "Anterior" at bounding box center [316, 142] width 20 height 5
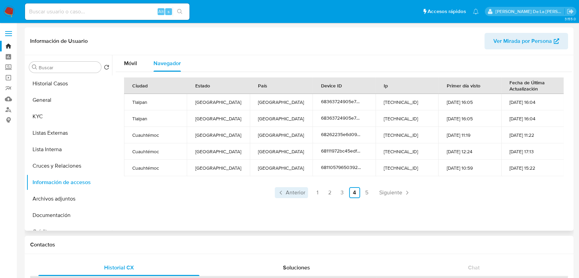
click at [304, 192] on span "Anterior" at bounding box center [296, 192] width 20 height 5
click at [303, 191] on span "Anterior" at bounding box center [296, 192] width 20 height 5
click at [303, 191] on link "1" at bounding box center [299, 192] width 11 height 11
drag, startPoint x: 66, startPoint y: 72, endPoint x: 64, endPoint y: 70, distance: 3.6
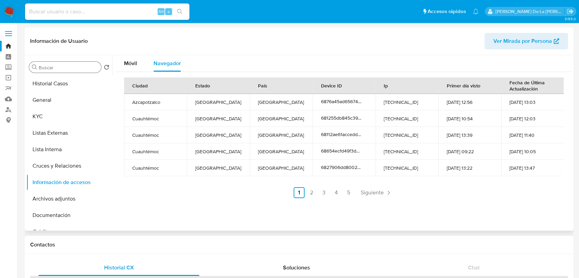
click at [66, 72] on div "Buscar" at bounding box center [65, 67] width 72 height 11
click at [63, 69] on input "Buscar" at bounding box center [69, 67] width 60 height 6
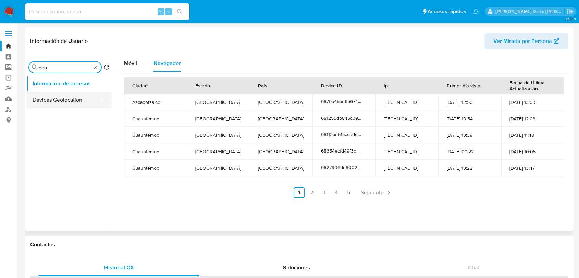
type input "geo"
drag, startPoint x: 38, startPoint y: 106, endPoint x: 44, endPoint y: 101, distance: 7.1
click at [38, 106] on button "Devices Geolocation" at bounding box center [69, 100] width 86 height 16
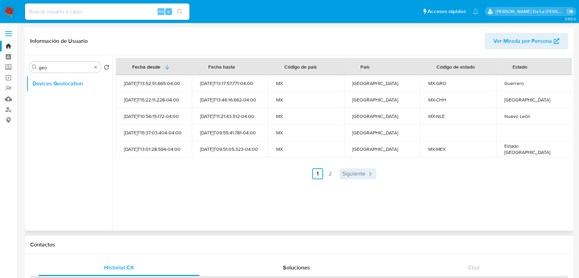
click at [367, 173] on icon "Paginación" at bounding box center [370, 173] width 7 height 7
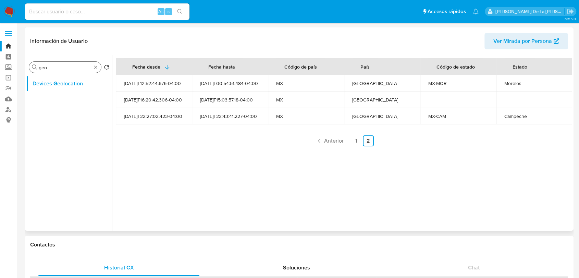
click at [98, 71] on div "Buscar geo" at bounding box center [65, 67] width 72 height 11
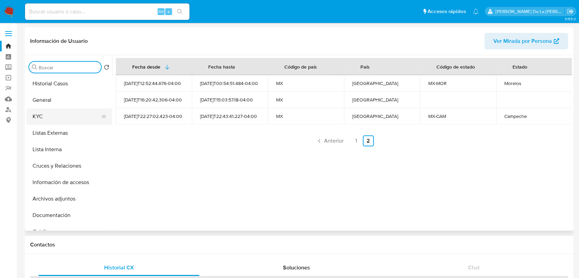
click at [61, 123] on button "KYC" at bounding box center [66, 116] width 80 height 16
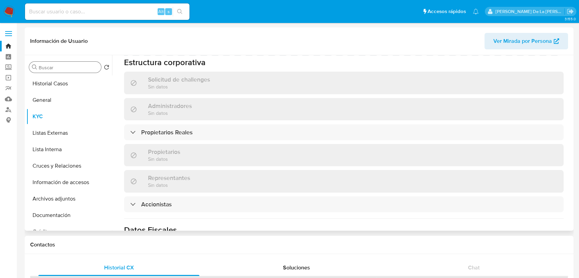
scroll to position [381, 0]
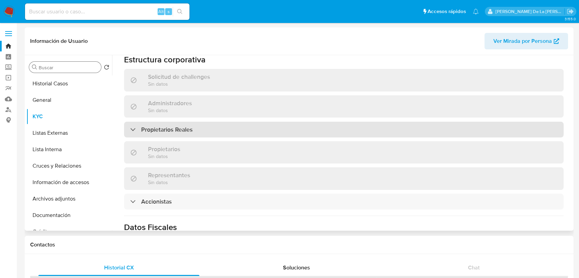
click at [166, 126] on h3 "Propietarios Reales" at bounding box center [166, 130] width 51 height 8
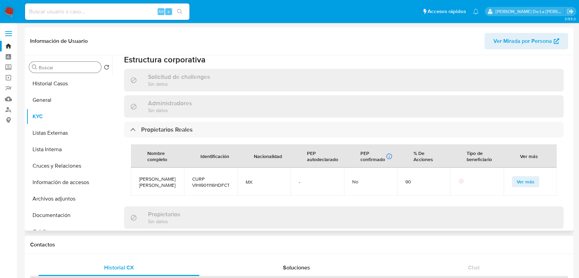
click at [153, 176] on span "Ivan Huitron Victoria" at bounding box center [157, 182] width 37 height 12
copy span "Ivan Huitron Victoria"
click at [53, 100] on button "General" at bounding box center [66, 100] width 80 height 16
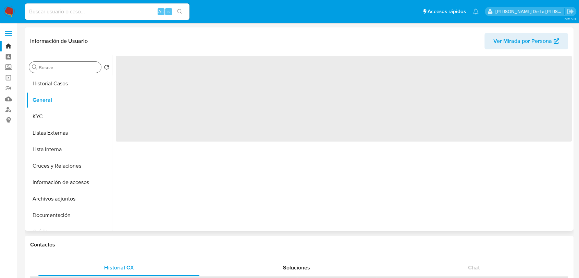
scroll to position [0, 0]
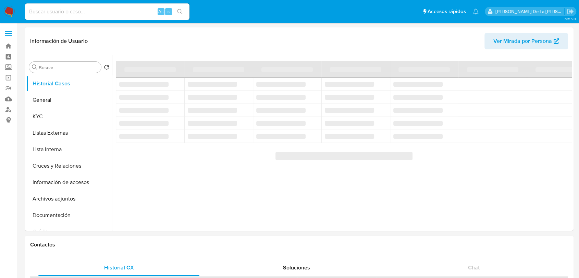
select select "10"
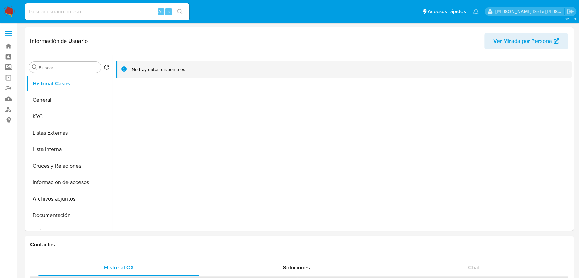
click at [13, 10] on img at bounding box center [9, 12] width 12 height 12
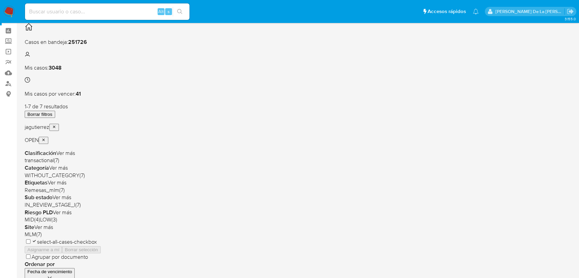
scroll to position [38, 0]
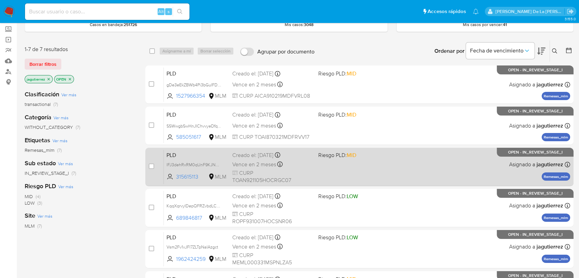
click at [344, 165] on div "PLD IFJ3dehRxRM0qUnF9KJNNNoF 315615113 MLM Riesgo PLD: MID Creado el: [DATE] Cr…" at bounding box center [367, 166] width 406 height 35
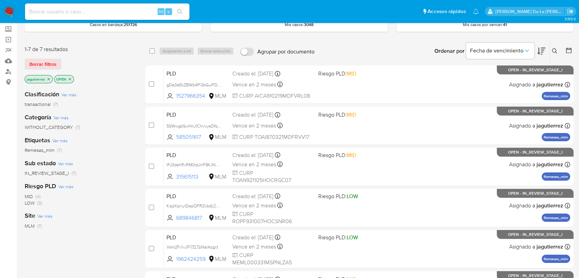
click at [9, 13] on img at bounding box center [9, 12] width 12 height 12
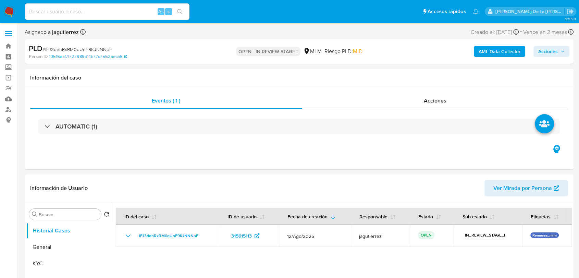
select select "10"
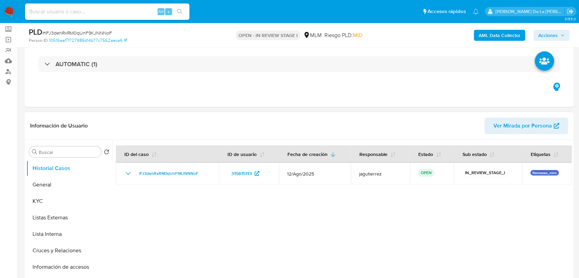
scroll to position [76, 0]
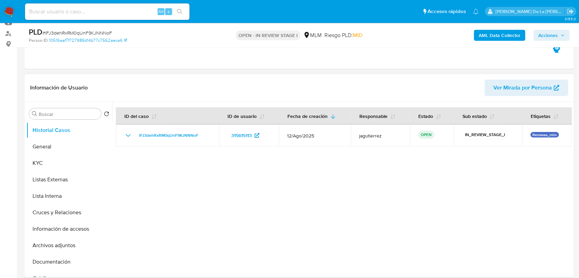
click at [334, 264] on div at bounding box center [342, 189] width 460 height 175
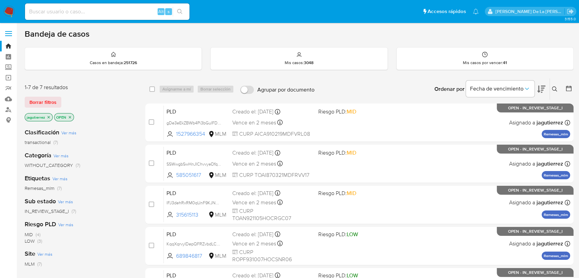
click at [48, 116] on icon "close-filter" at bounding box center [49, 117] width 4 height 4
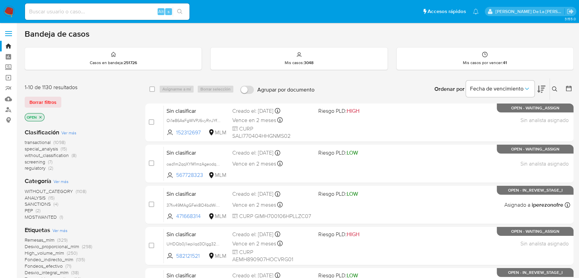
click at [33, 160] on span "screening" at bounding box center [35, 161] width 21 height 7
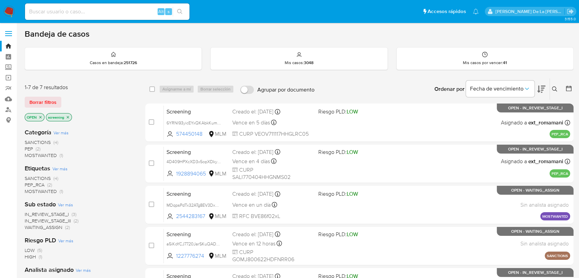
click at [15, 10] on nav "Pausado Ver notificaciones Alt s Accesos rápidos Presiona las siguientes teclas…" at bounding box center [289, 11] width 579 height 23
drag, startPoint x: 8, startPoint y: 12, endPoint x: 4, endPoint y: 13, distance: 4.3
click at [8, 12] on img at bounding box center [9, 12] width 12 height 12
